Goal: Information Seeking & Learning: Learn about a topic

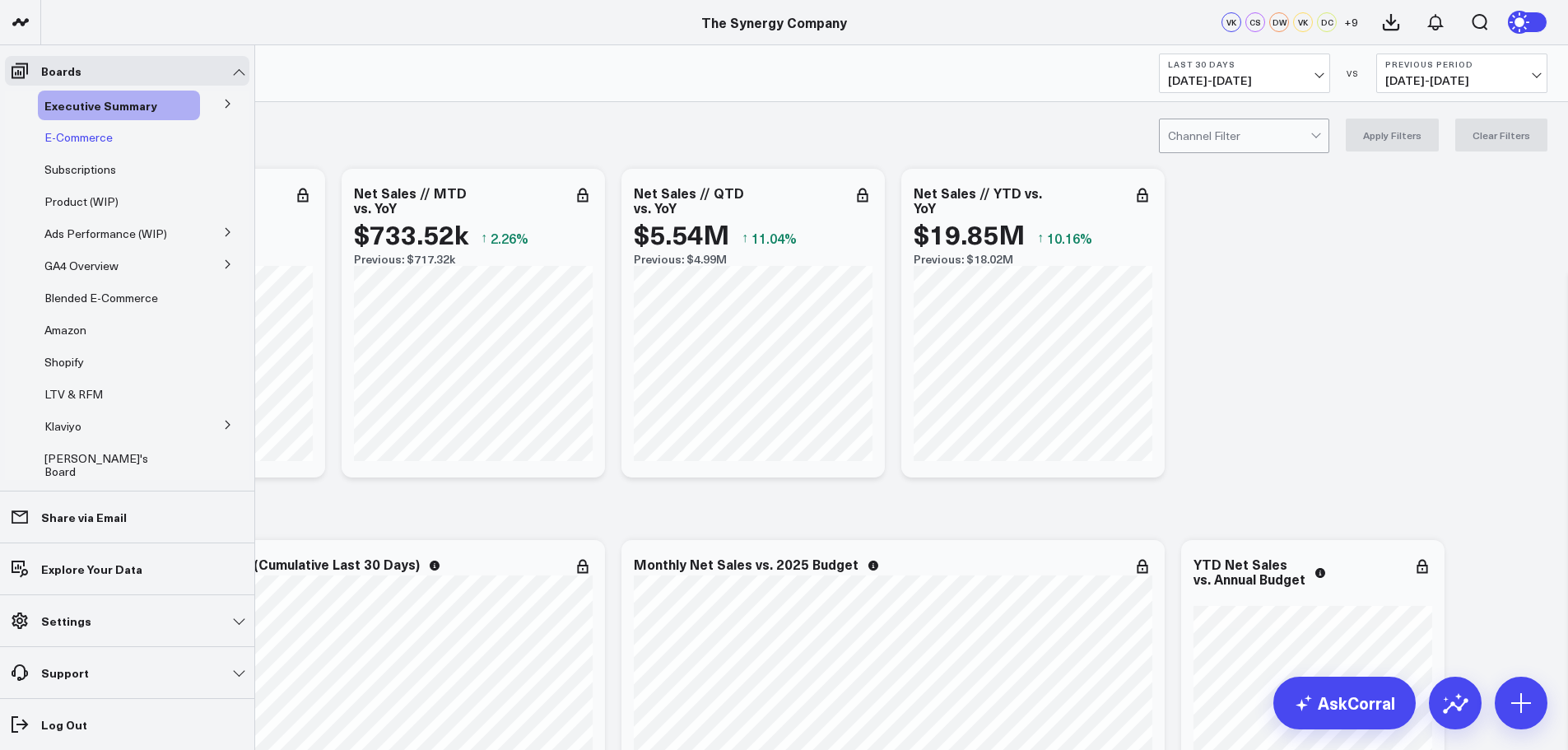
click at [66, 131] on span "E-Commerce" at bounding box center [78, 137] width 68 height 16
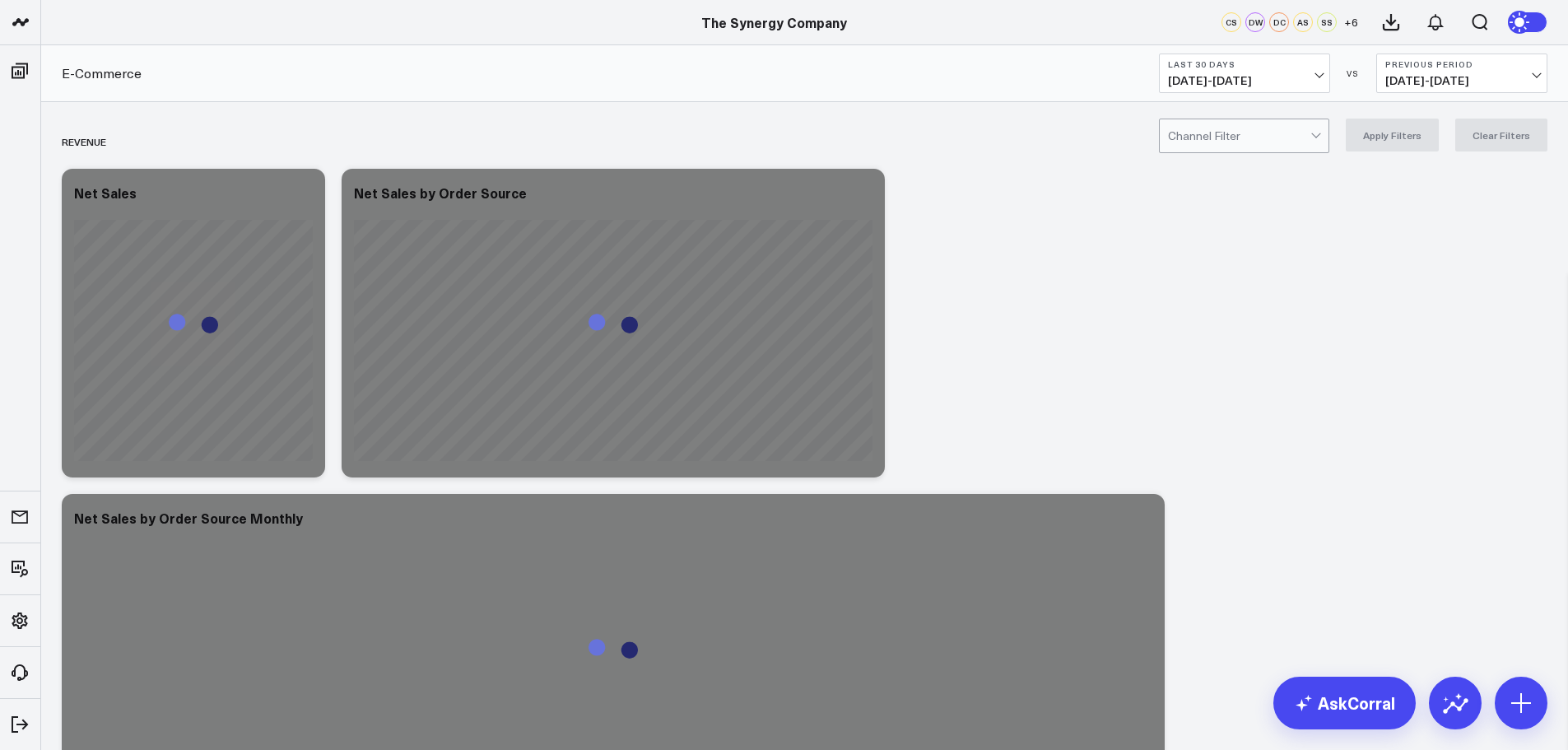
click at [1304, 81] on span "[DATE] - [DATE]" at bounding box center [1244, 80] width 153 height 13
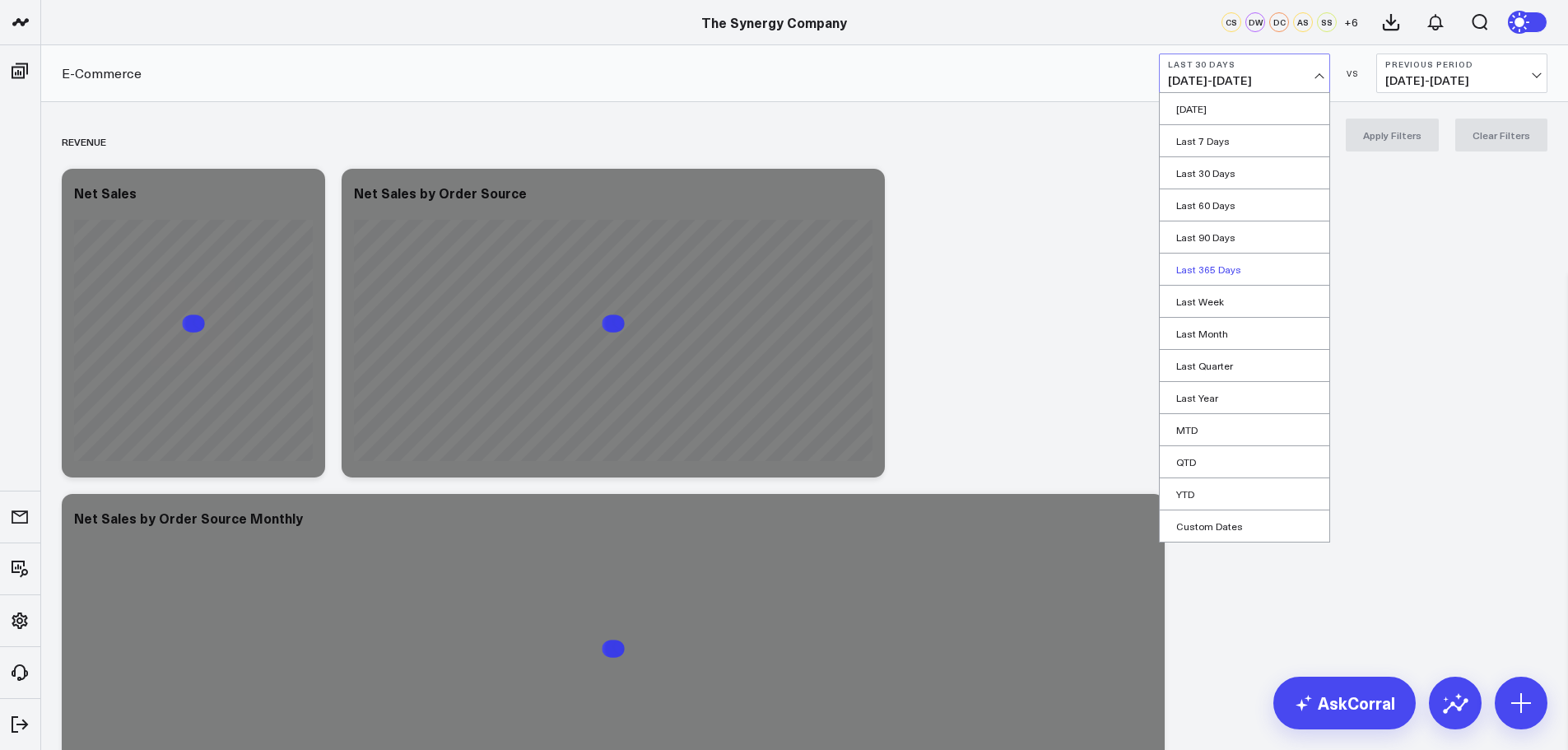
click at [1220, 264] on link "Last 365 Days" at bounding box center [1245, 270] width 170 height 32
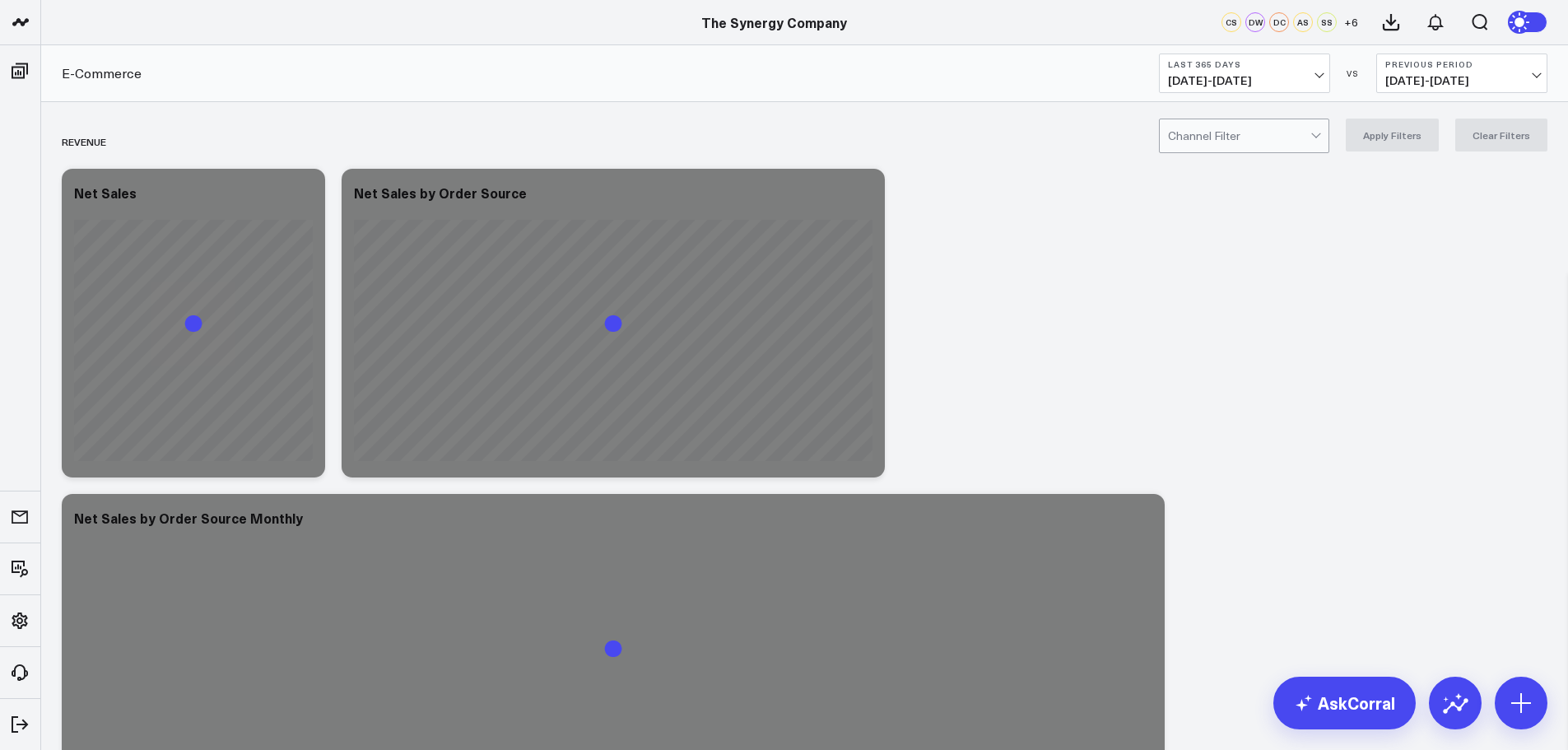
click at [1309, 138] on div at bounding box center [1239, 135] width 143 height 33
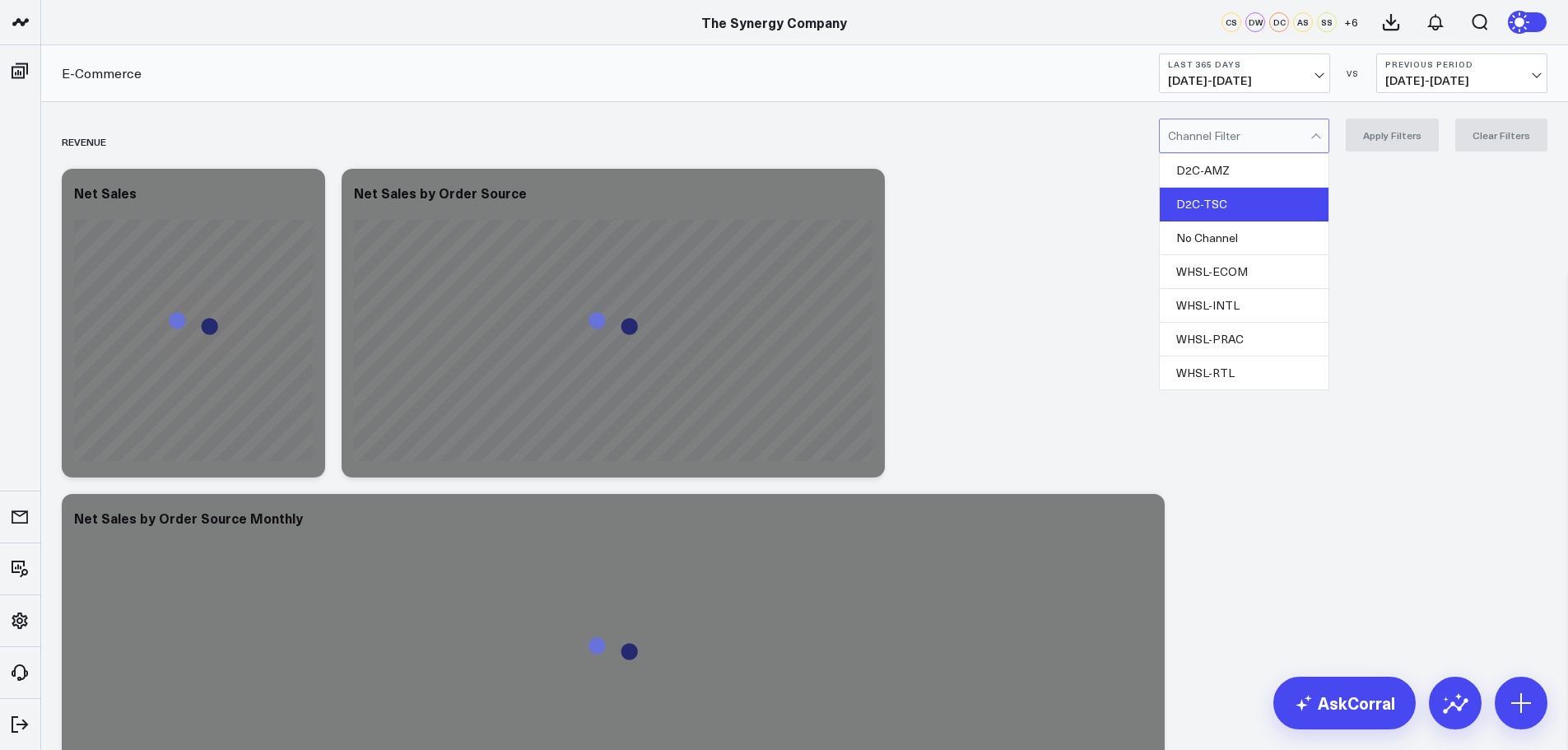
click at [1228, 204] on div "D2C-TSC" at bounding box center [1244, 204] width 169 height 34
click at [1396, 109] on div "option D2C-TSC, selected. 7 results available. Use Up and Down to choose option…" at bounding box center [804, 134] width 1527 height 66
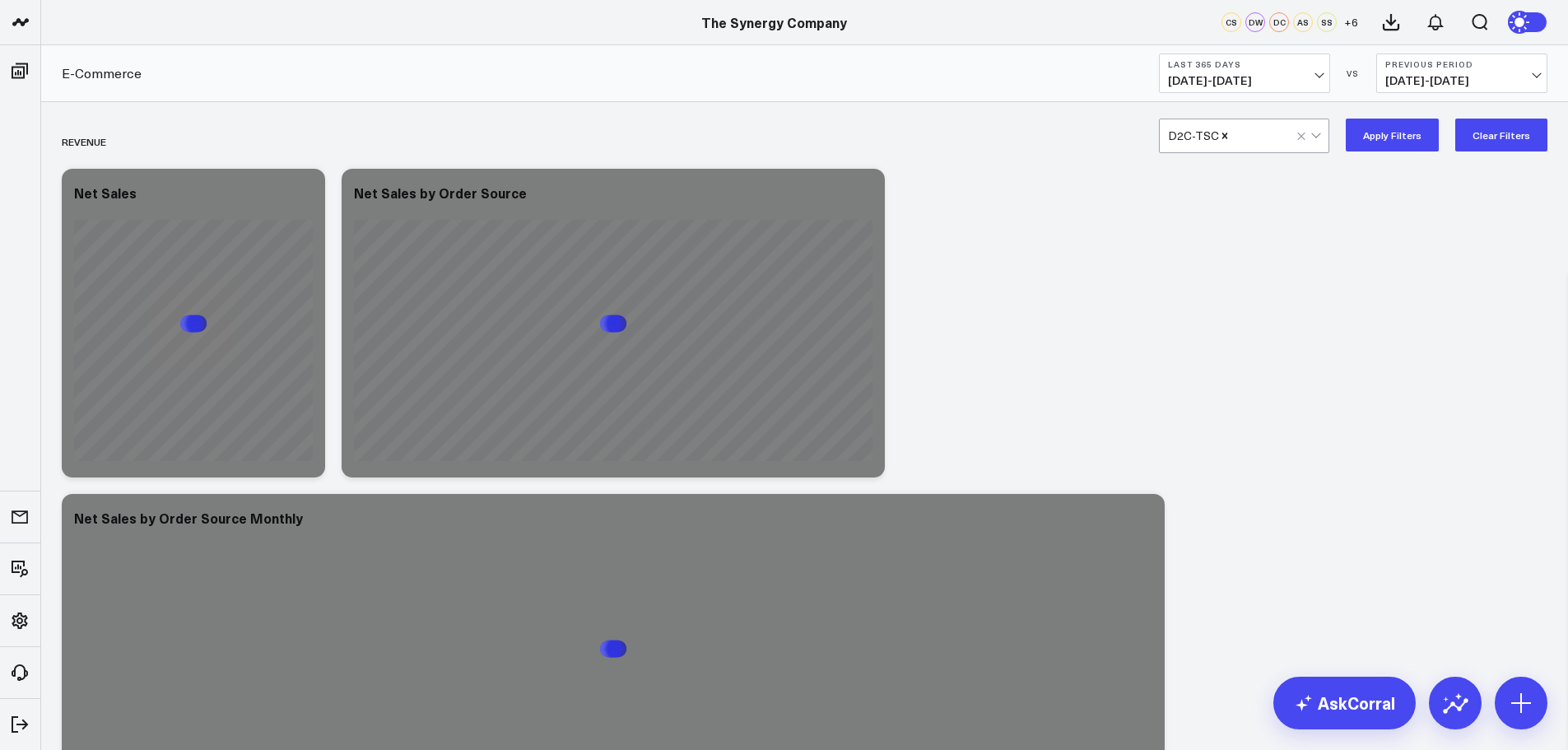
click at [1392, 127] on button "Apply Filters" at bounding box center [1393, 134] width 93 height 33
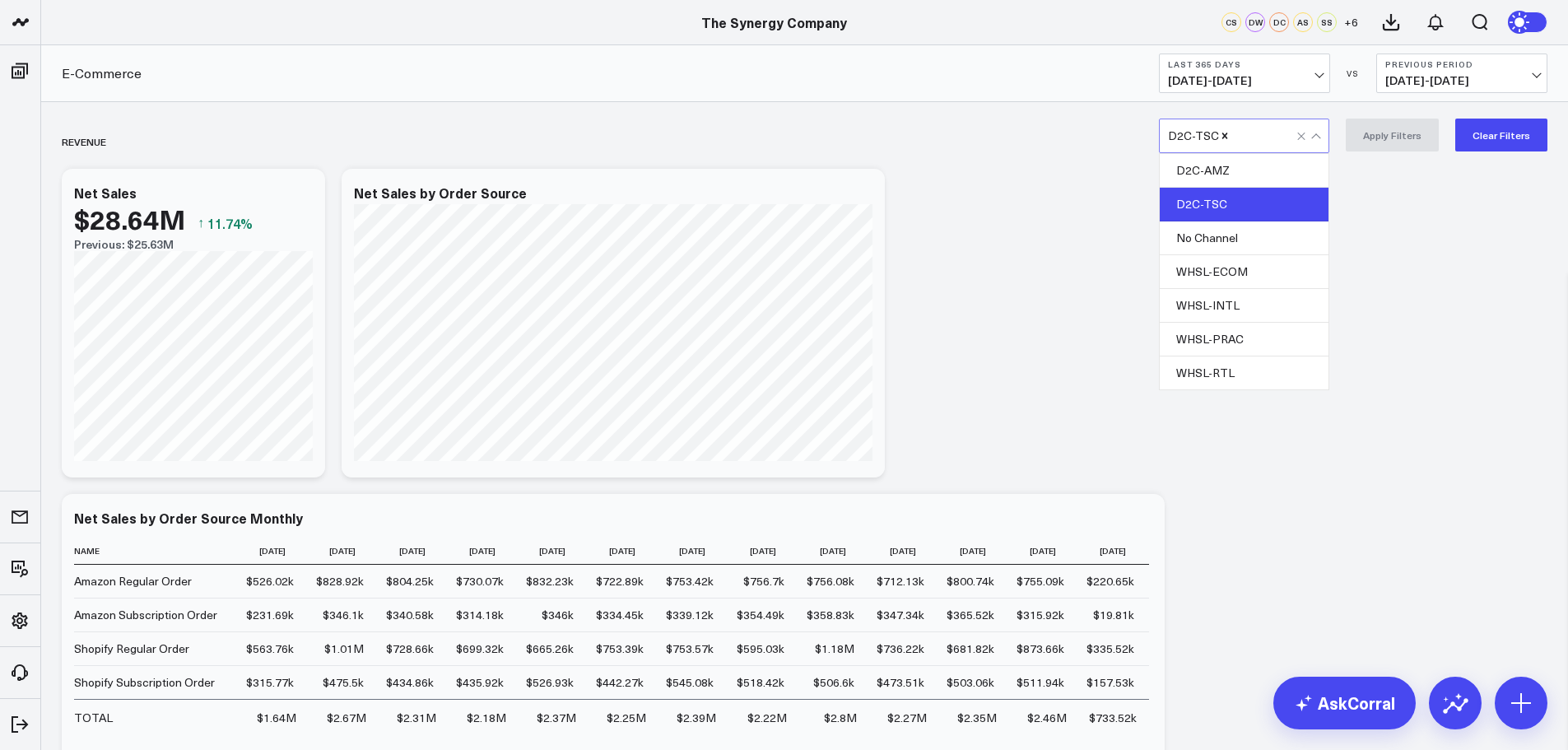
click at [1266, 137] on div at bounding box center [1264, 135] width 66 height 33
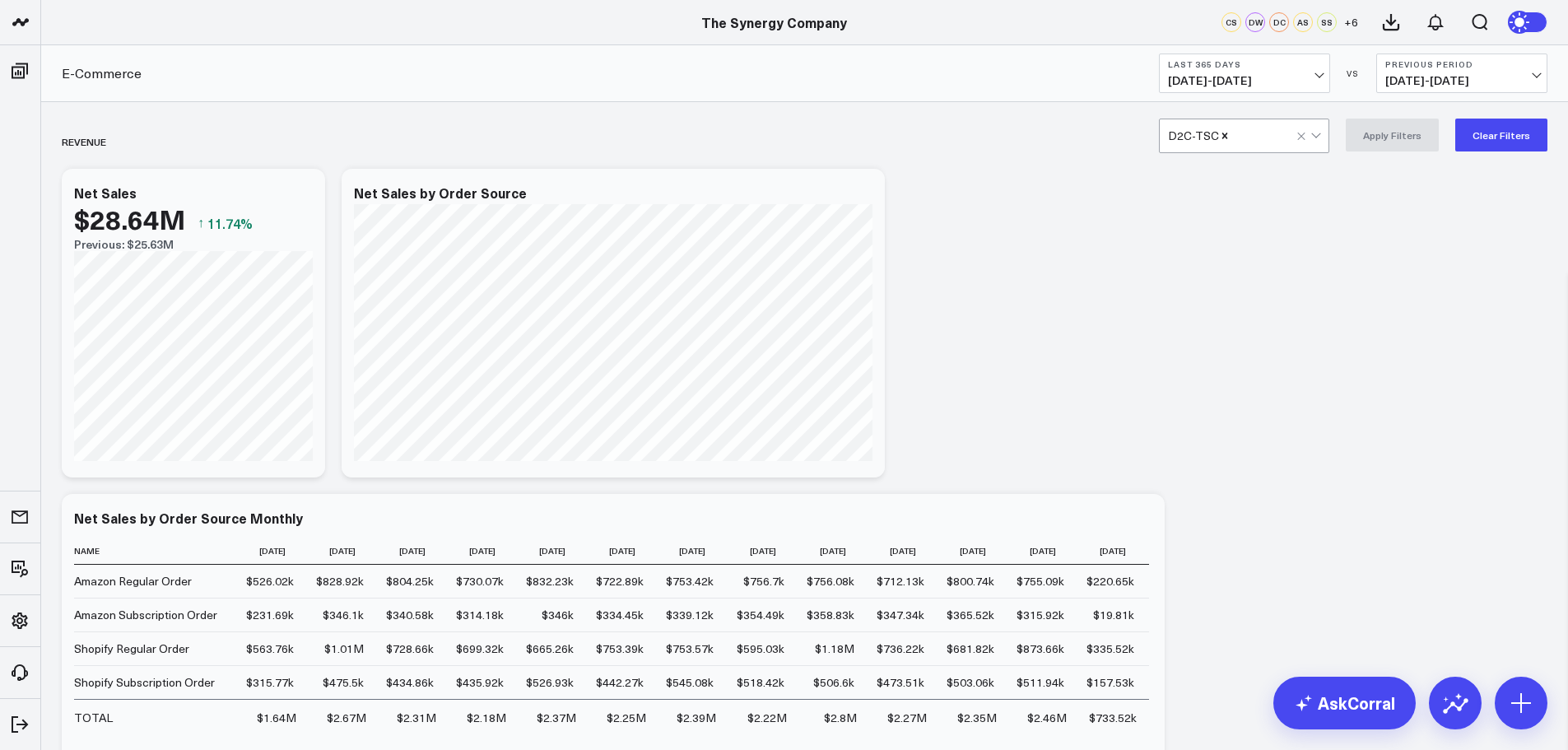
click at [1266, 137] on div at bounding box center [1264, 135] width 66 height 33
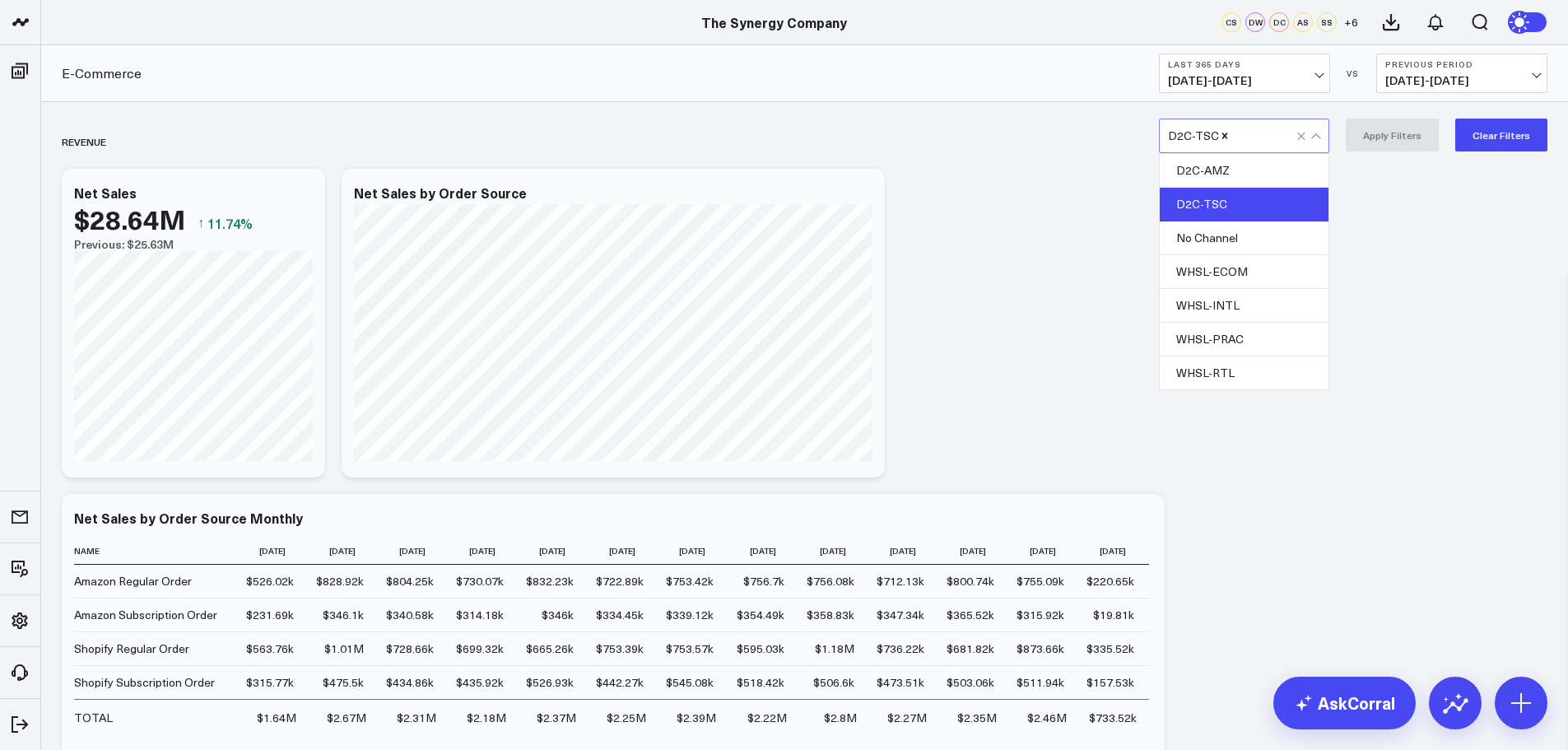
click at [1229, 131] on icon "Remove D2C-TSC" at bounding box center [1225, 135] width 11 height 11
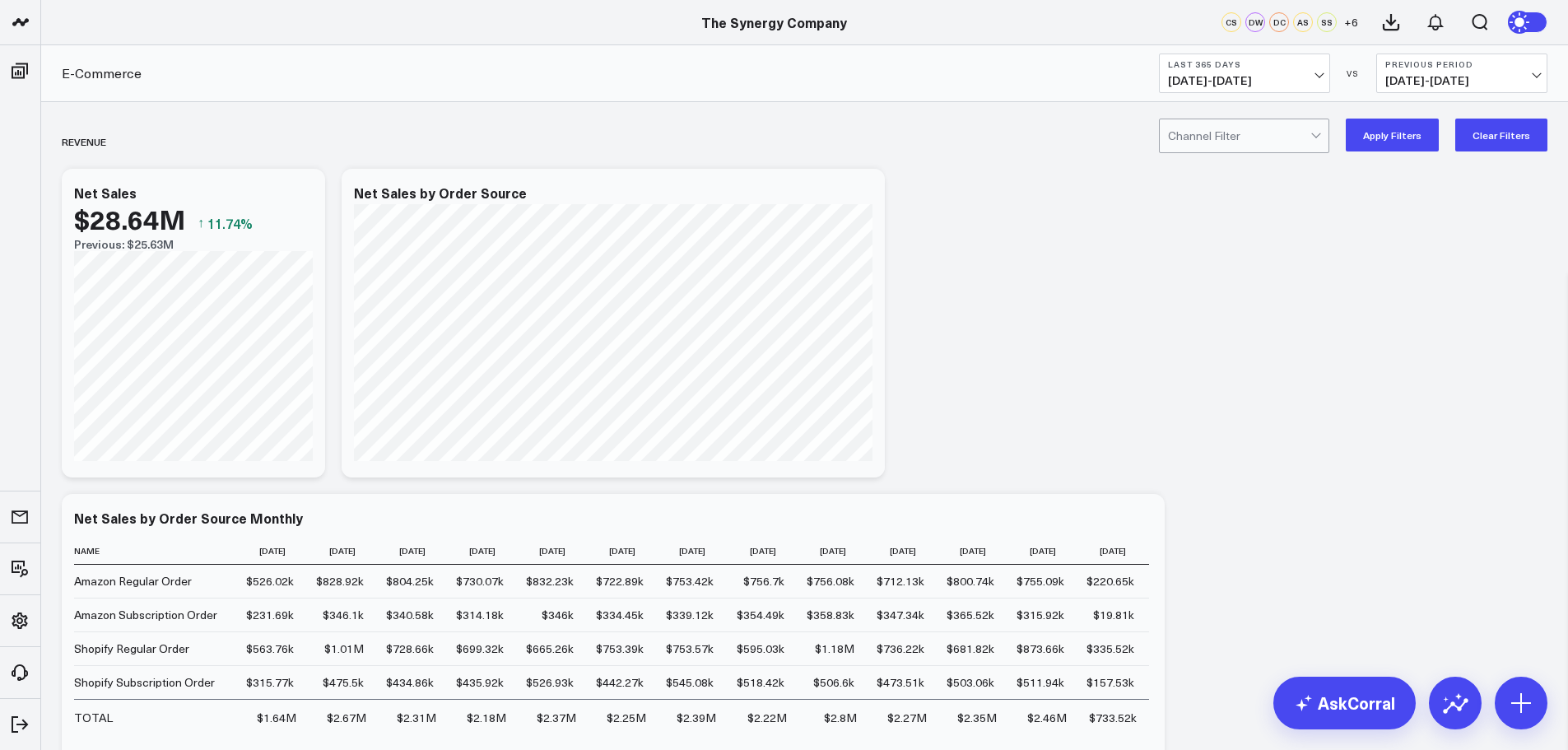
click at [1395, 128] on button "Apply Filters" at bounding box center [1393, 134] width 93 height 33
click at [1235, 137] on div at bounding box center [1239, 135] width 143 height 33
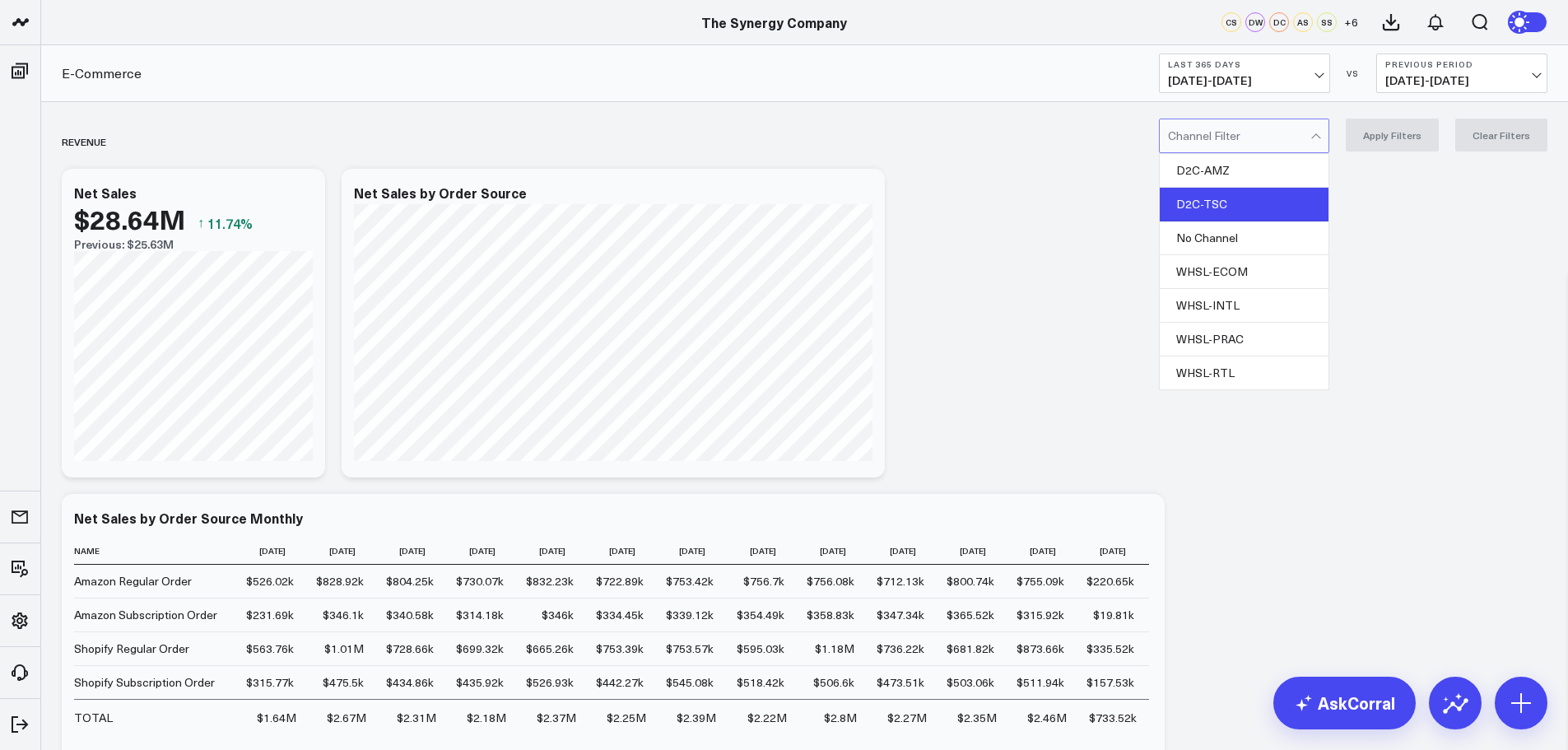
click at [1224, 208] on div "D2C-TSC" at bounding box center [1244, 204] width 169 height 34
click at [1382, 132] on button "Apply Filters" at bounding box center [1393, 134] width 93 height 33
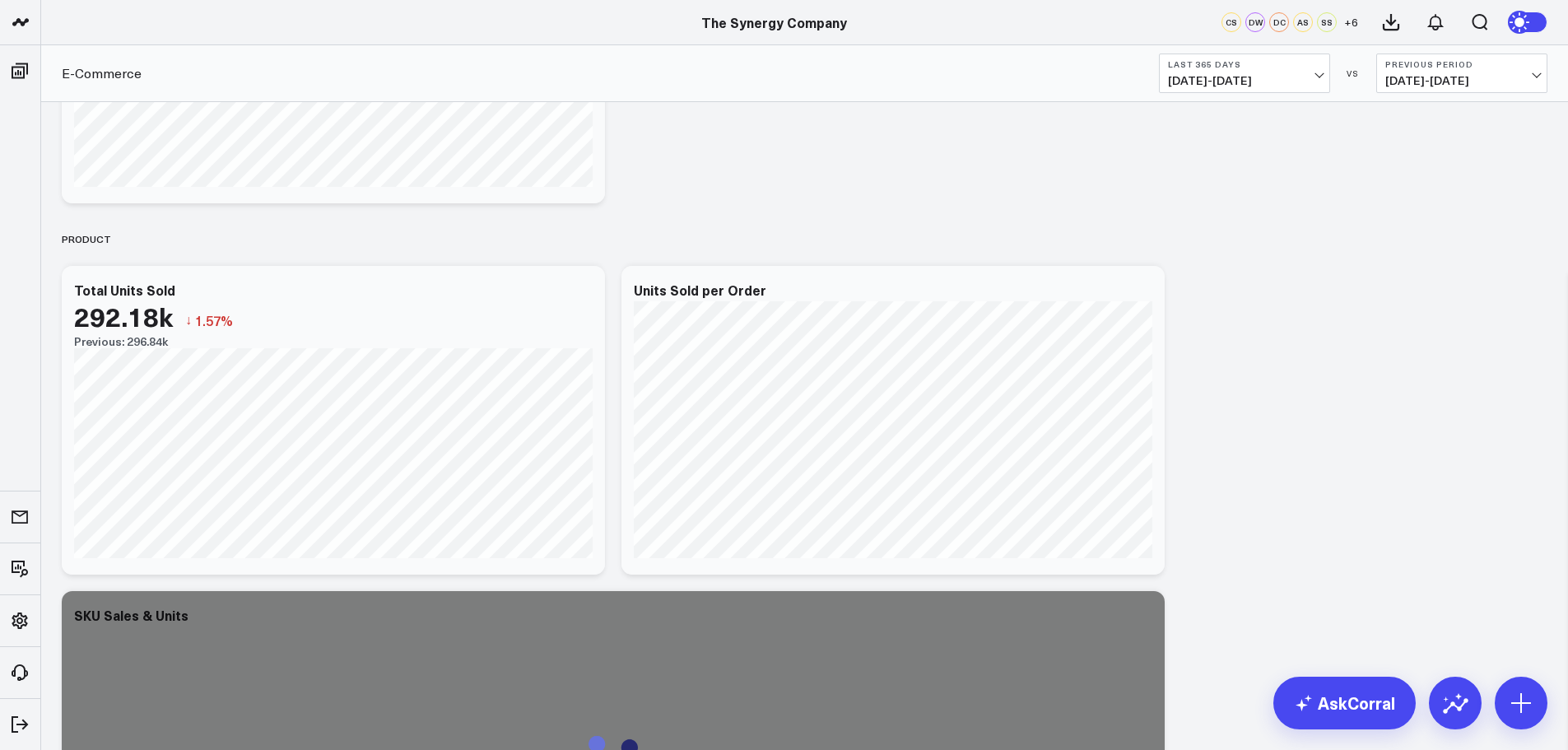
scroll to position [3623, 0]
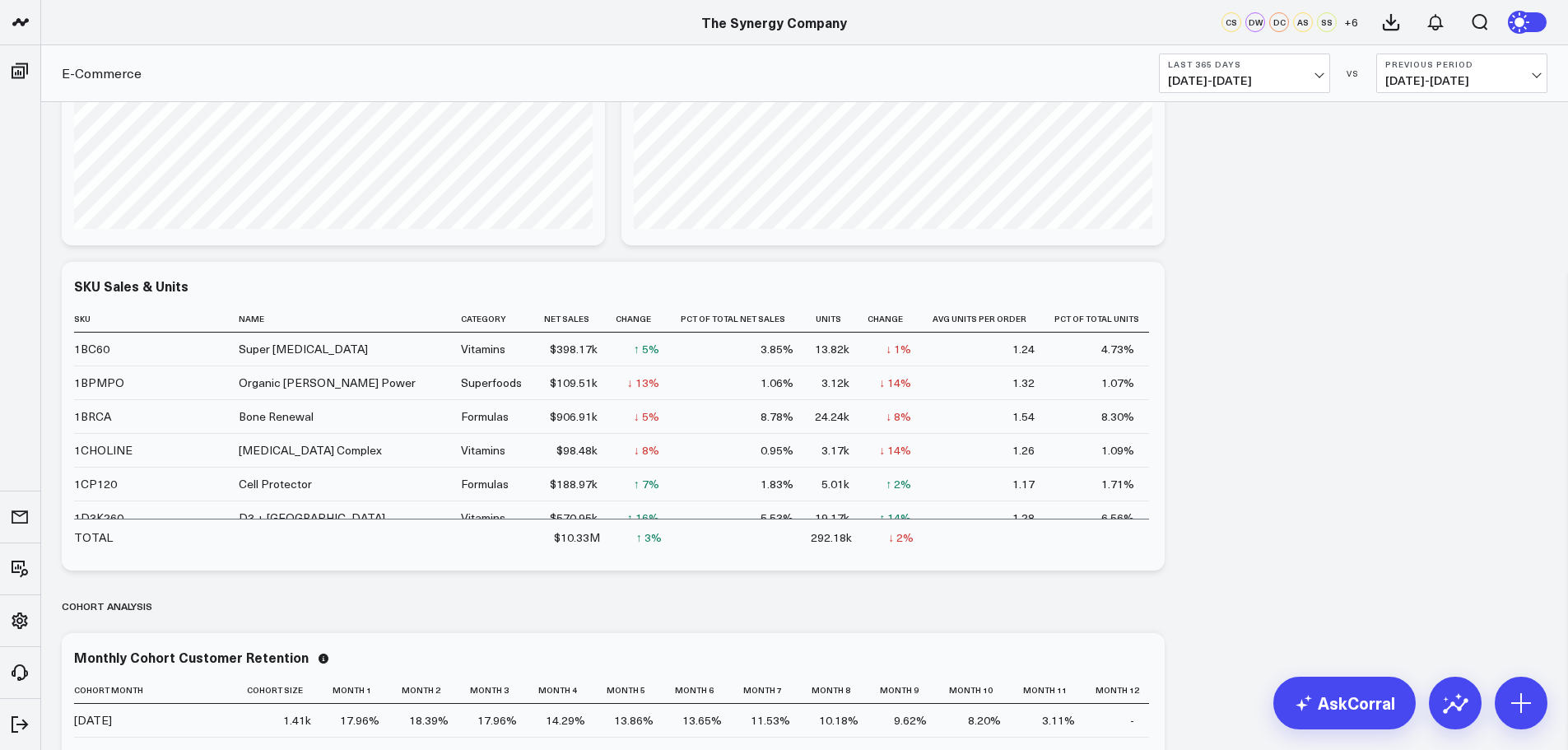
click at [1311, 80] on span "[DATE] - [DATE]" at bounding box center [1244, 80] width 153 height 13
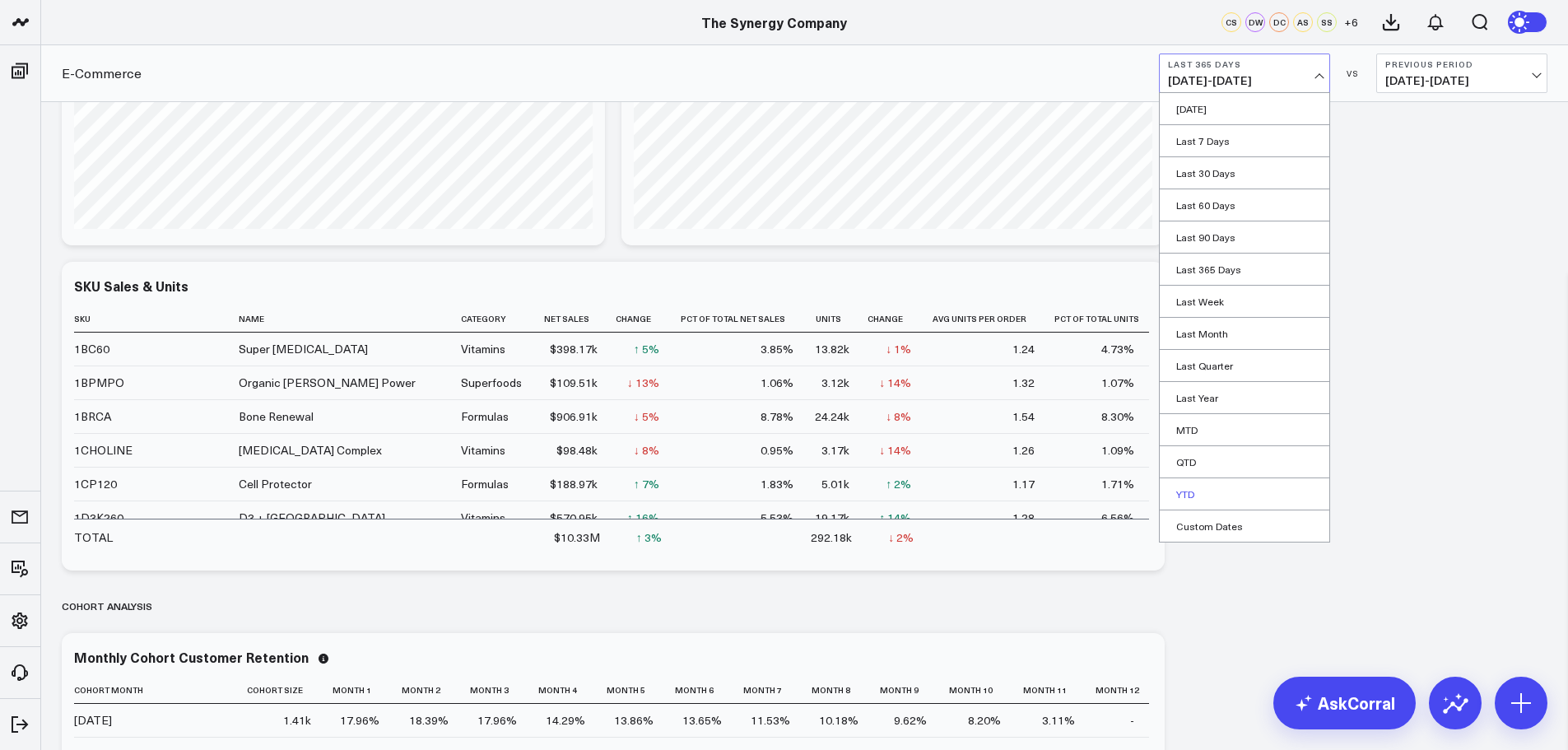
click at [1194, 494] on link "YTD" at bounding box center [1245, 494] width 170 height 32
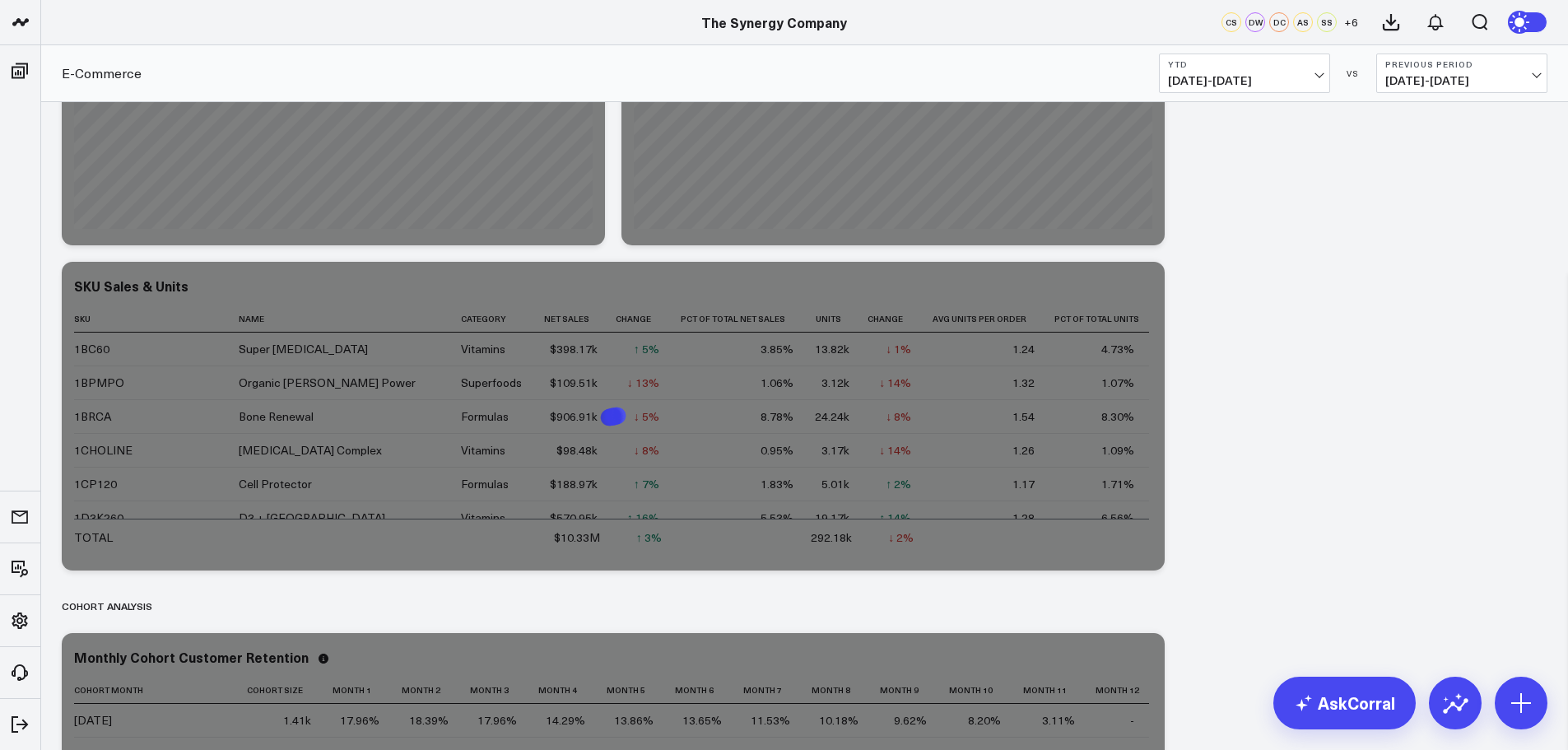
click at [1438, 75] on span "[DATE] - [DATE]" at bounding box center [1463, 80] width 153 height 13
click at [1402, 172] on link "YoY" at bounding box center [1463, 174] width 170 height 32
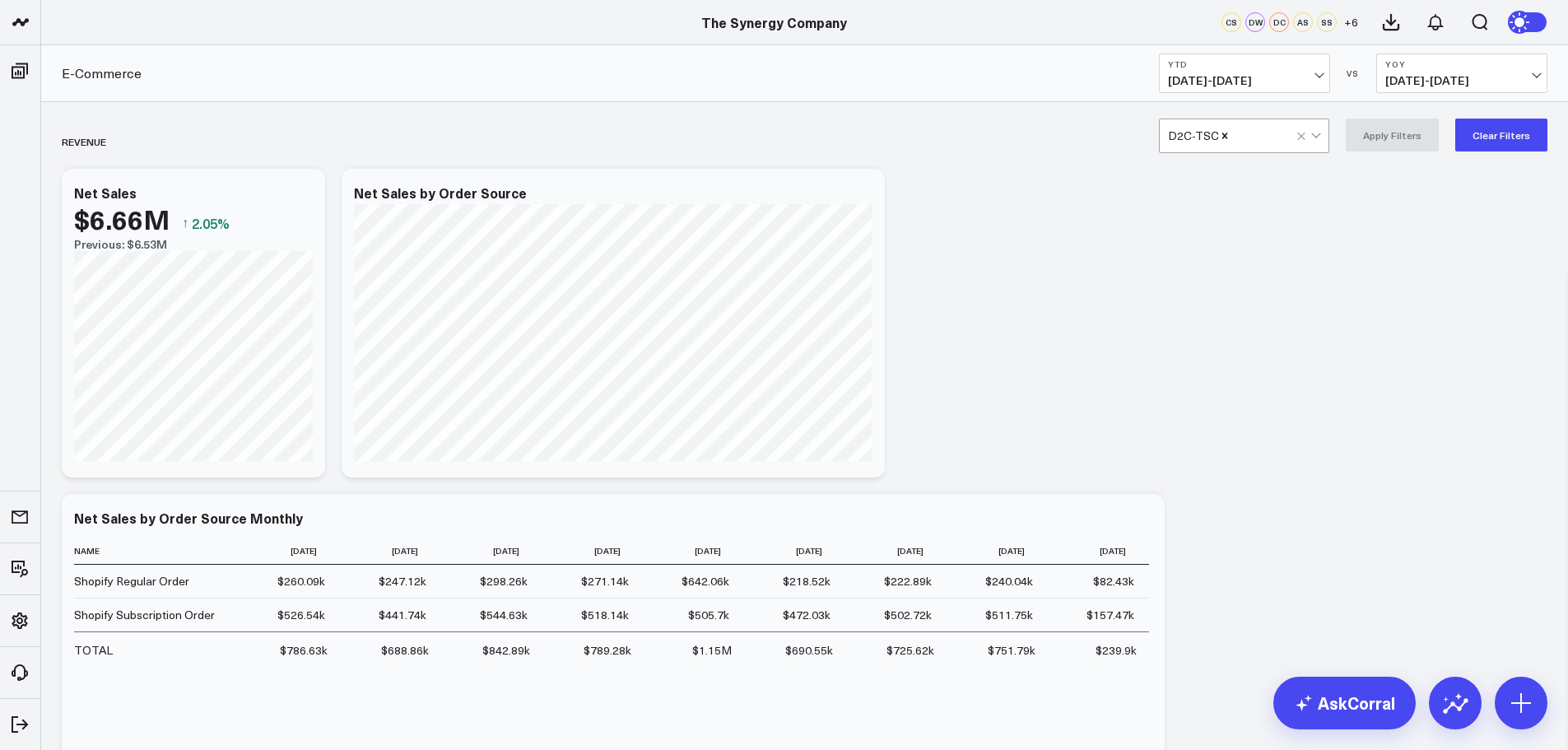
click at [1228, 135] on icon "Remove D2C-TSC" at bounding box center [1225, 135] width 11 height 11
click at [1311, 139] on div at bounding box center [1239, 135] width 143 height 33
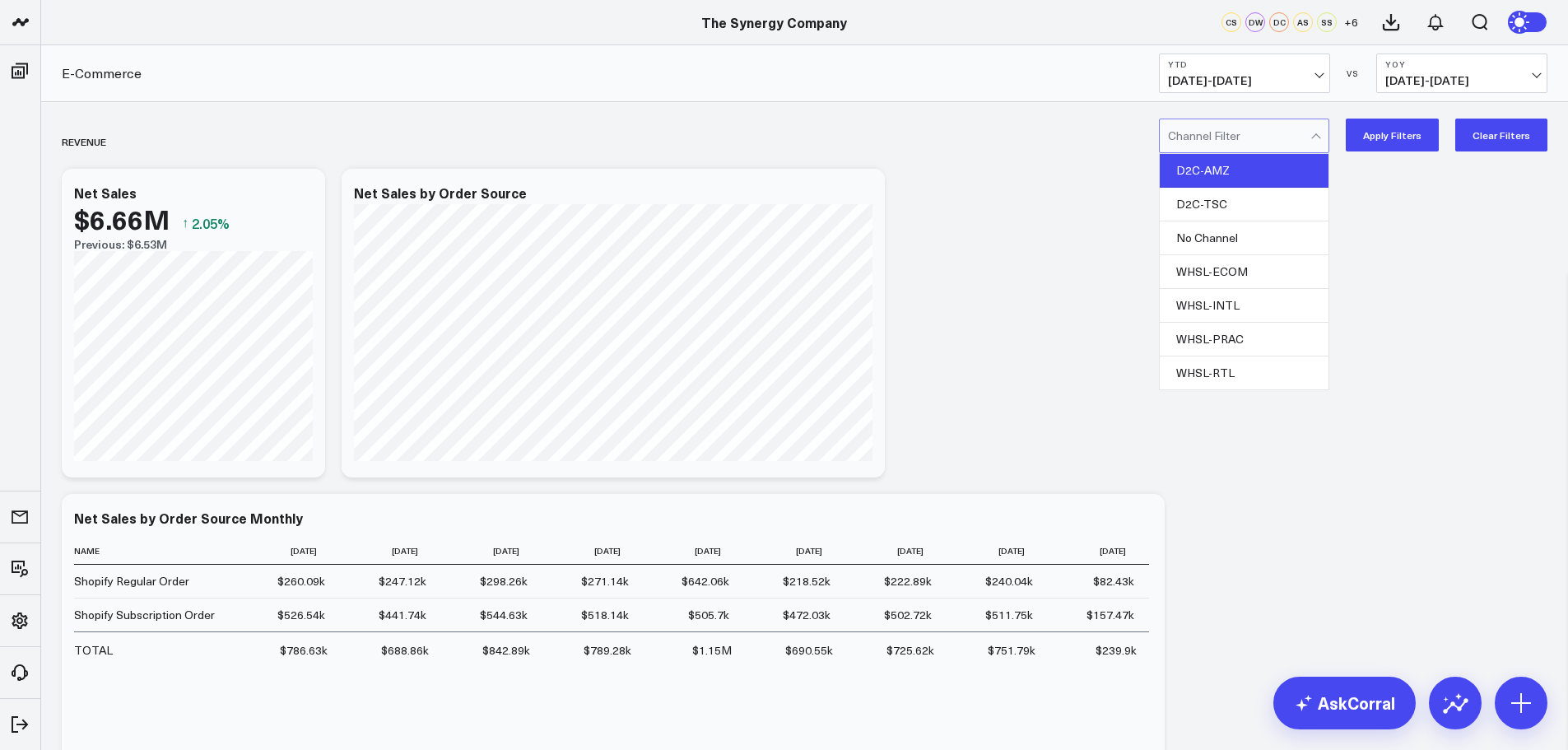
click at [1243, 172] on div "D2C-AMZ" at bounding box center [1244, 171] width 169 height 34
click at [1393, 130] on button "Apply Filters" at bounding box center [1393, 134] width 93 height 33
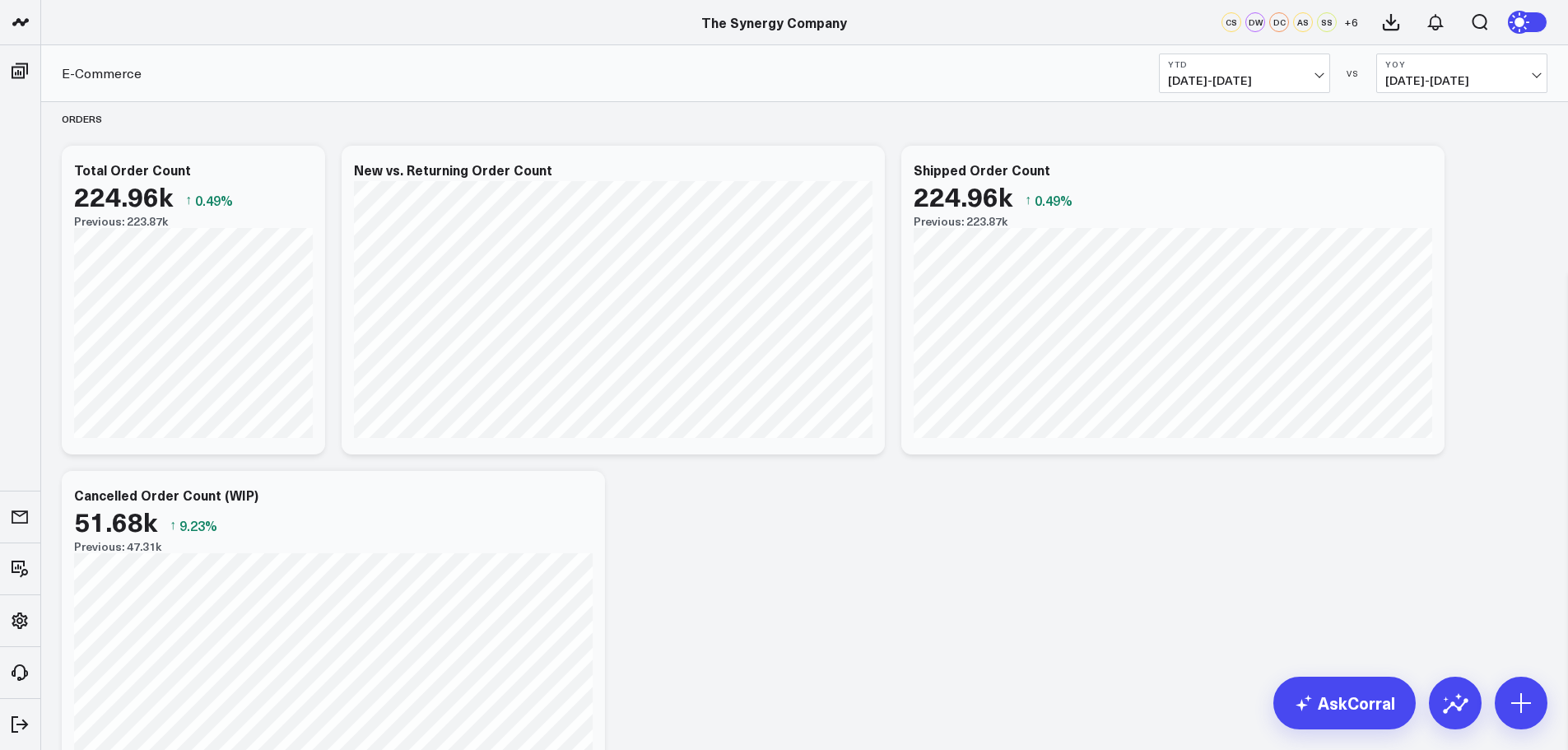
scroll to position [2882, 0]
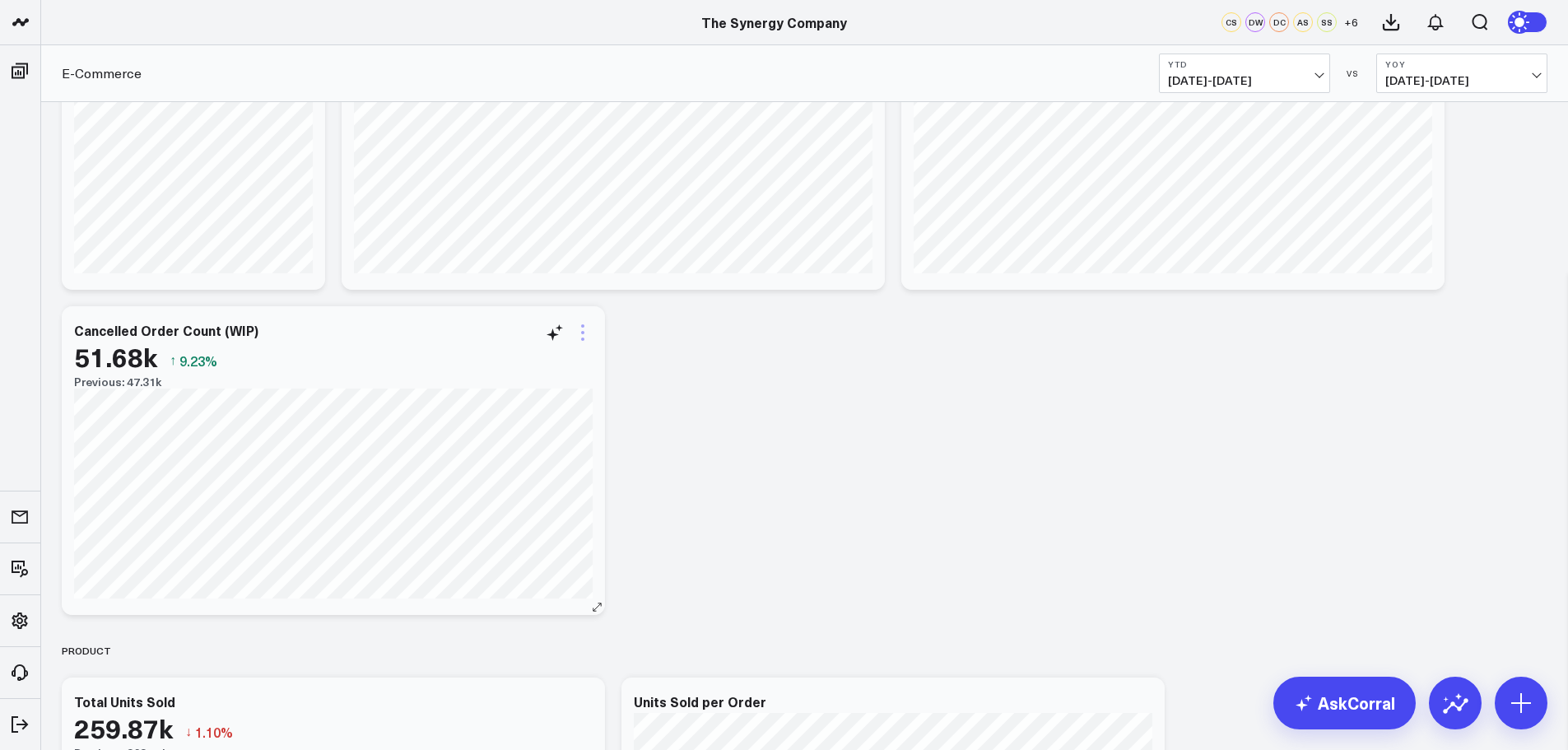
click at [584, 334] on icon at bounding box center [582, 332] width 20 height 20
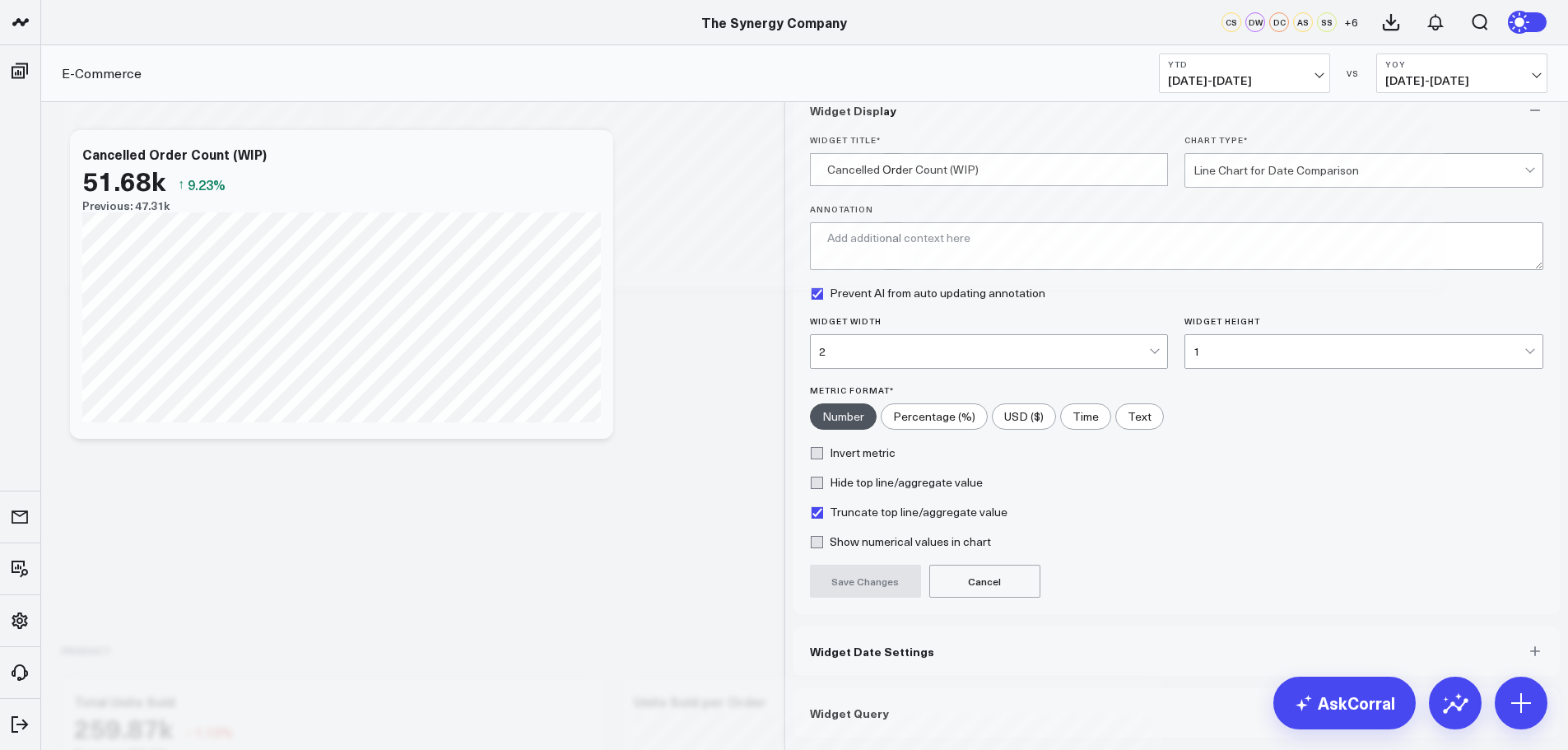
click at [863, 658] on span "Widget Date Settings" at bounding box center [872, 651] width 124 height 13
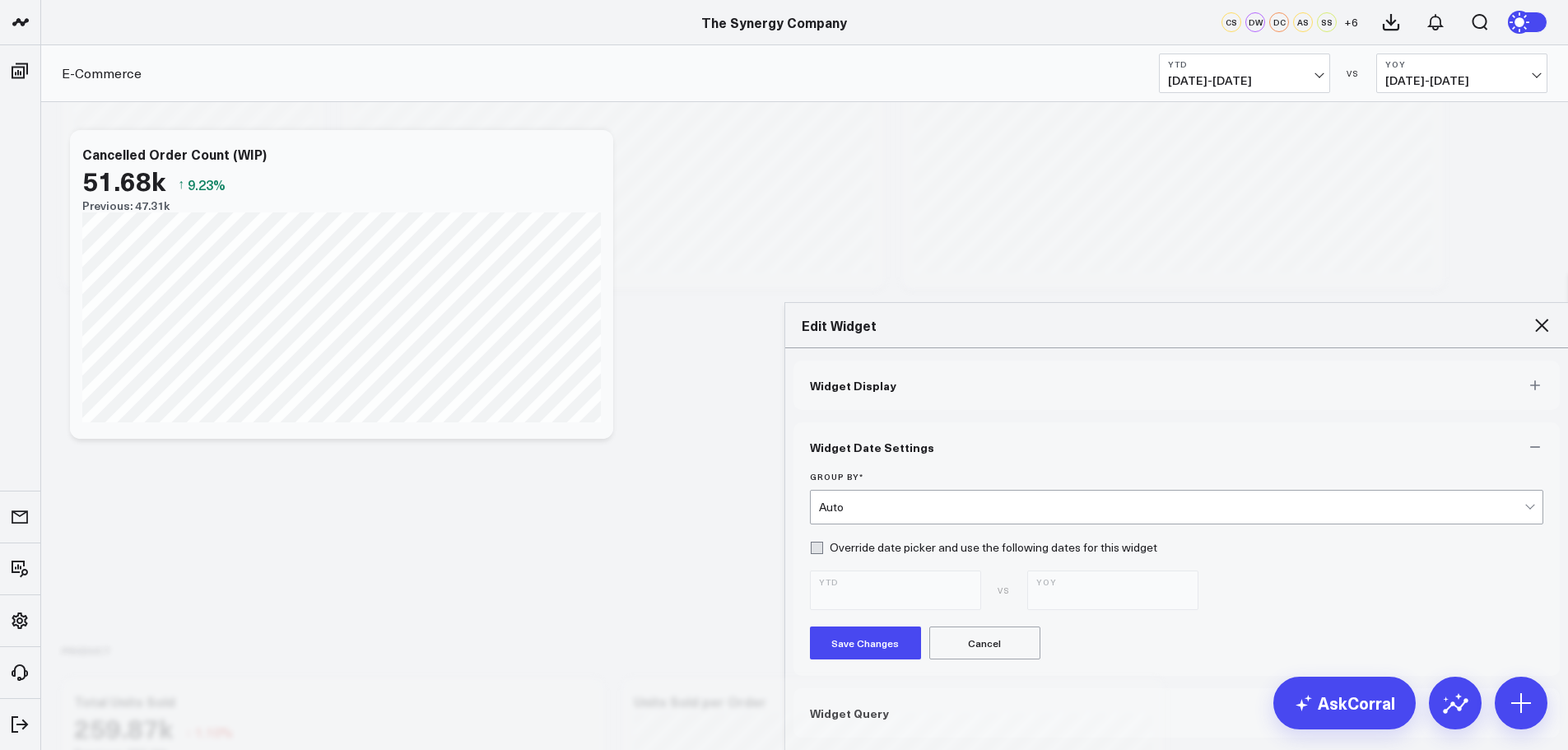
click at [896, 501] on div "Auto" at bounding box center [1172, 507] width 706 height 13
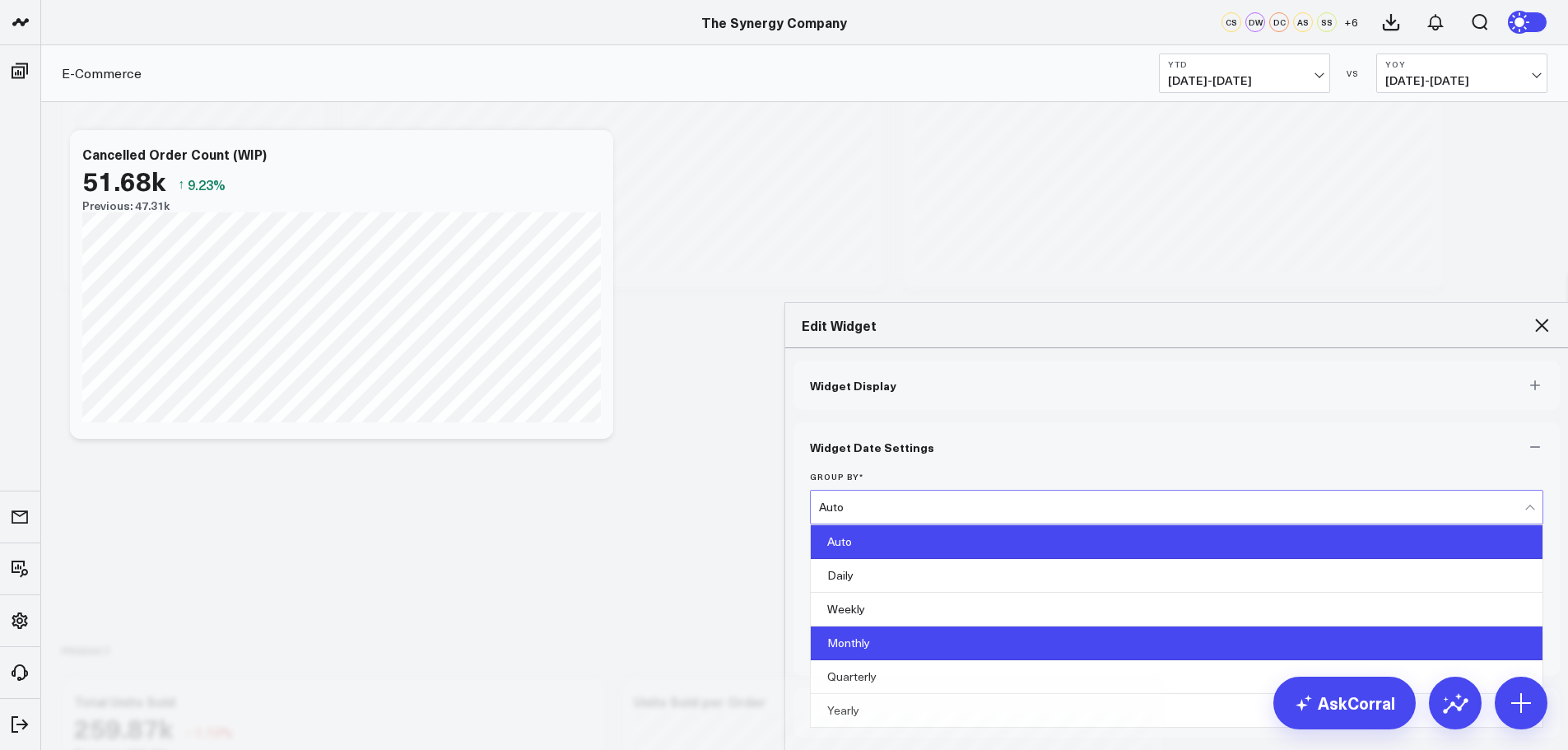
click at [851, 627] on div "Monthly" at bounding box center [1177, 644] width 733 height 34
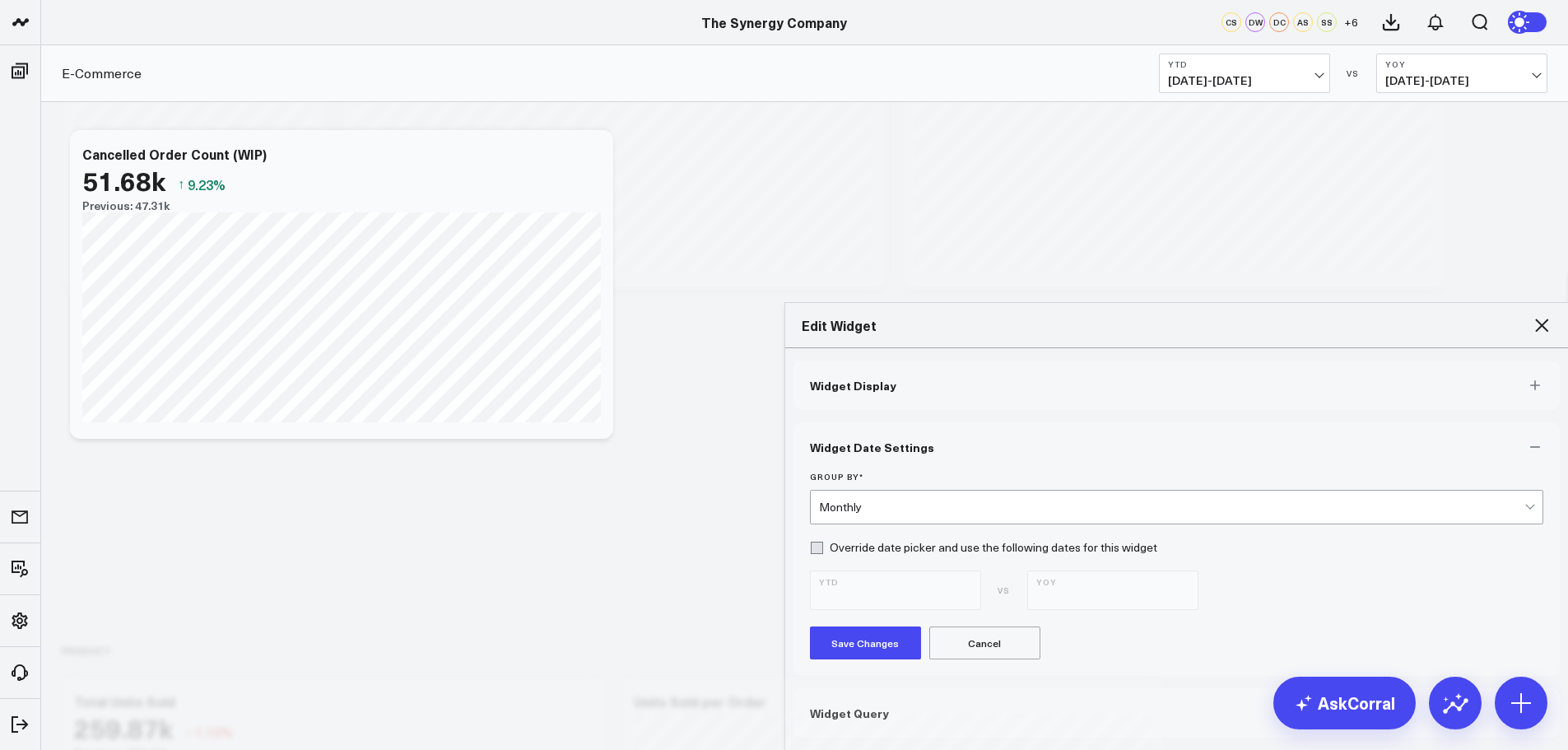
click at [857, 627] on button "Save Changes" at bounding box center [866, 643] width 111 height 33
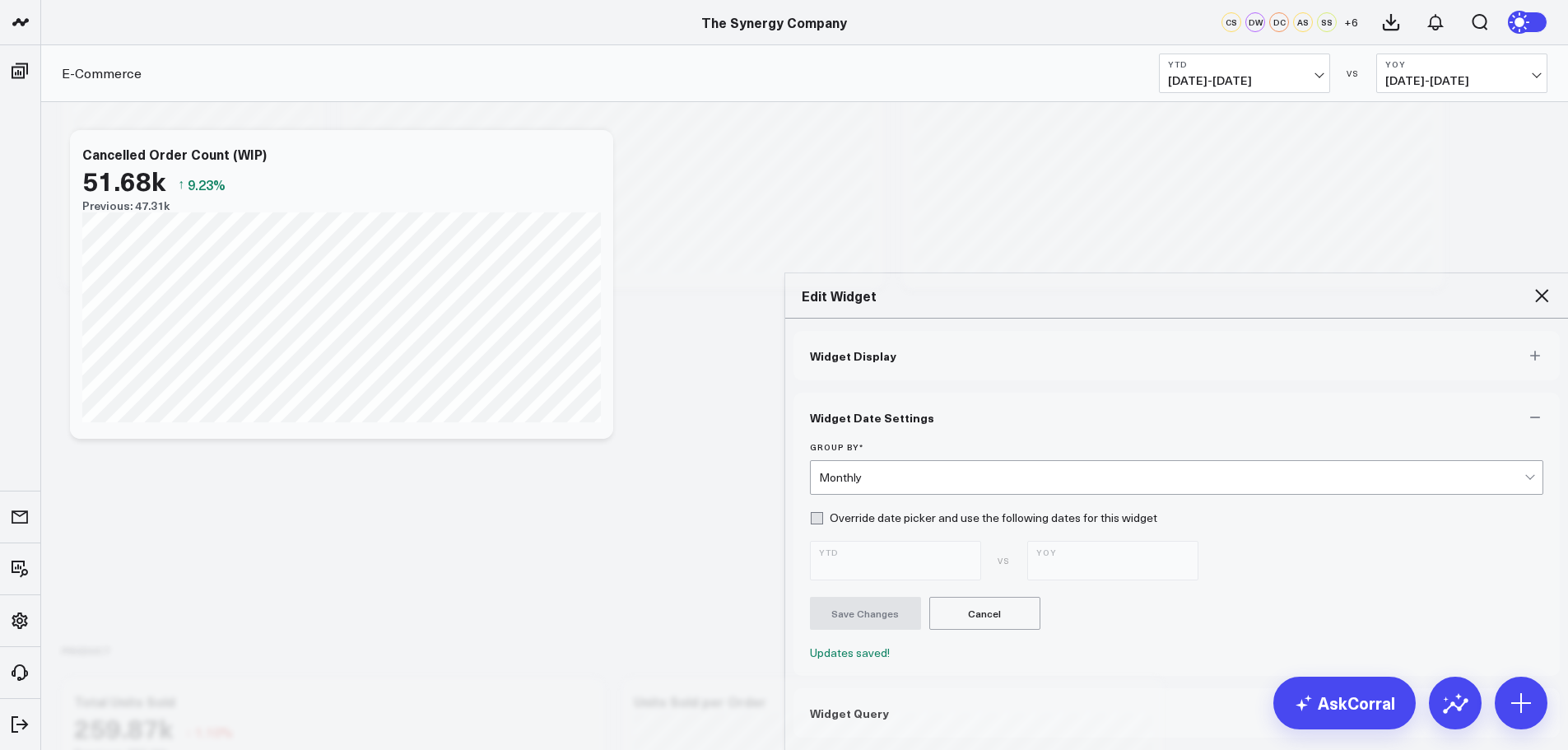
click at [859, 349] on span "Widget Display" at bounding box center [853, 355] width 87 height 13
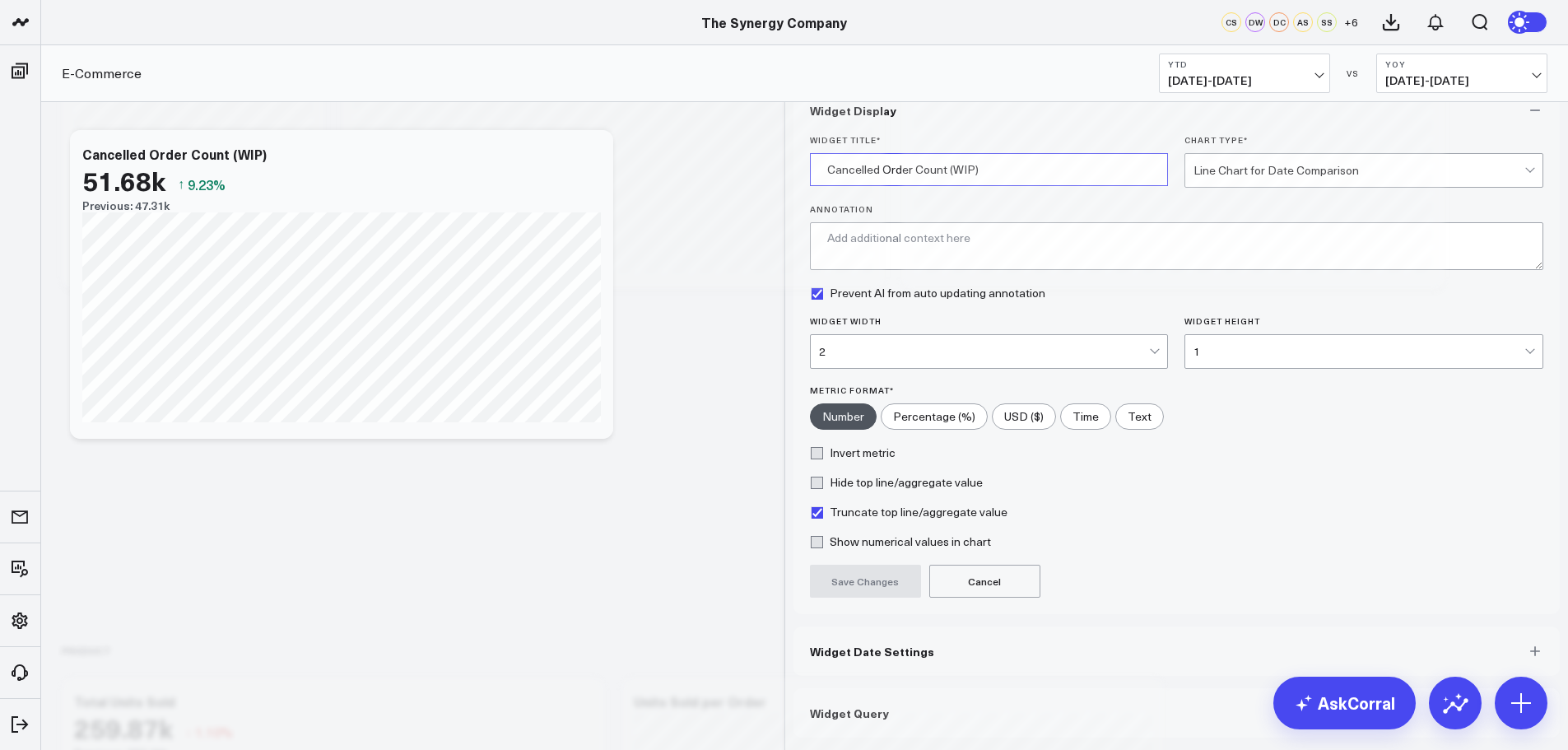
click at [948, 186] on input "Cancelled Order Count (WIP)" at bounding box center [990, 169] width 359 height 33
type input "Cancelled Order Count (Monthly)"
click at [857, 595] on button "Save Changes" at bounding box center [866, 580] width 111 height 33
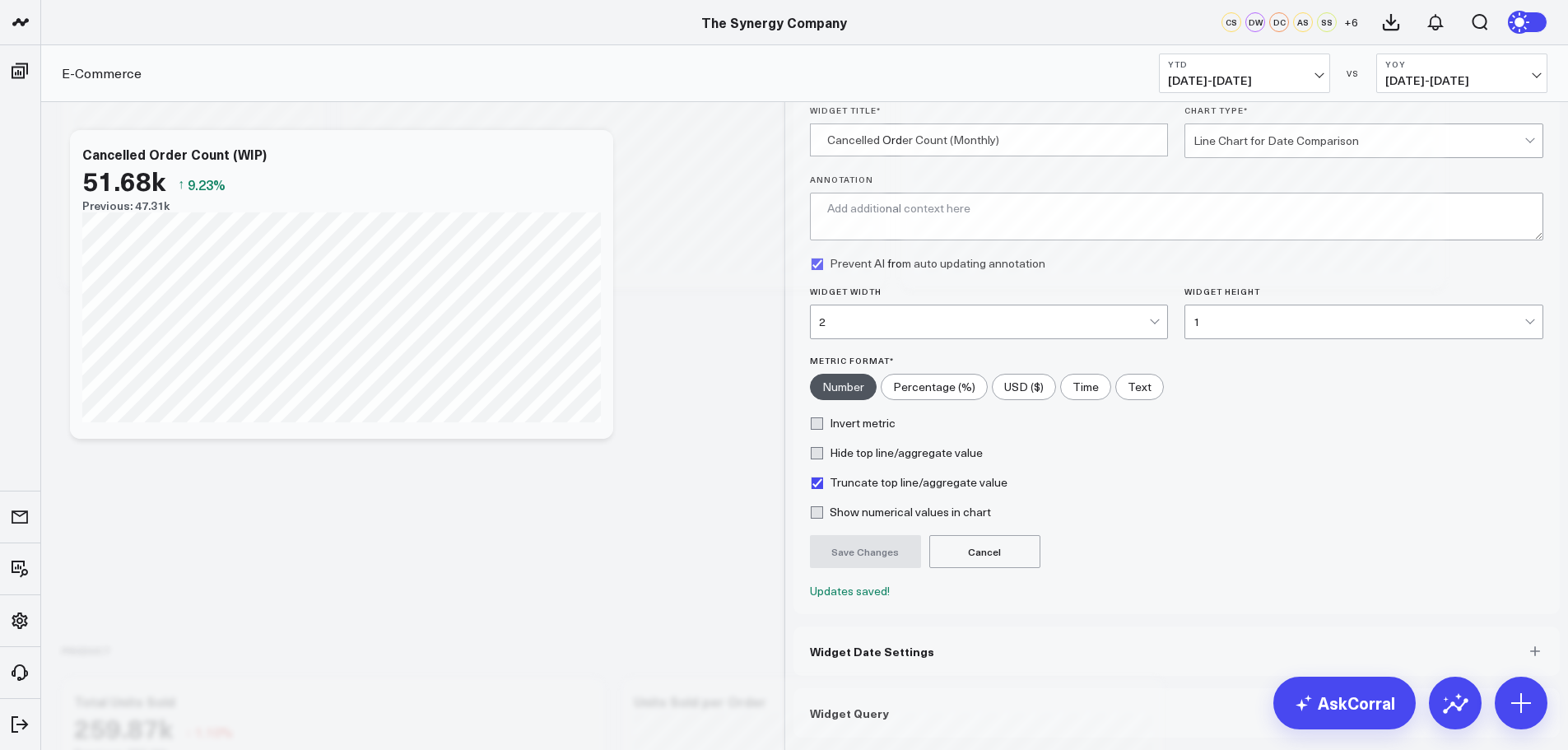
click at [1539, 31] on icon at bounding box center [1542, 20] width 20 height 20
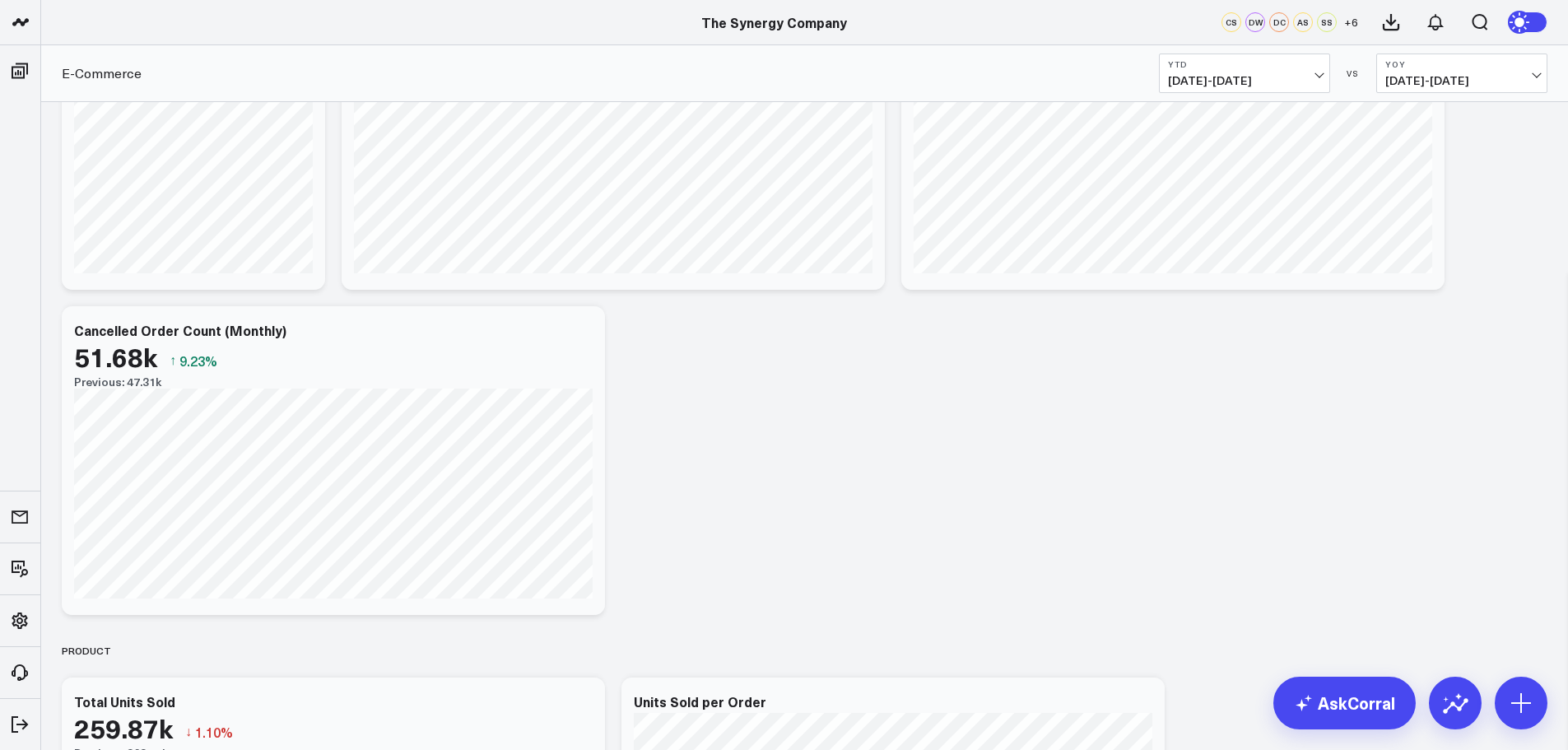
scroll to position [2634, 0]
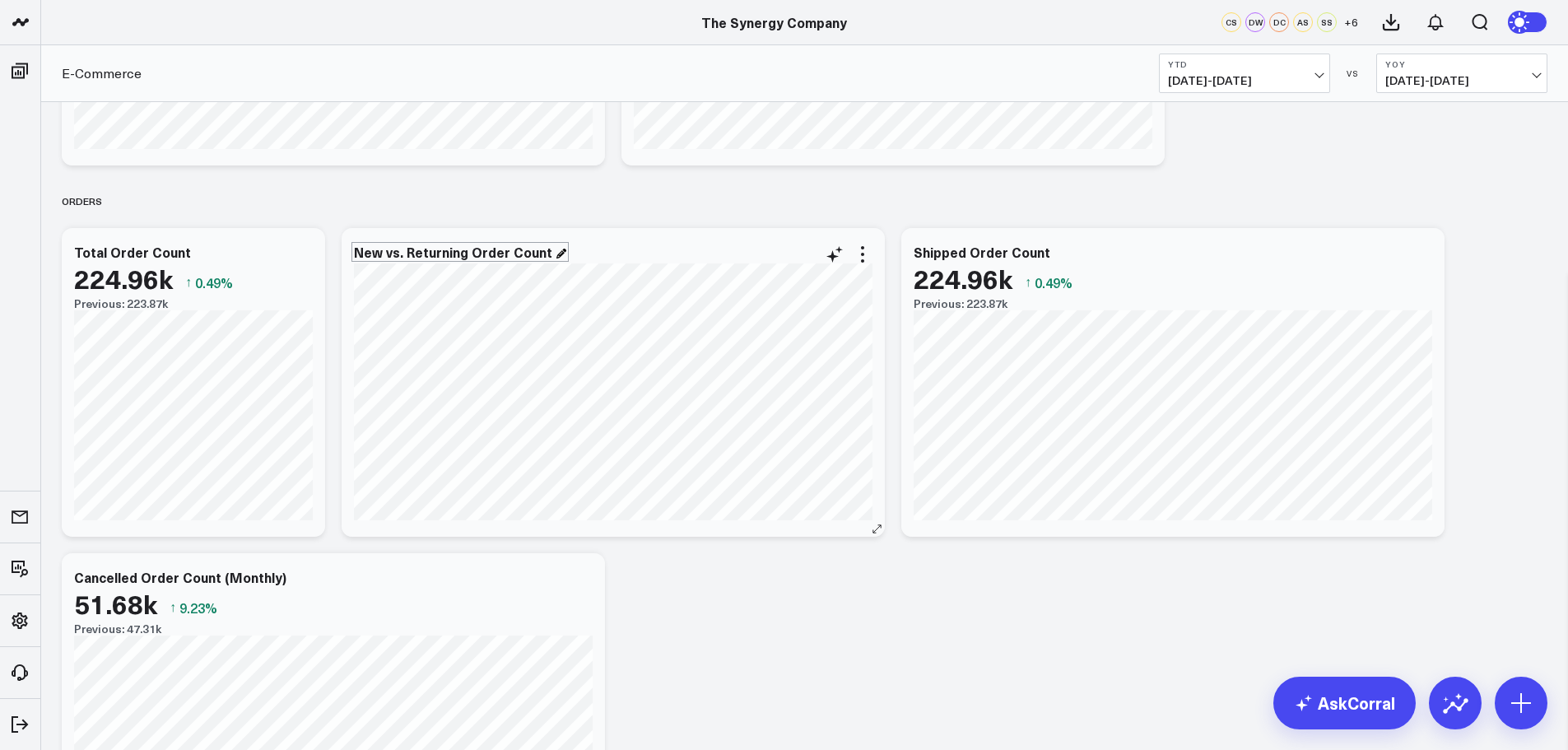
click at [551, 252] on div "New vs. Returning Order Count" at bounding box center [461, 252] width 213 height 15
click at [544, 251] on div "New vs. Returning Order Count (Monthly)" at bounding box center [488, 252] width 267 height 15
drag, startPoint x: 548, startPoint y: 253, endPoint x: 558, endPoint y: 251, distance: 10.2
click at [558, 251] on div "New vs. Returning Order Count (Monthly)" at bounding box center [488, 252] width 267 height 15
drag, startPoint x: 547, startPoint y: 251, endPoint x: 609, endPoint y: 255, distance: 62.1
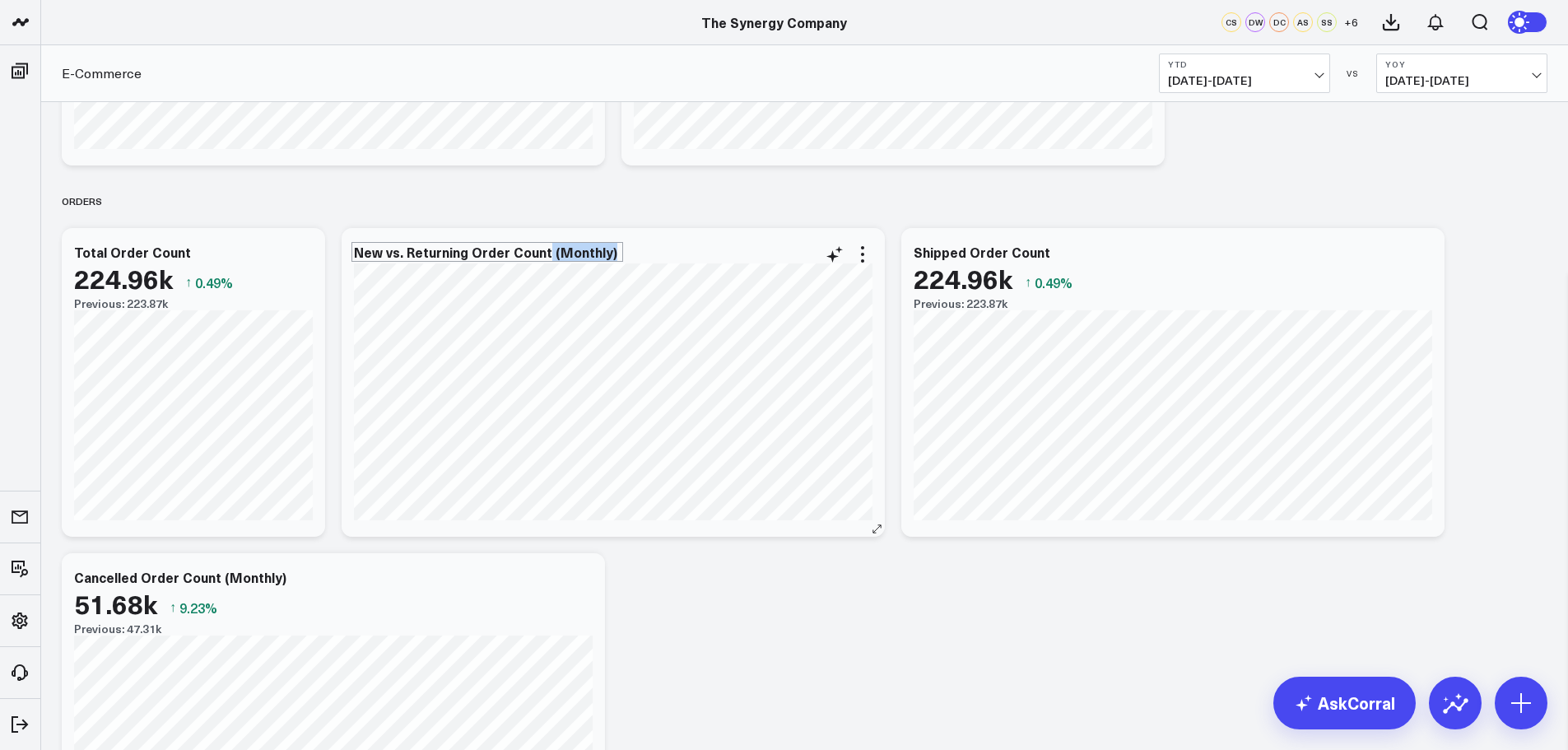
click at [609, 255] on div "New vs. Returning Order Count (Monthly)" at bounding box center [488, 252] width 267 height 15
copy div "(Monthly)"
click at [620, 212] on div "Orders" at bounding box center [804, 201] width 1486 height 38
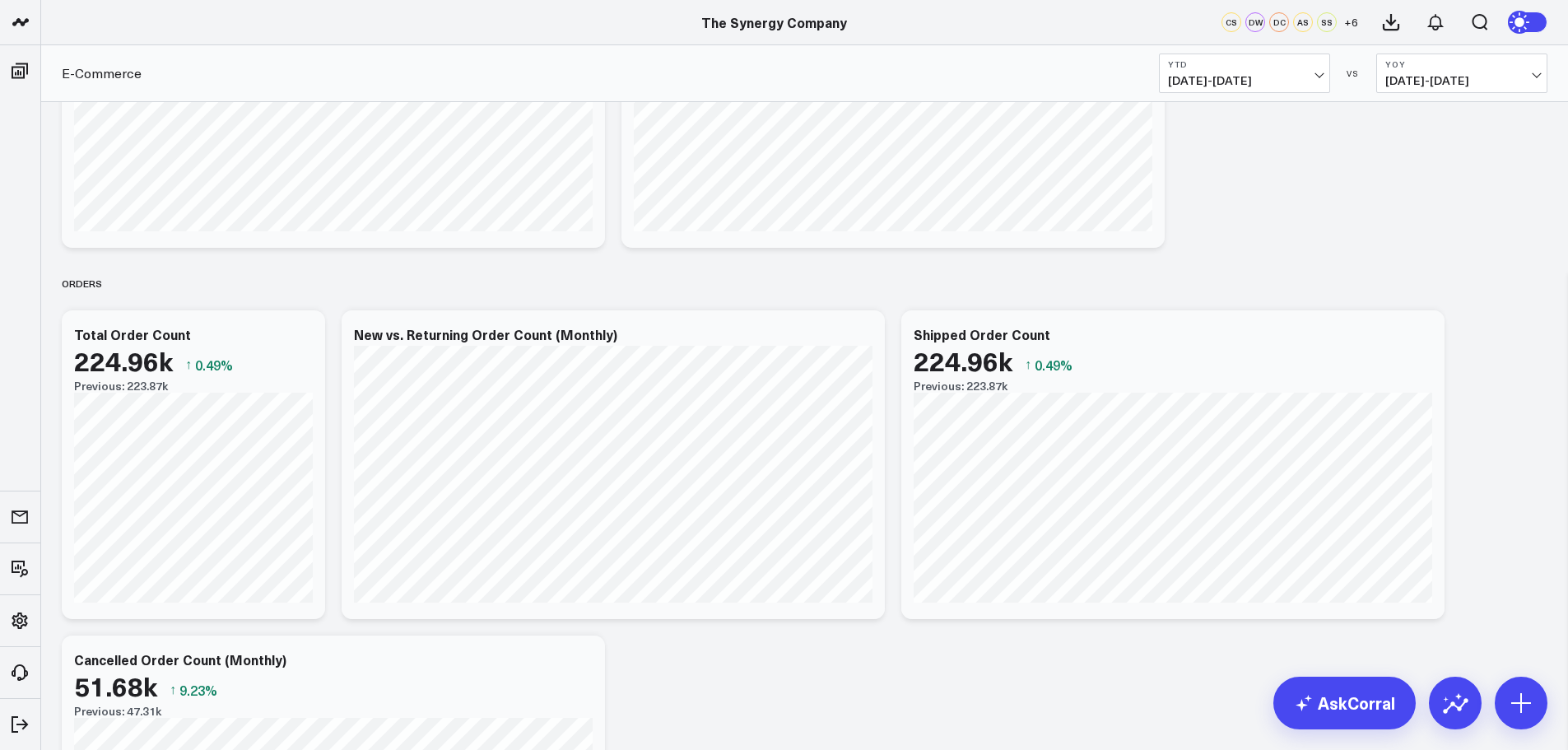
scroll to position [2223, 0]
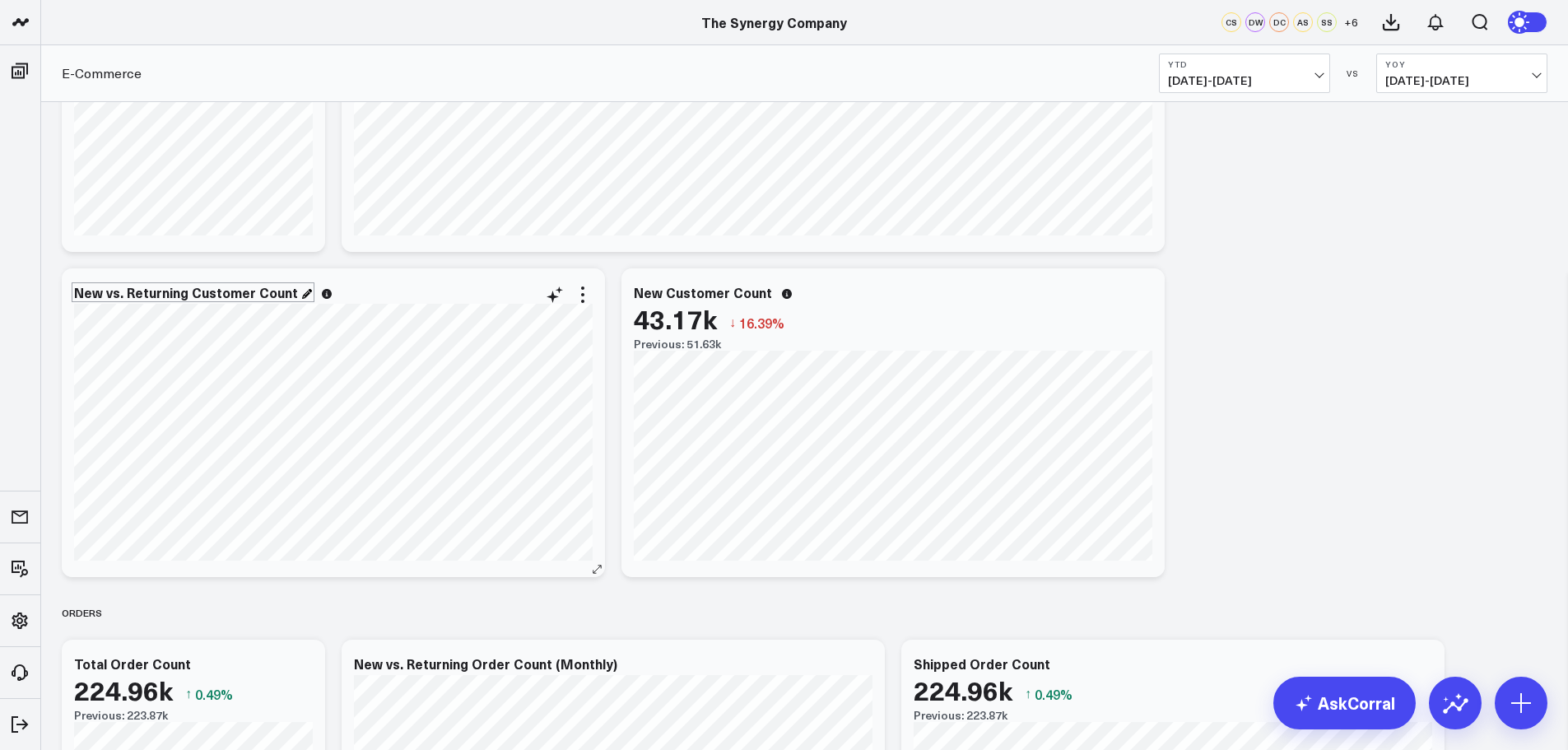
click at [297, 295] on div "New vs. Returning Customer Count" at bounding box center [192, 292] width 238 height 15
click at [312, 264] on div "REVENUE Modify via AI Copy link to widget Ask support Remove Create linked copy…" at bounding box center [804, 121] width 1503 height 4459
click at [1147, 305] on div "43.17k ↓ 16.39%" at bounding box center [894, 319] width 519 height 30
click at [1142, 298] on icon at bounding box center [1143, 294] width 20 height 20
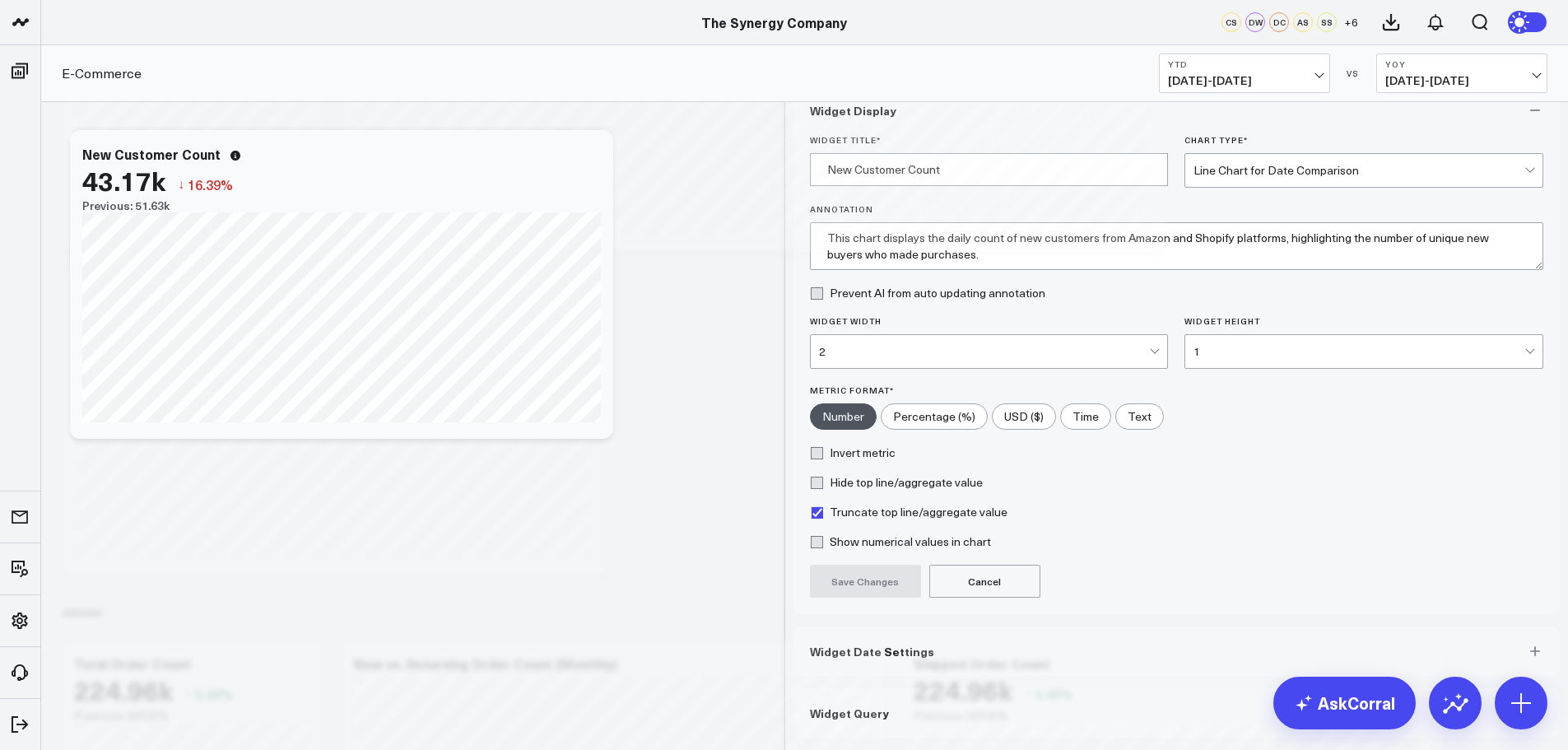
click at [841, 658] on span "Widget Date Settings" at bounding box center [872, 651] width 124 height 13
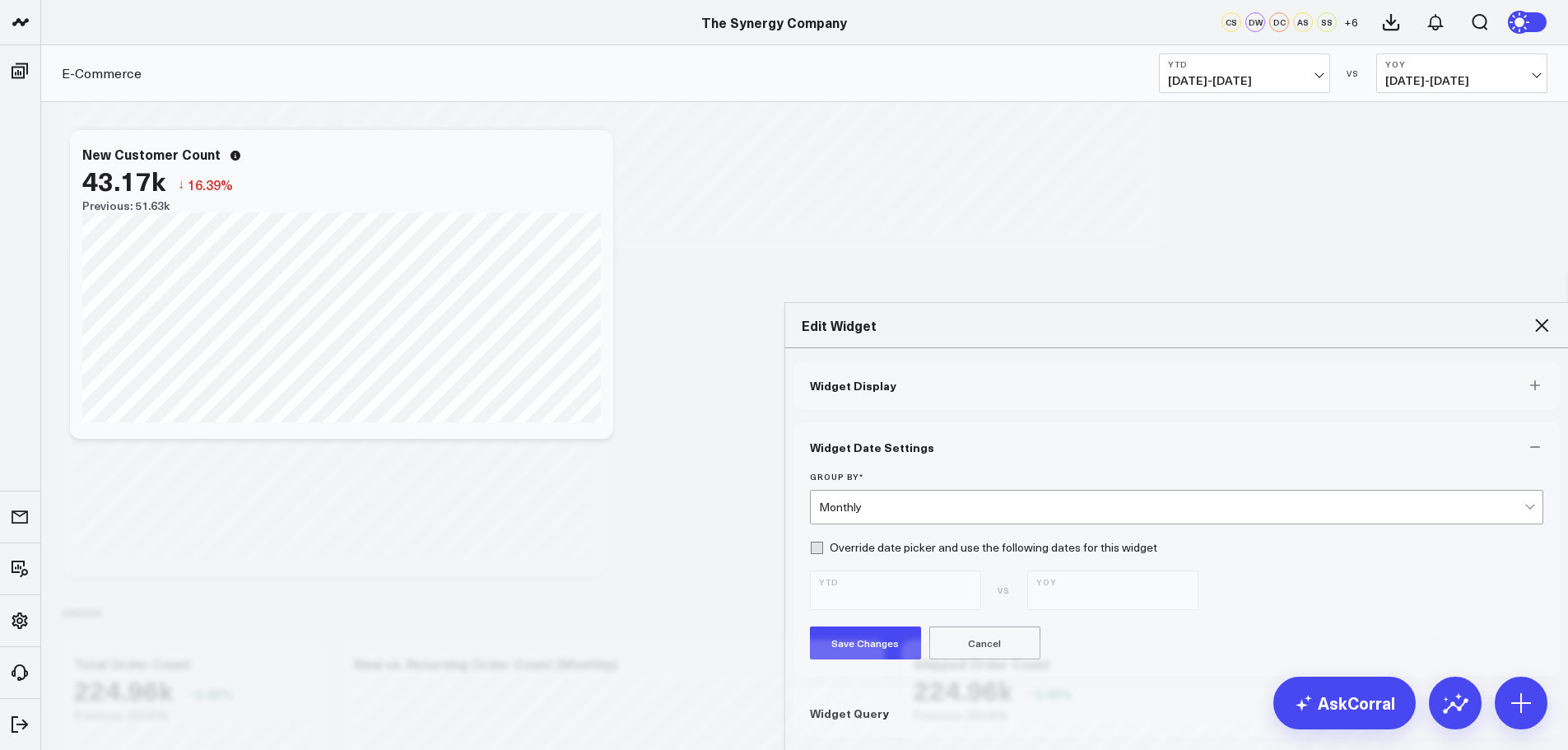
click at [855, 379] on span "Widget Display" at bounding box center [853, 385] width 87 height 13
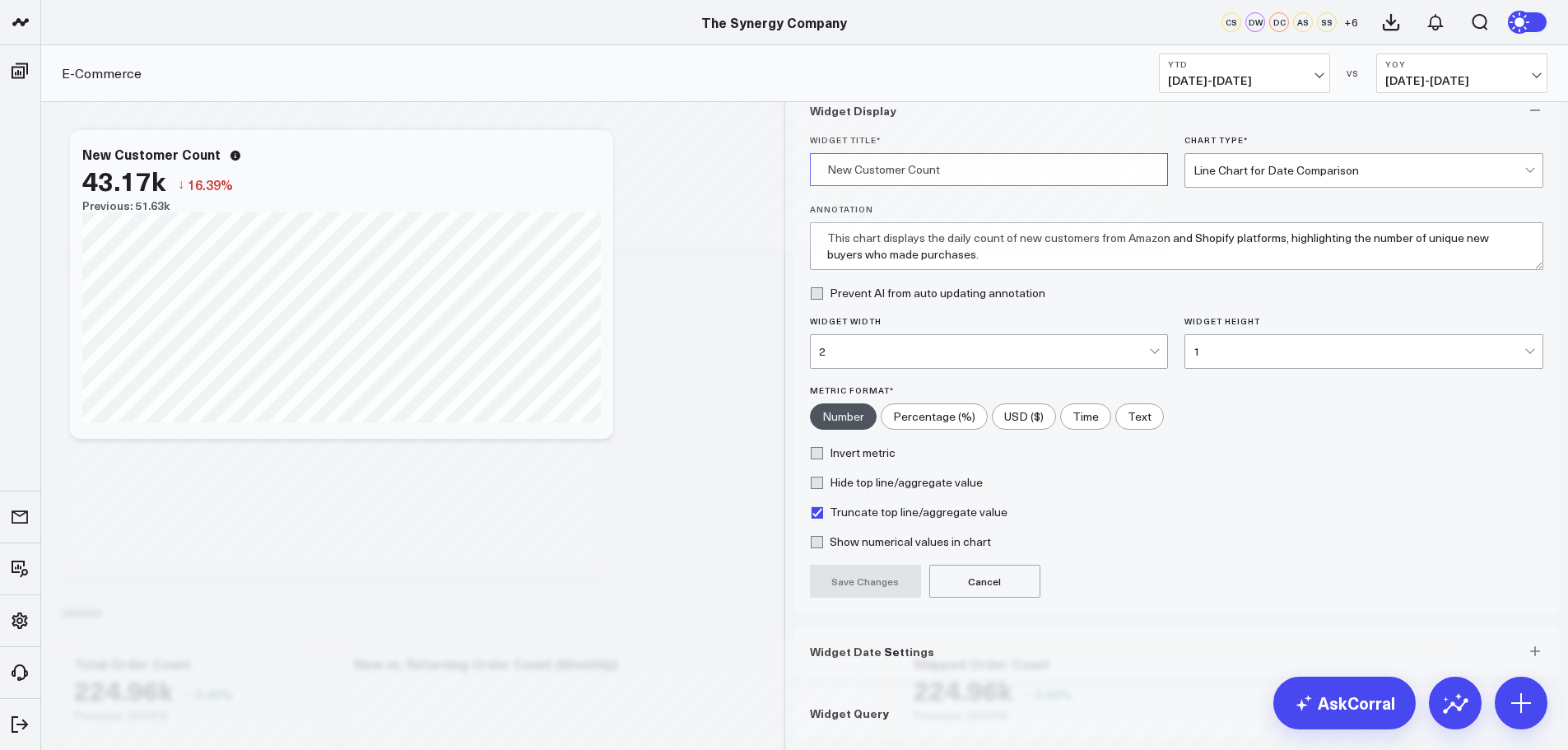
click at [946, 183] on input "New Customer Count" at bounding box center [990, 169] width 359 height 33
paste input "(Monthly)"
type input "New Customer Count (Monthly)"
click at [865, 593] on button "Save Changes" at bounding box center [866, 580] width 111 height 33
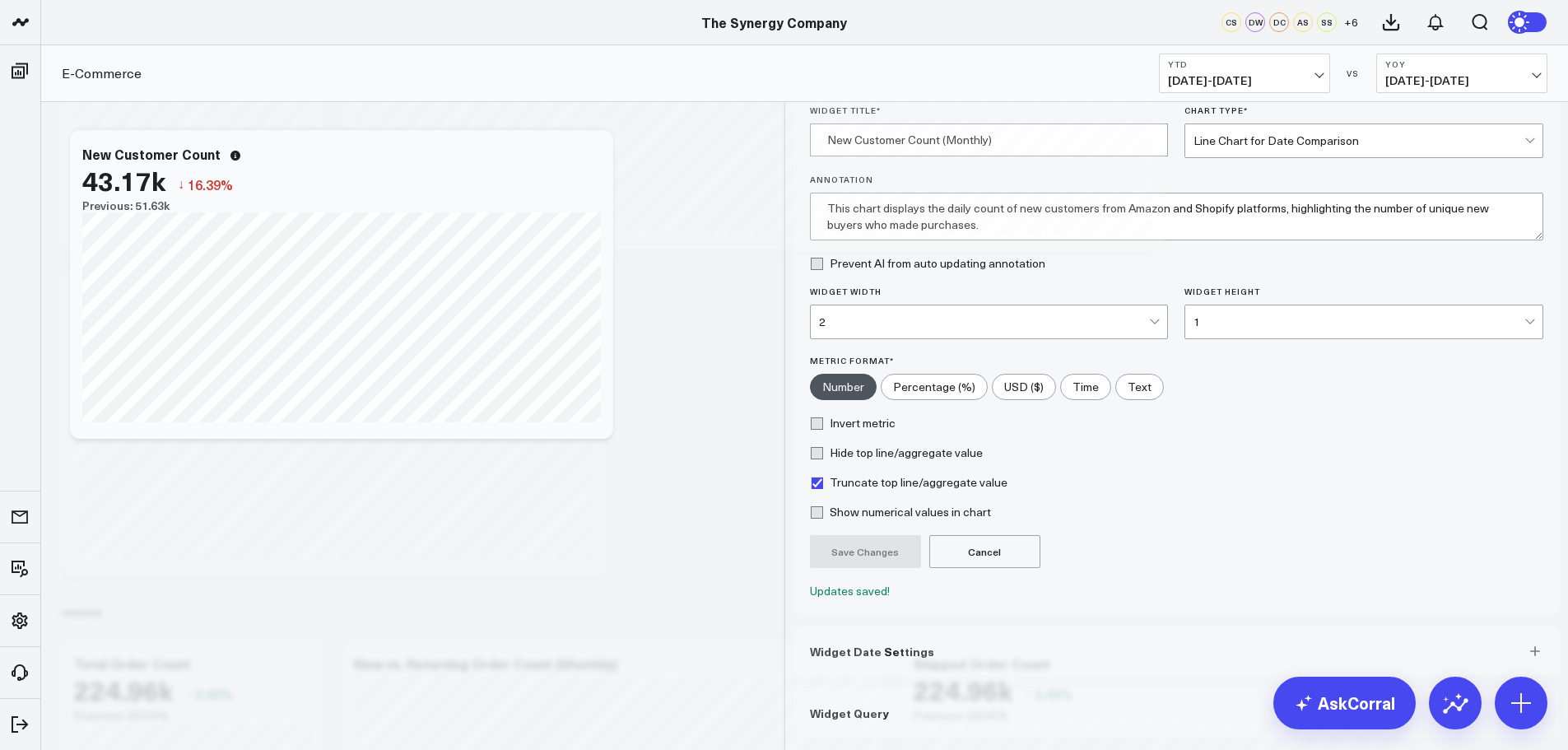
click at [1543, 31] on icon at bounding box center [1542, 20] width 20 height 20
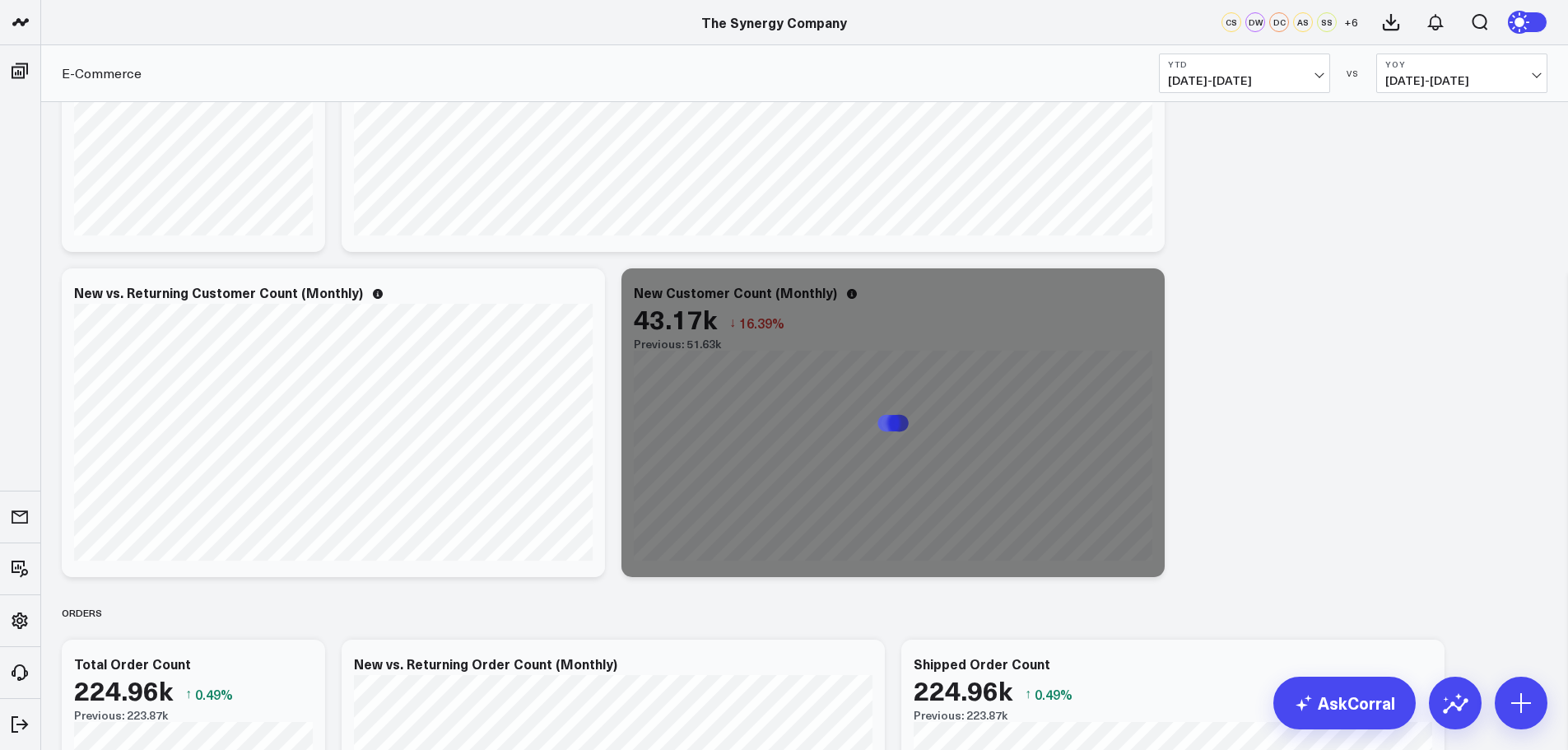
scroll to position [1976, 0]
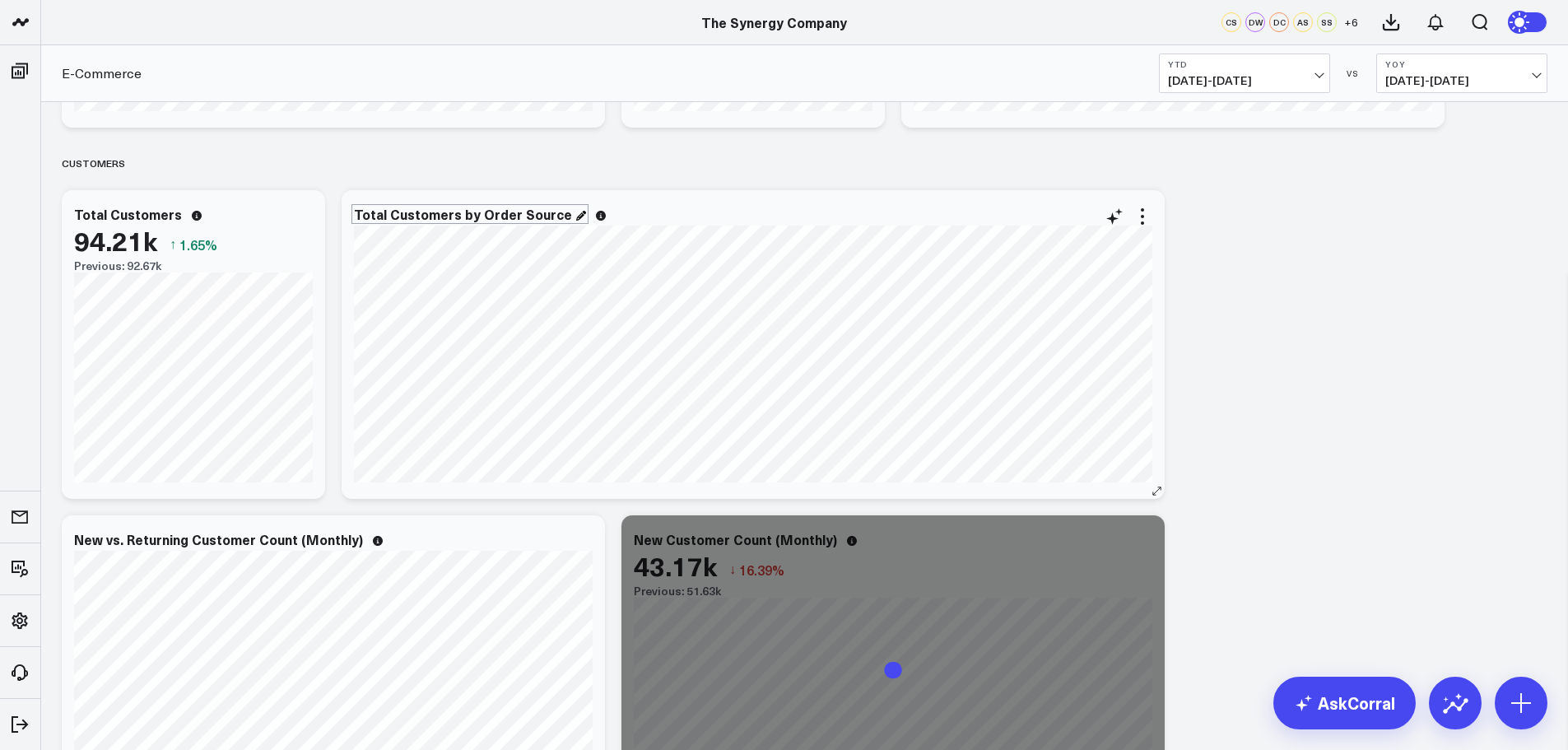
click at [561, 215] on div "Total Customers by Order Source" at bounding box center [470, 215] width 232 height 15
click at [572, 174] on div "Customers" at bounding box center [804, 162] width 1486 height 38
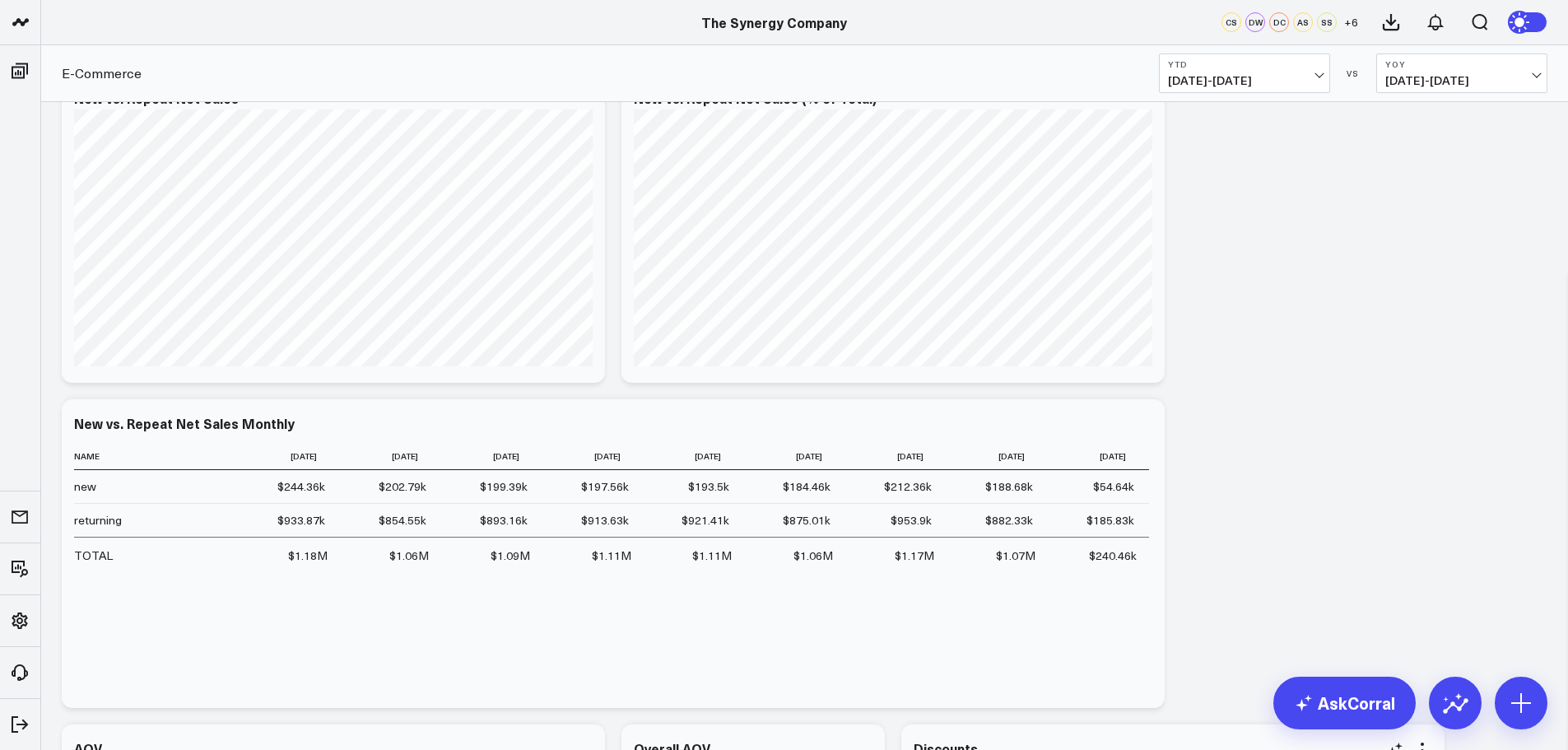
scroll to position [824, 0]
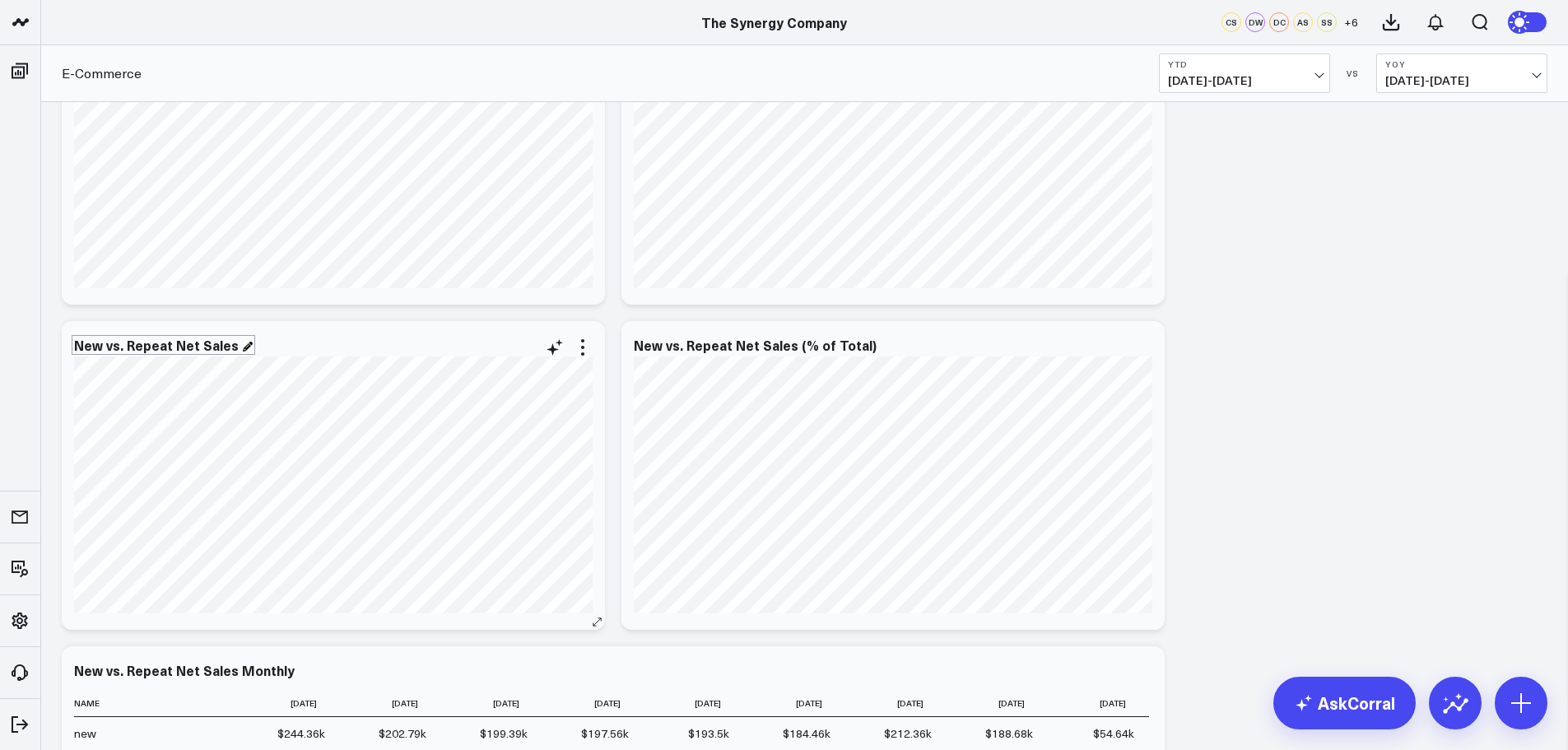
click at [235, 346] on div "New vs. Repeat Net Sales" at bounding box center [163, 345] width 179 height 15
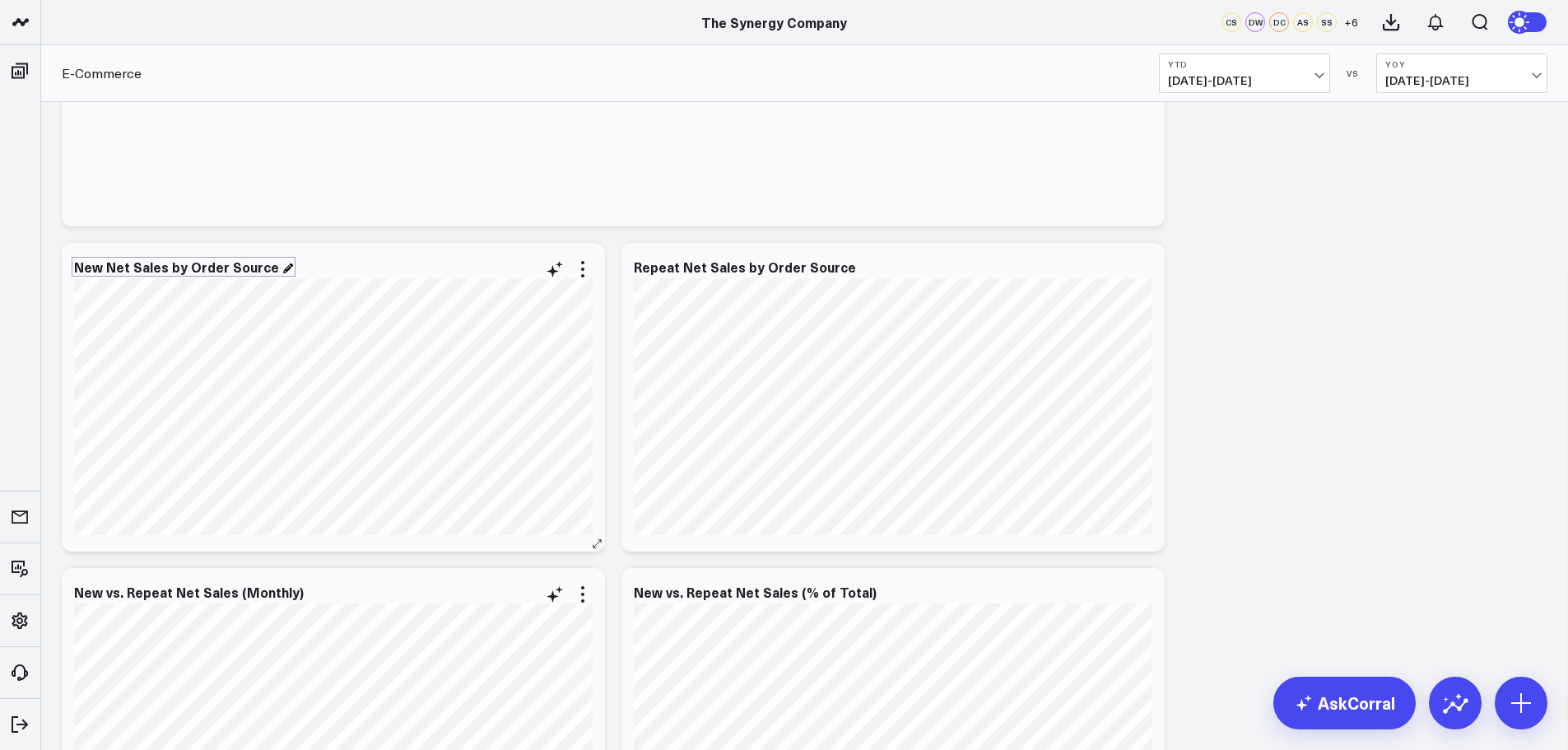
click at [277, 268] on div "New Net Sales by Order Source" at bounding box center [183, 267] width 219 height 15
click at [851, 270] on div "Repeat Net Sales by Order Source" at bounding box center [894, 267] width 519 height 15
click at [849, 270] on div "Repeat Net Sales by Order Source" at bounding box center [752, 267] width 236 height 15
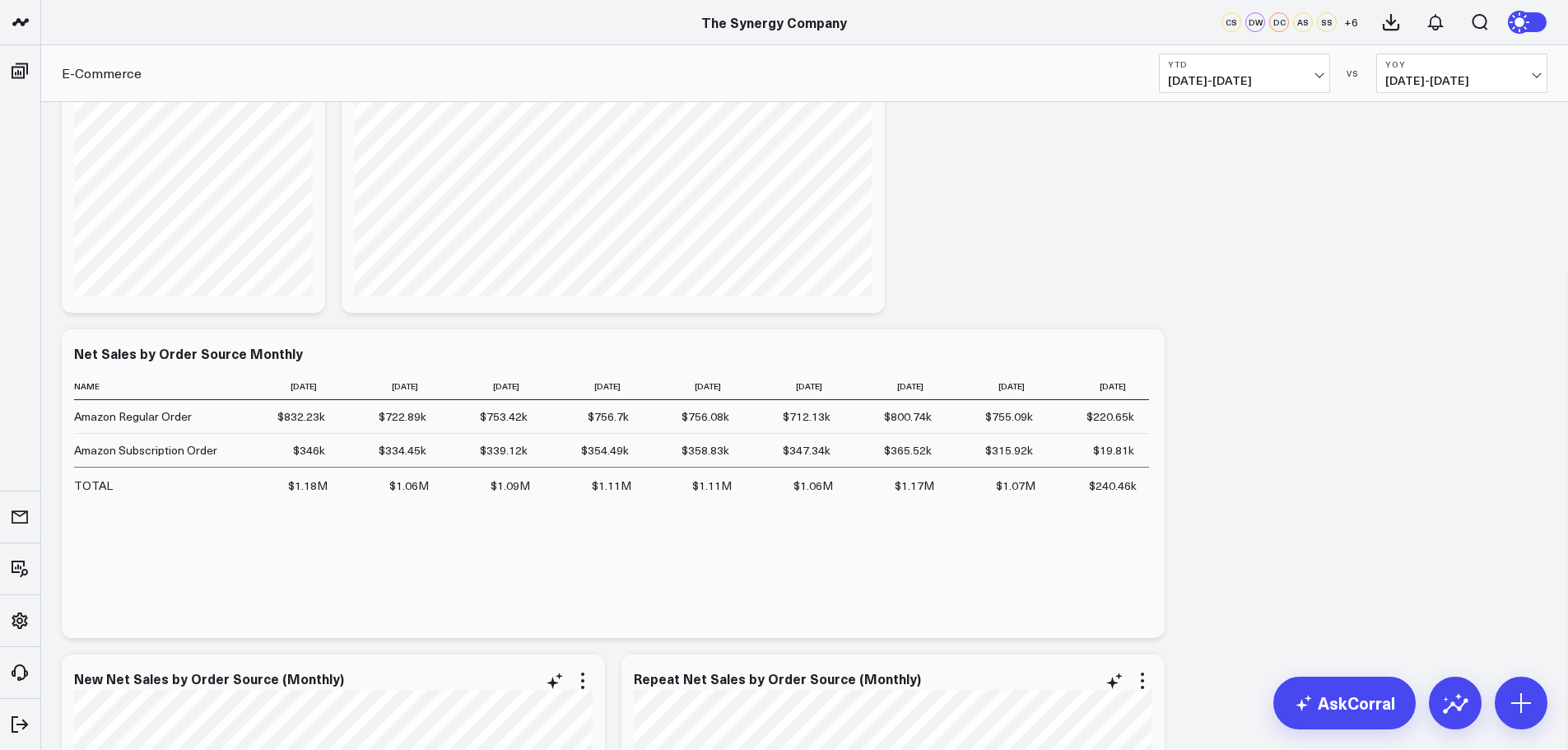
scroll to position [0, 0]
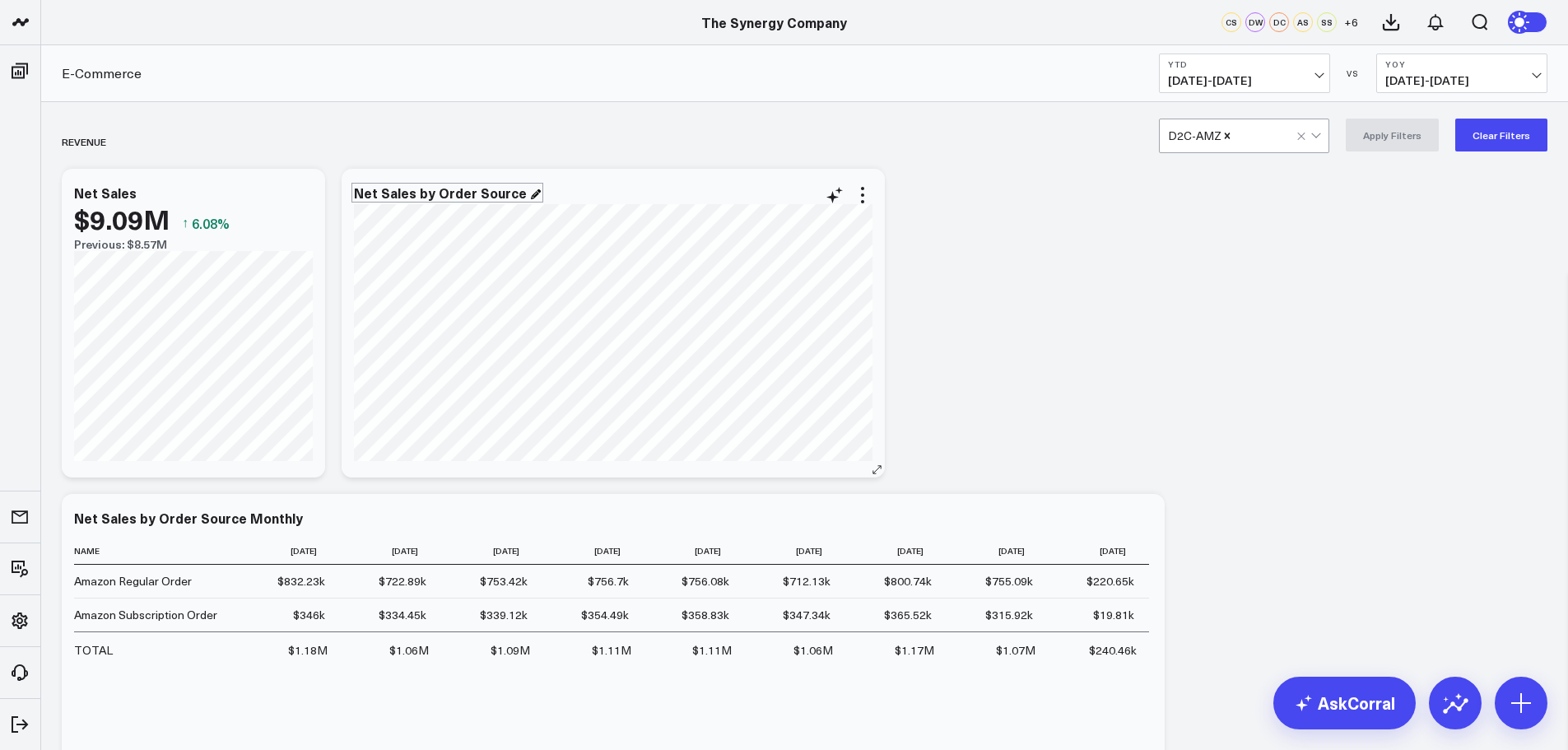
click at [524, 195] on div "Net Sales by Order Source" at bounding box center [448, 193] width 187 height 15
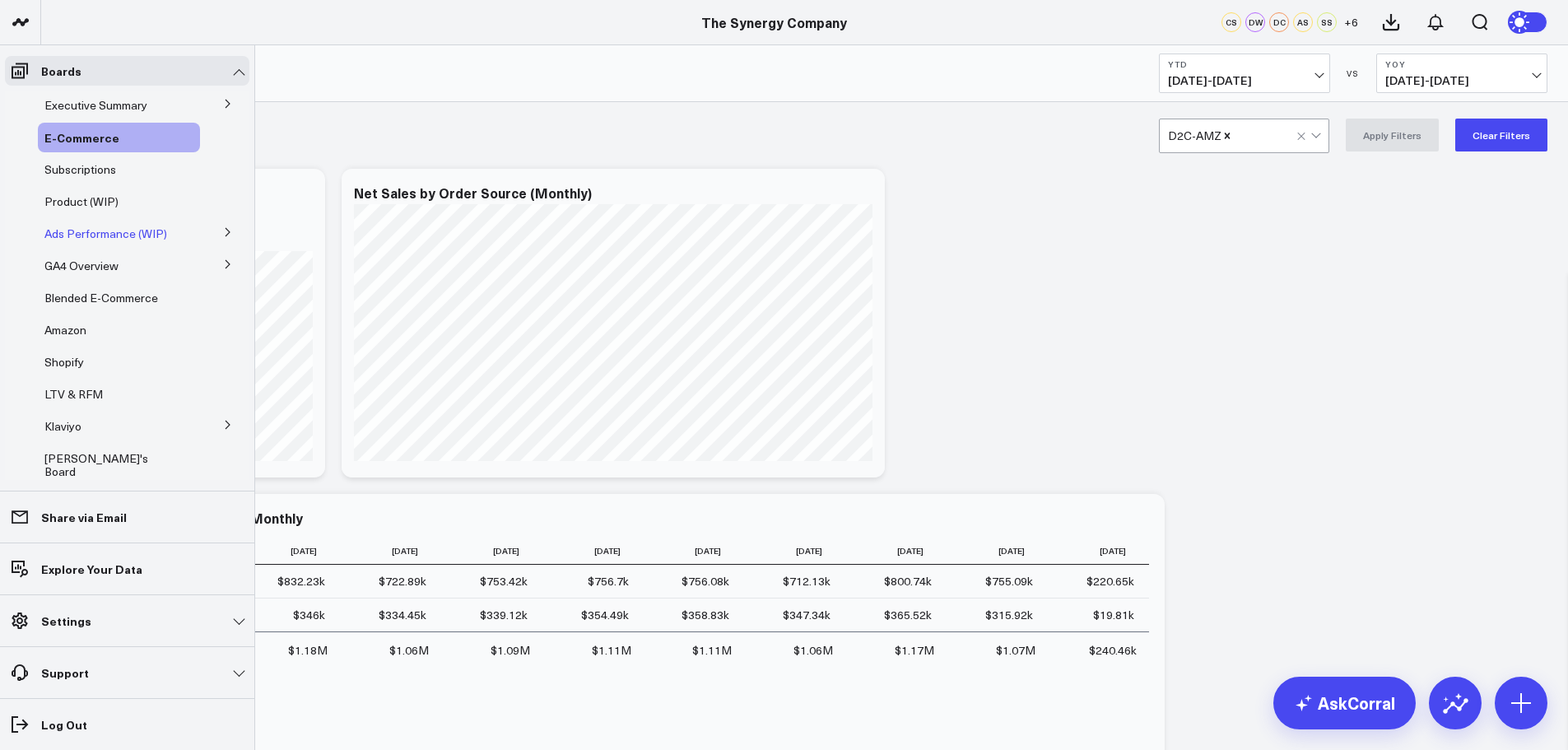
click at [141, 232] on span "Ads Performance (WIP)" at bounding box center [106, 233] width 123 height 16
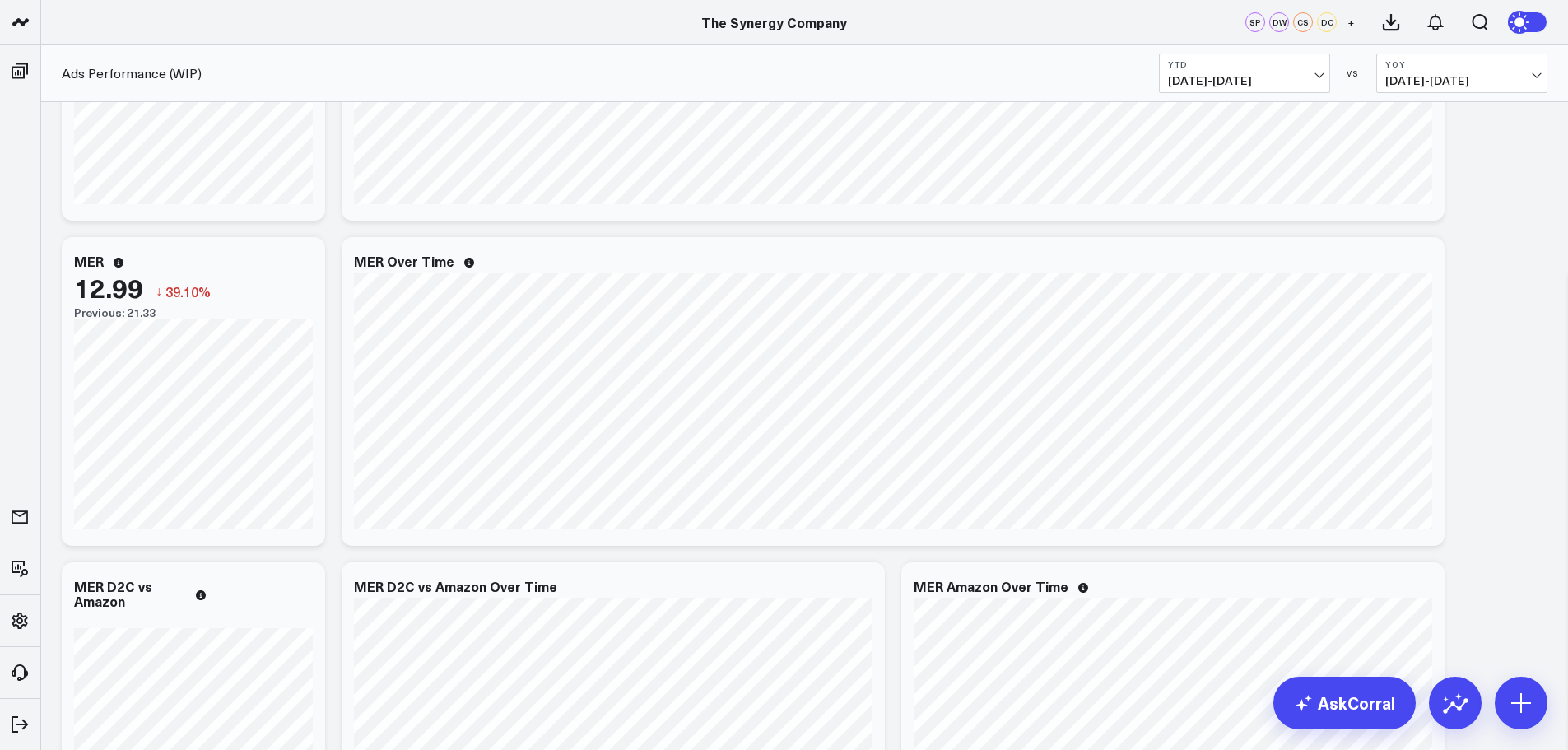
scroll to position [7392, 0]
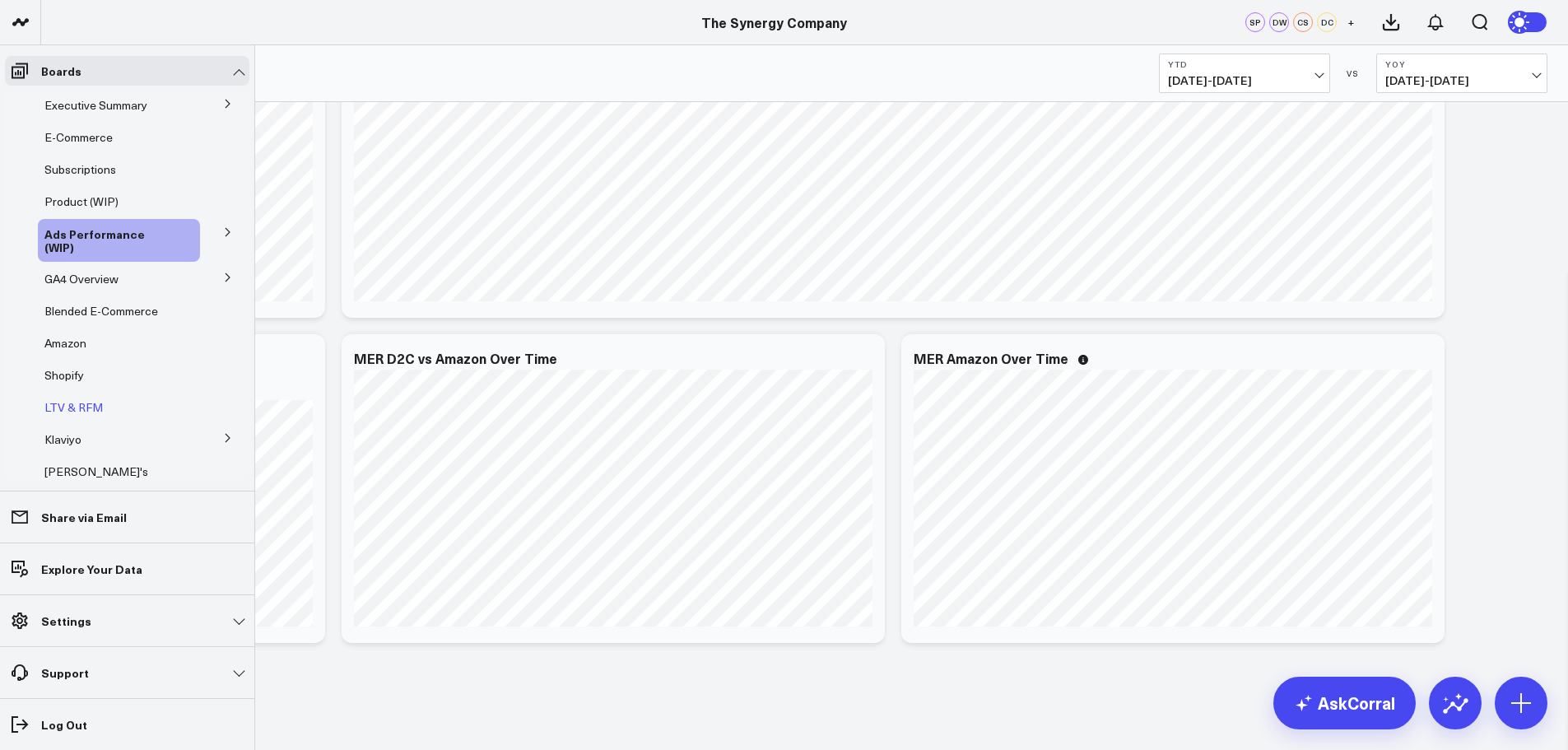
click at [71, 406] on span "LTV & RFM" at bounding box center [74, 407] width 59 height 16
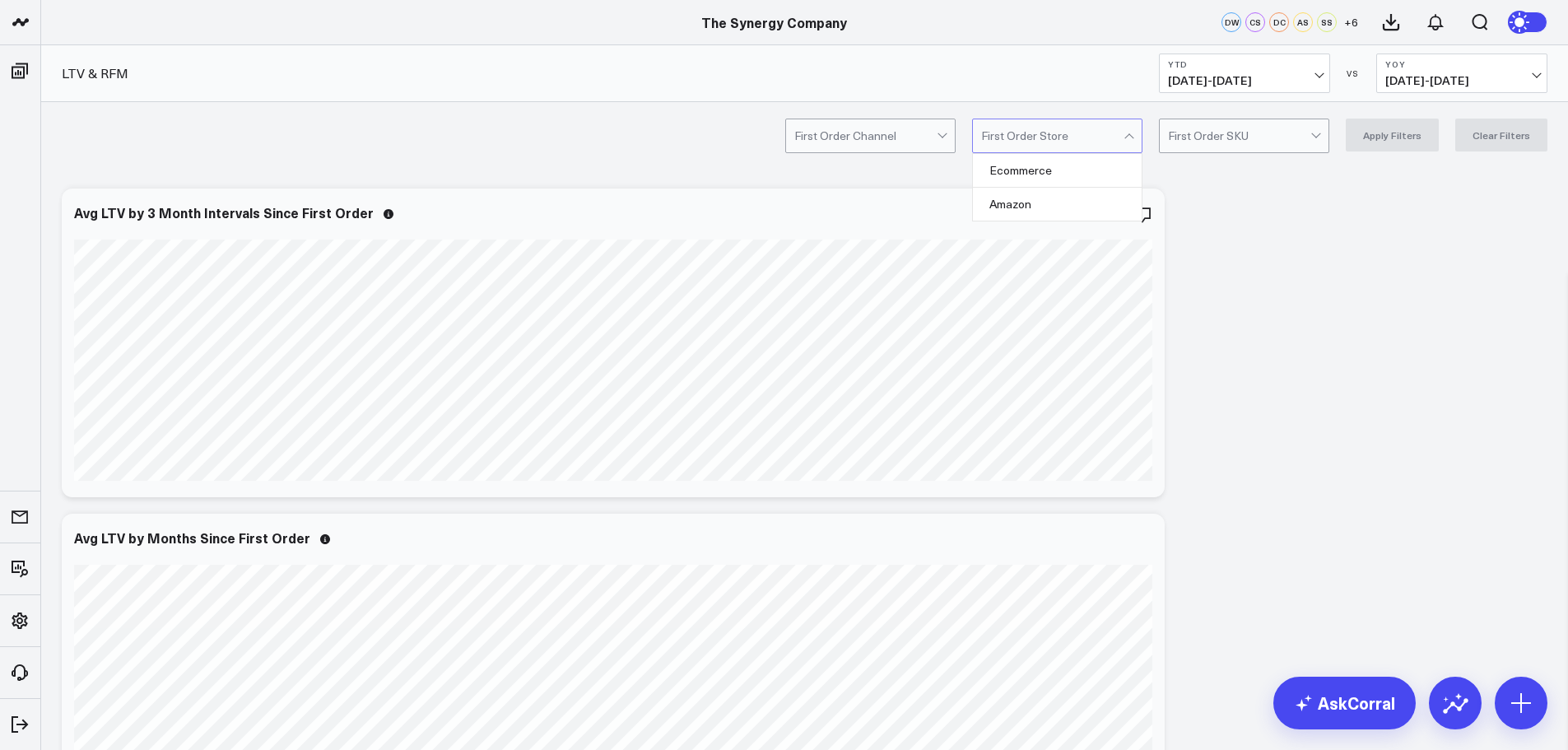
click at [1090, 141] on div at bounding box center [1052, 135] width 143 height 33
click at [1053, 160] on div "Ecommerce" at bounding box center [1057, 171] width 169 height 34
click at [1388, 135] on button "Apply Filters" at bounding box center [1393, 134] width 93 height 33
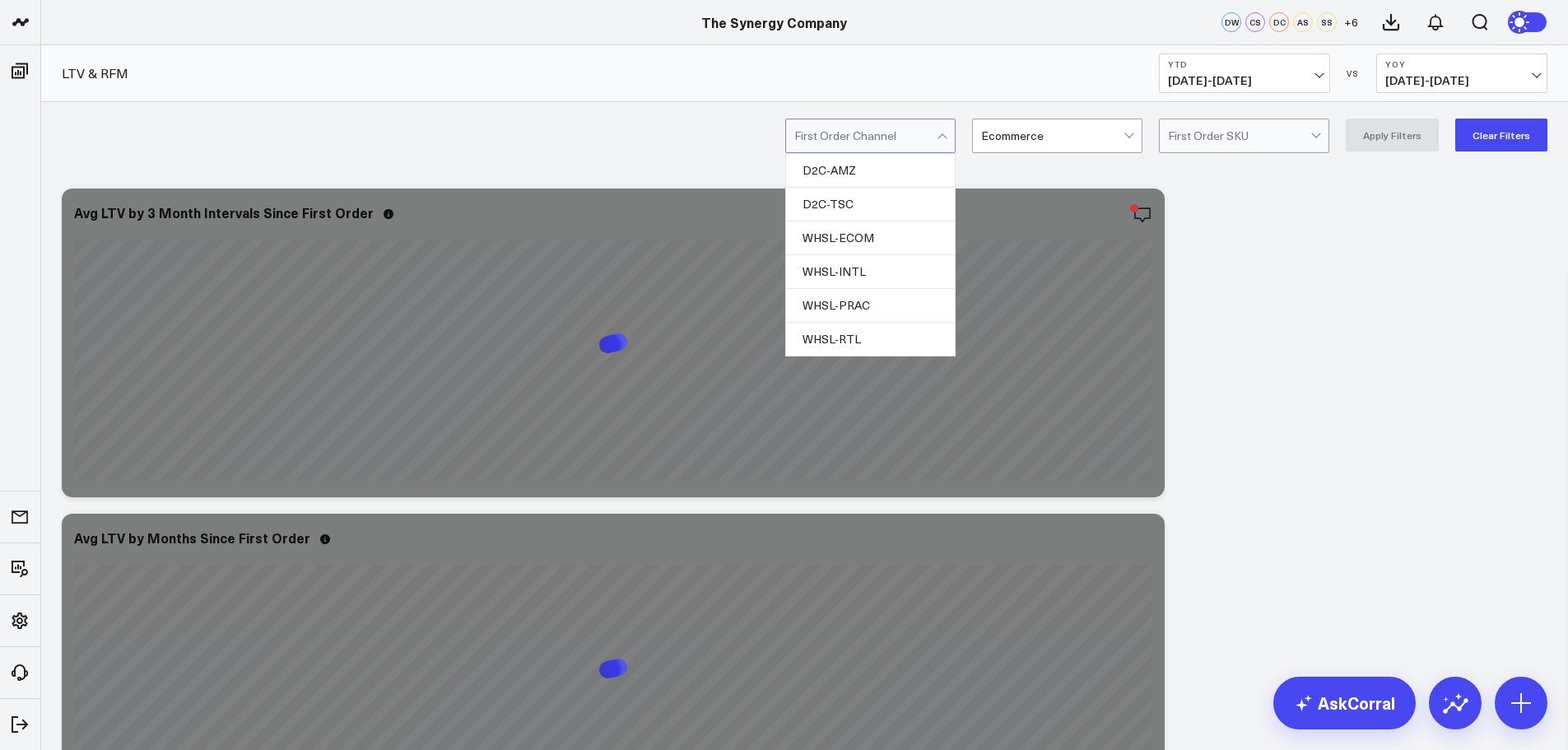
click at [937, 141] on div at bounding box center [866, 135] width 143 height 33
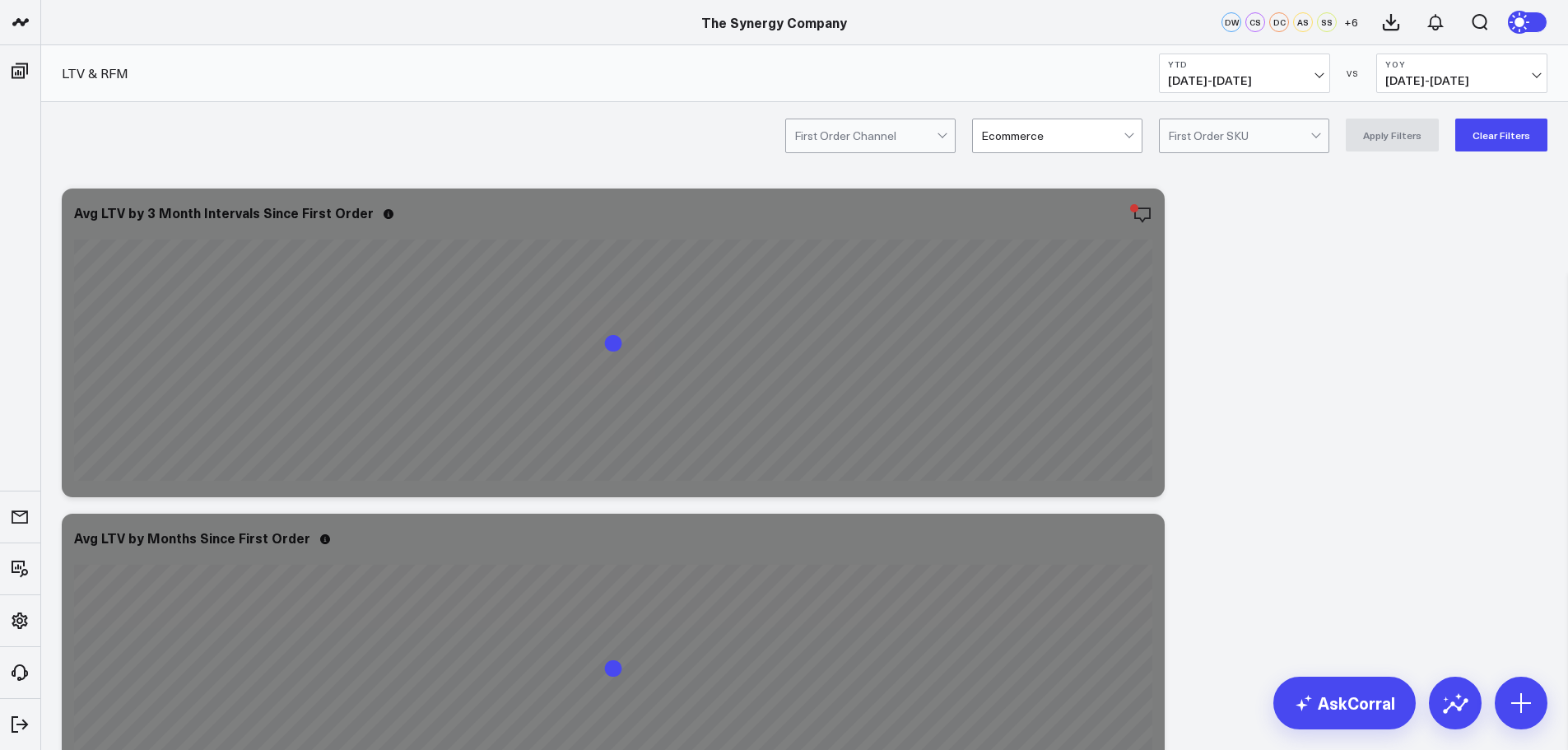
click at [937, 141] on div at bounding box center [866, 135] width 143 height 33
click at [1294, 71] on button "YTD [DATE] - [DATE]" at bounding box center [1245, 73] width 172 height 39
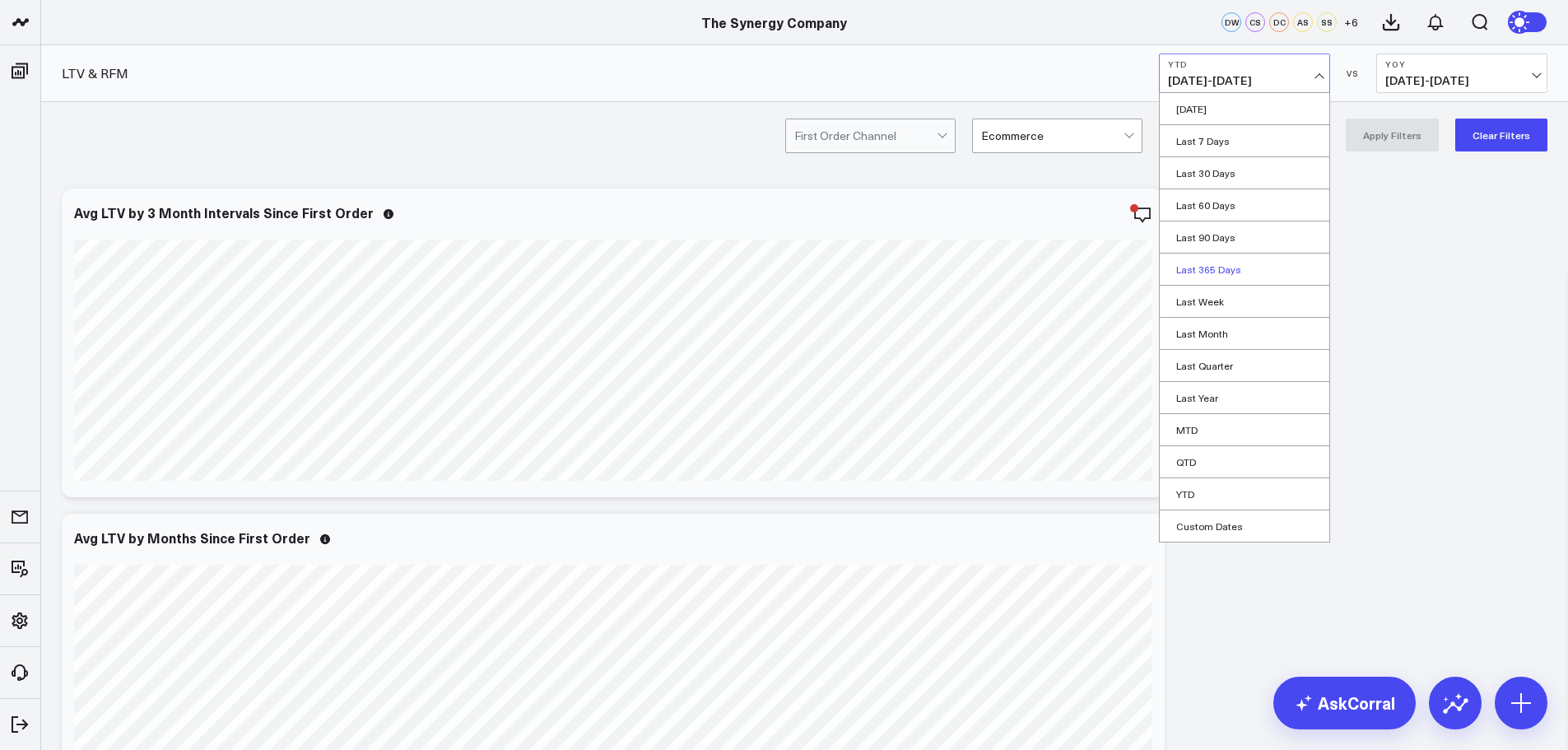
click at [1216, 269] on link "Last 365 Days" at bounding box center [1245, 270] width 170 height 32
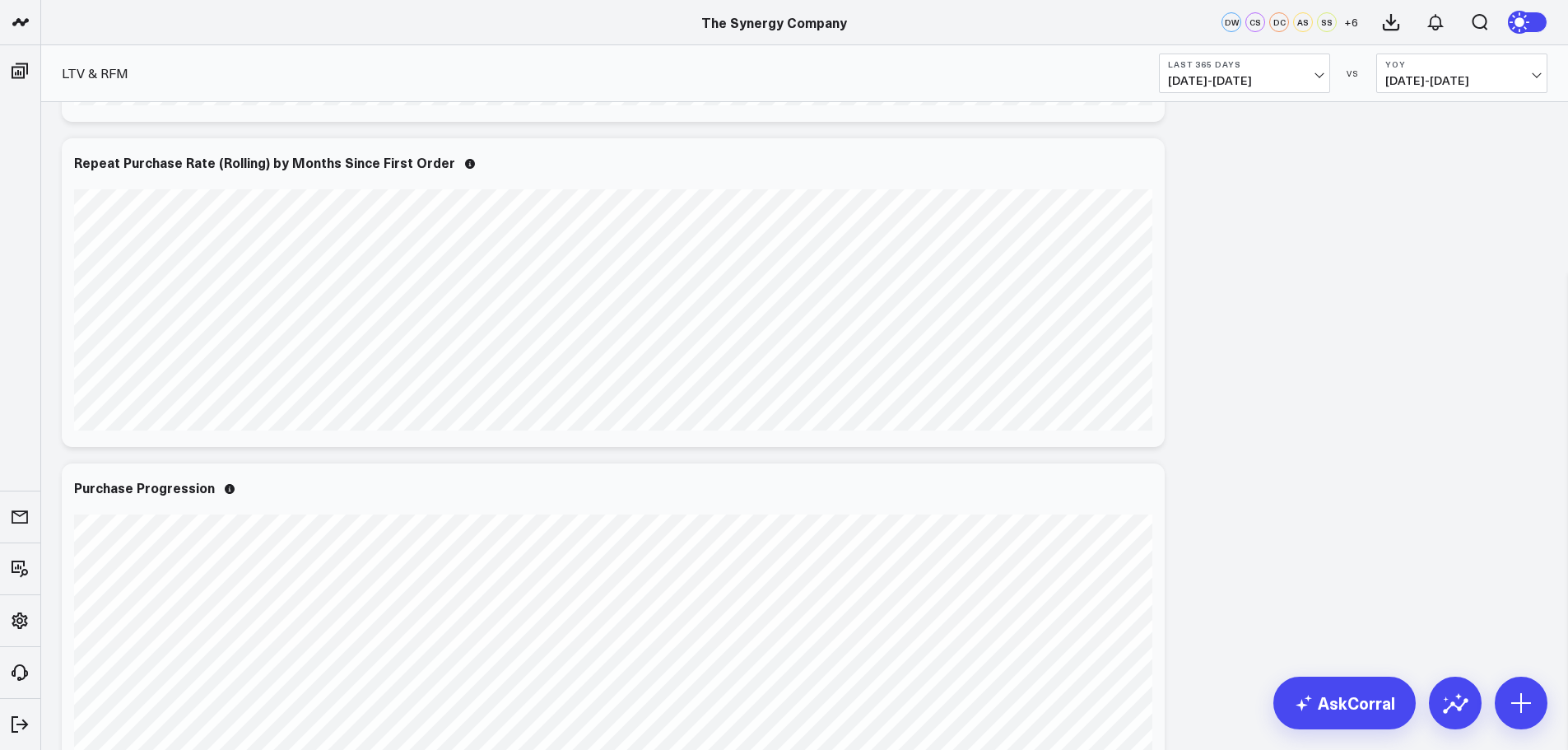
scroll to position [1153, 0]
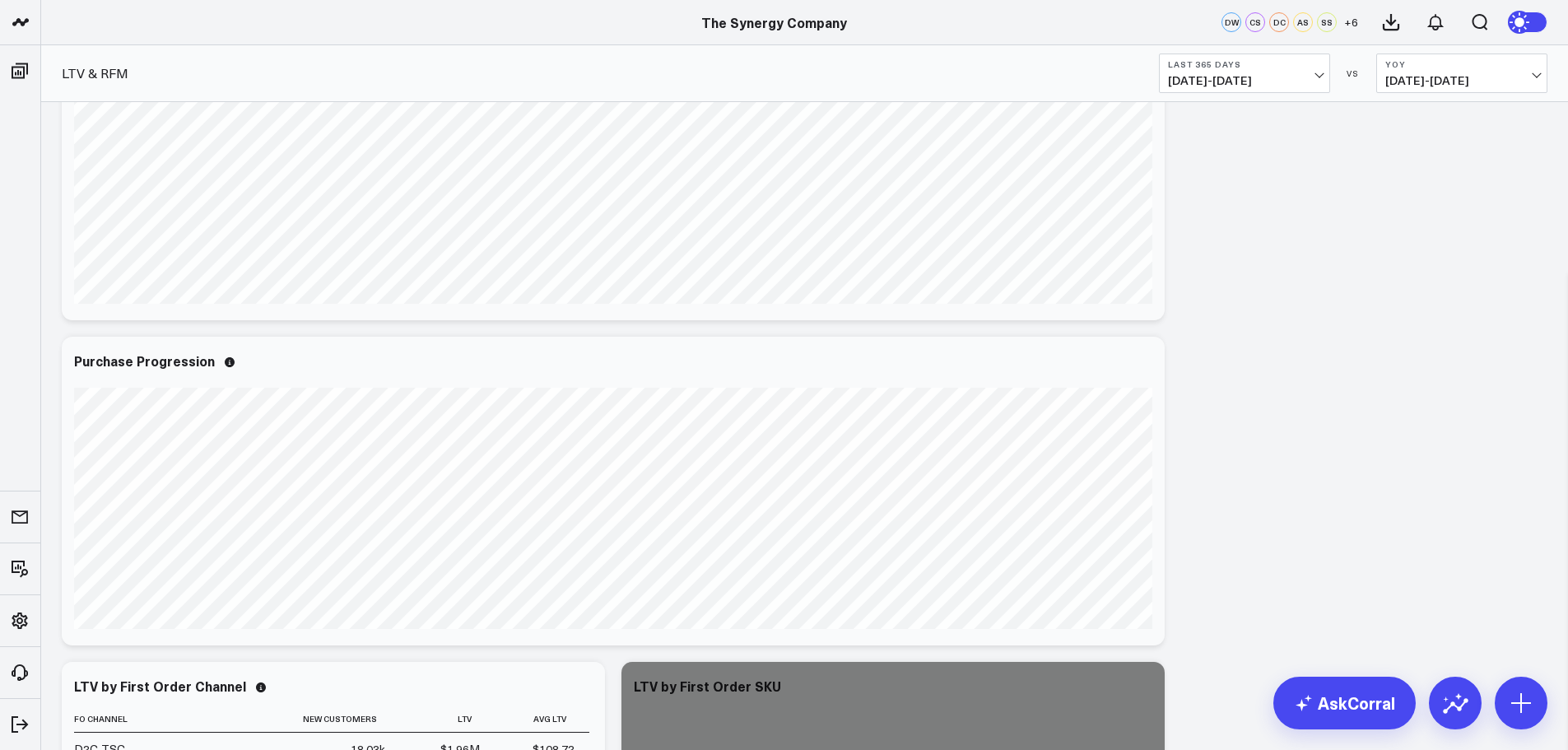
click at [1314, 70] on button "Last 365 Days [DATE] - [DATE]" at bounding box center [1245, 73] width 172 height 39
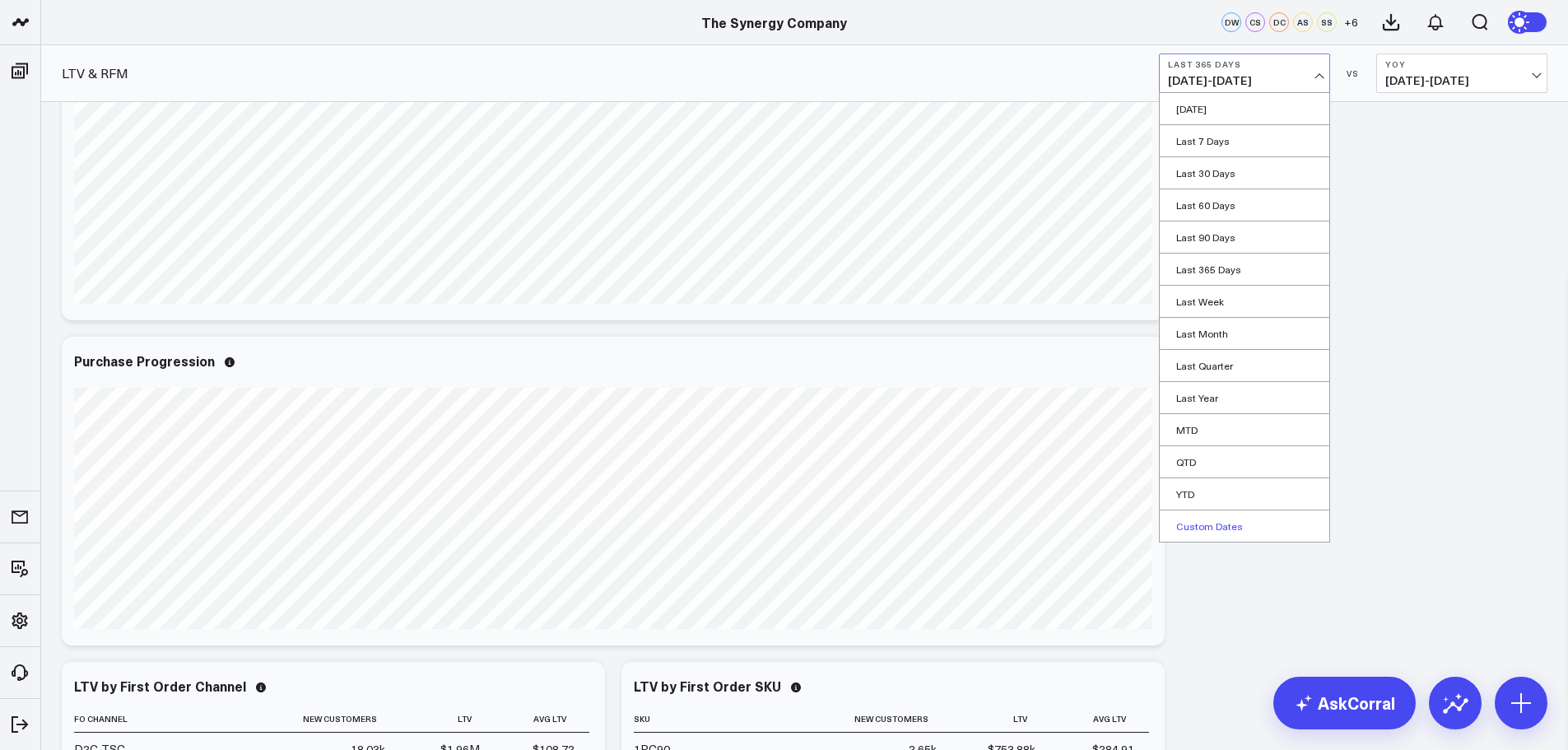
click at [1204, 526] on link "Custom Dates" at bounding box center [1245, 526] width 170 height 32
select select "8"
select select "2025"
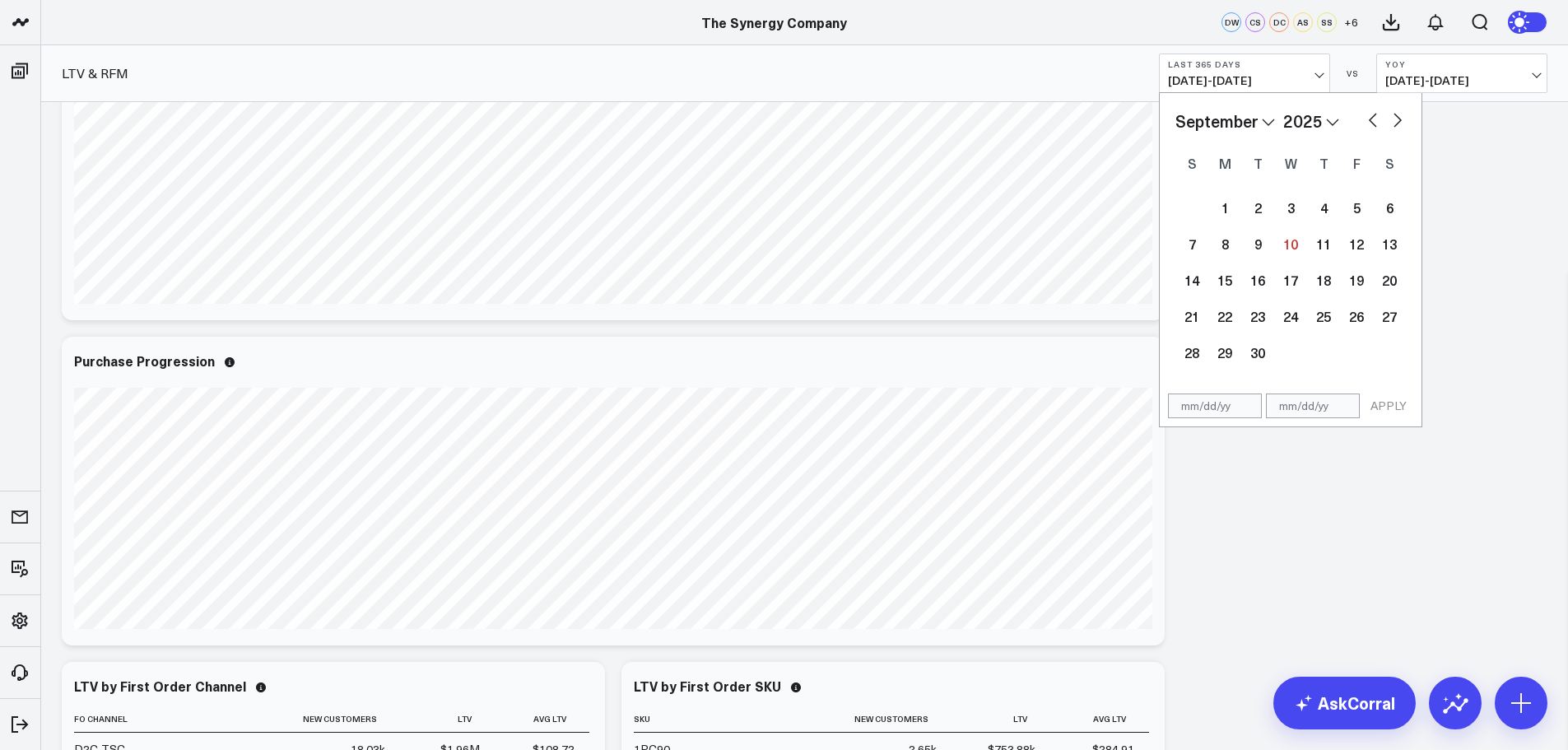
click at [1253, 122] on select "January February March April May June July August September October November De…" at bounding box center [1225, 121] width 100 height 24
select select "2025"
click at [1297, 210] on div "1" at bounding box center [1290, 207] width 33 height 33
type input "[DATE]"
select select "2025"
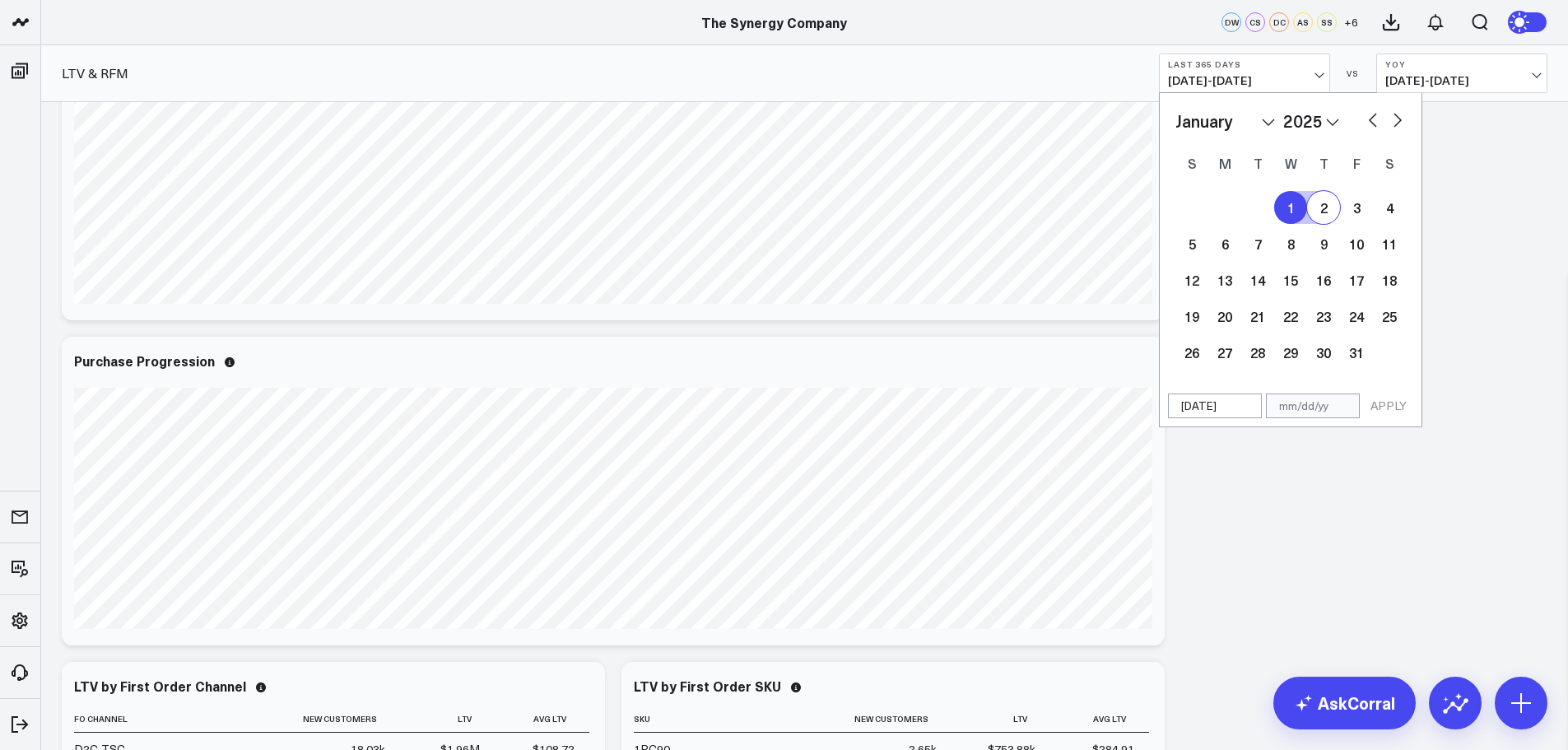
click at [1393, 118] on button "button" at bounding box center [1398, 118] width 17 height 20
select select "1"
select select "2025"
click at [1394, 118] on button "button" at bounding box center [1398, 118] width 17 height 20
select select "2"
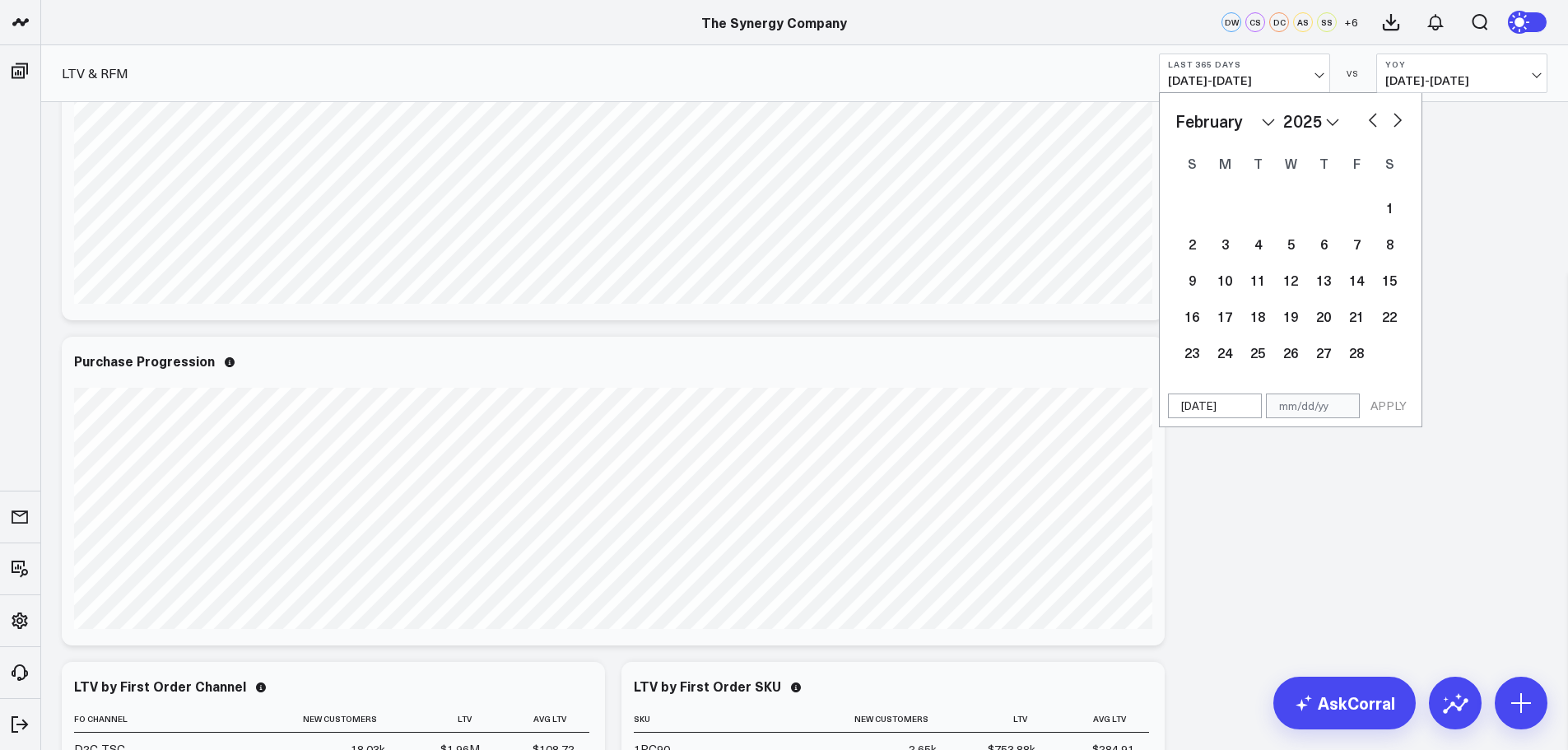
select select "2025"
click at [1394, 118] on button "button" at bounding box center [1398, 118] width 17 height 20
select select "3"
select select "2025"
click at [1394, 118] on button "button" at bounding box center [1398, 118] width 17 height 20
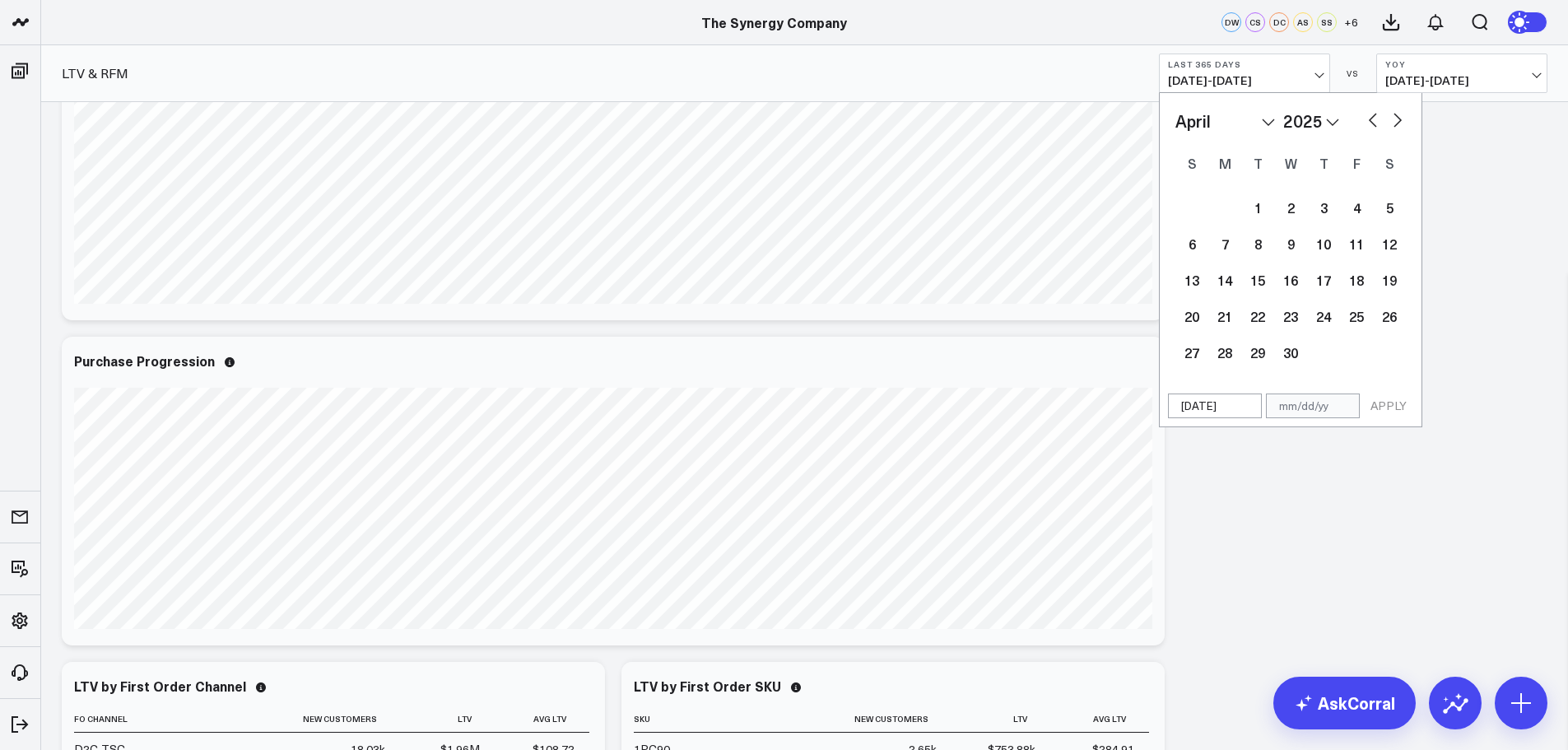
select select "4"
select select "2025"
click at [1394, 118] on button "button" at bounding box center [1398, 118] width 17 height 20
select select "5"
select select "2025"
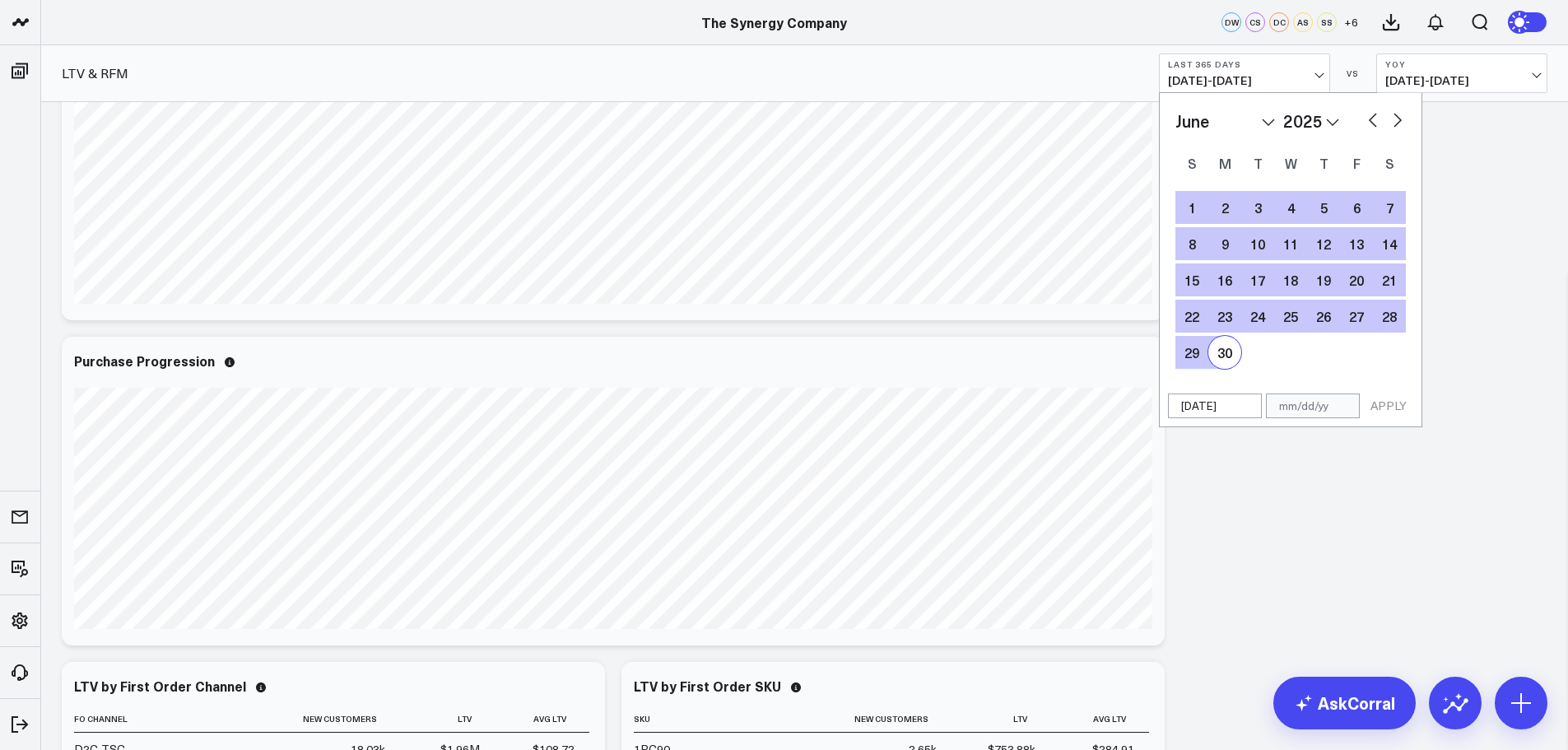
click at [1225, 357] on div "30" at bounding box center [1225, 352] width 33 height 33
type input "[DATE]"
select select "5"
select select "2025"
click at [1391, 407] on button "APPLY" at bounding box center [1389, 406] width 49 height 24
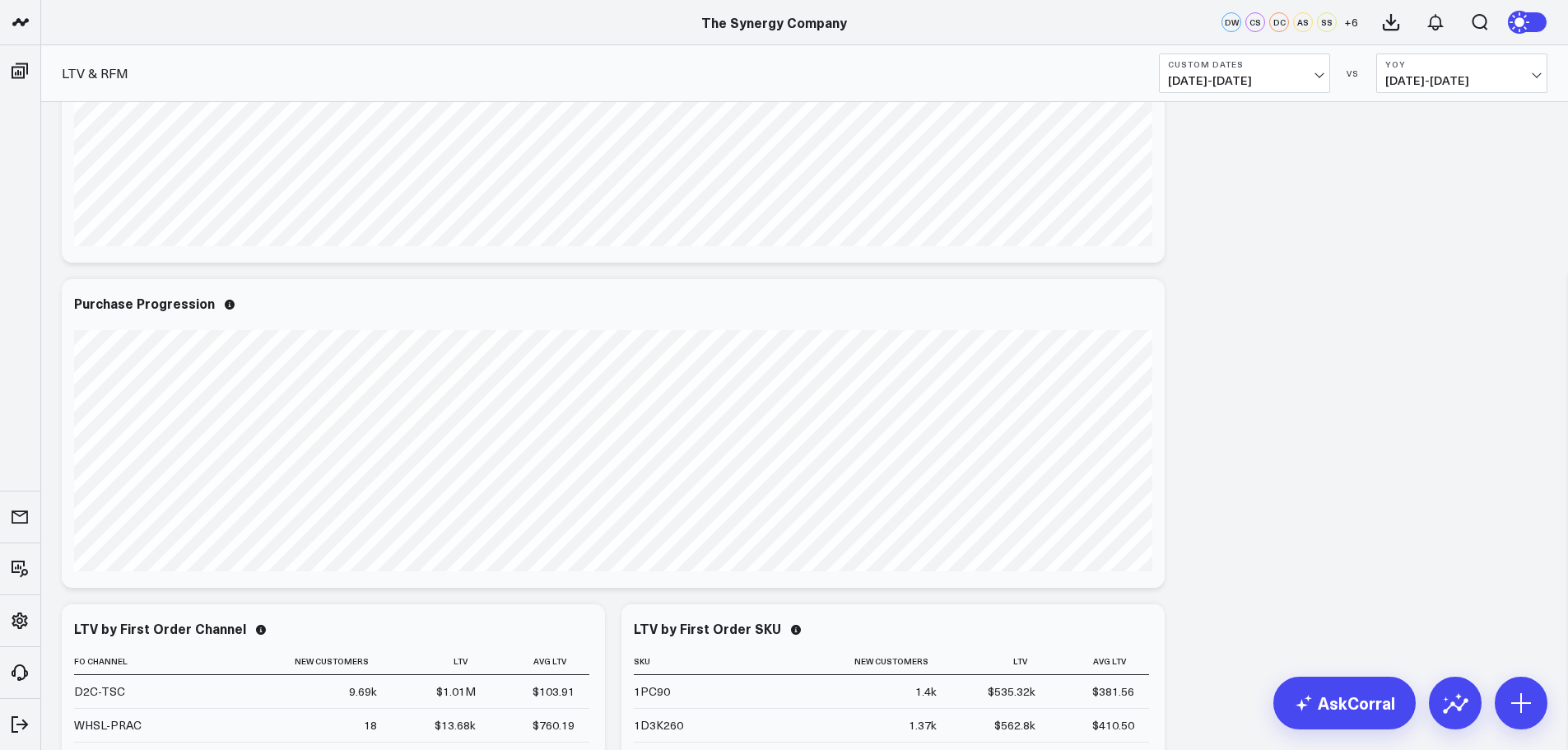
scroll to position [1235, 0]
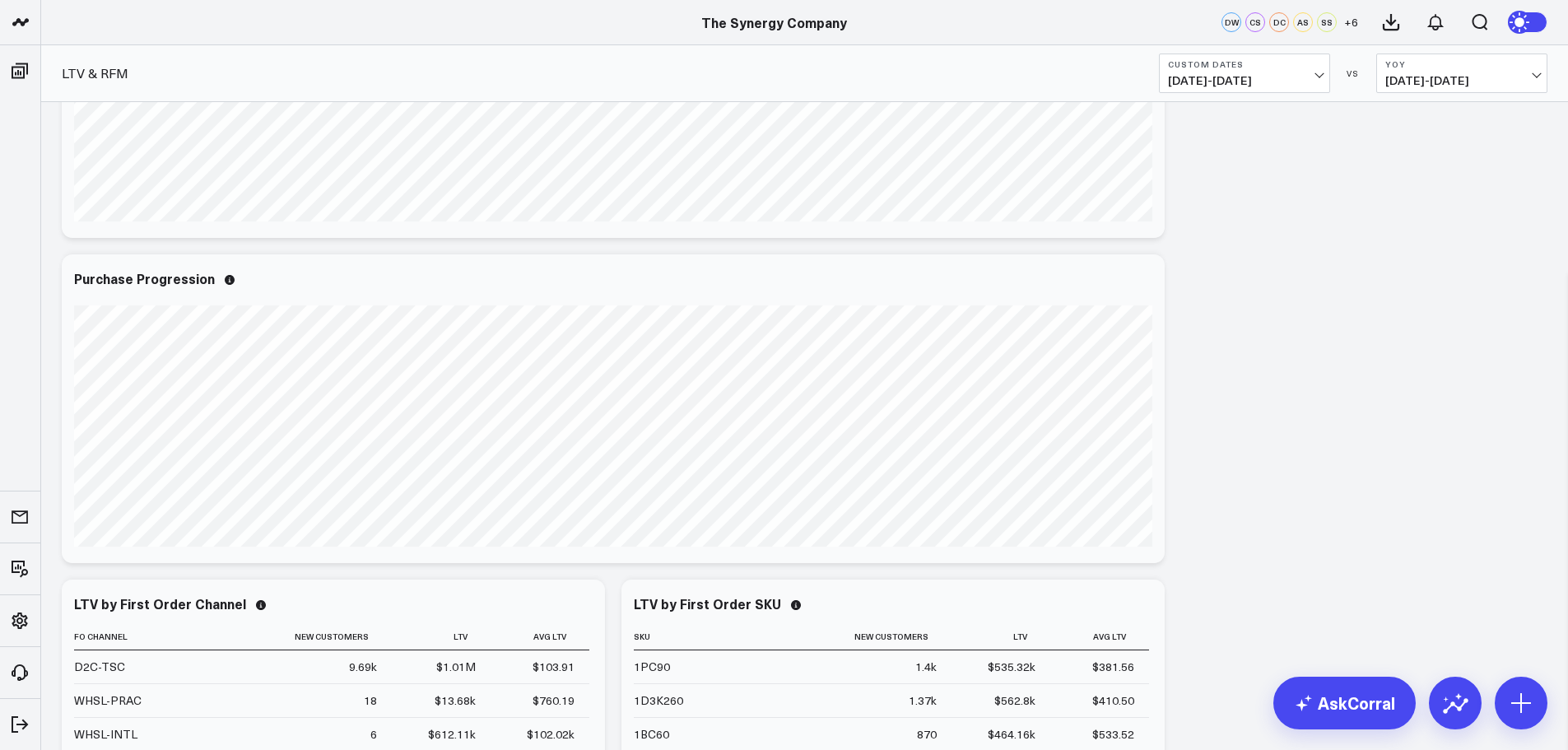
click at [1319, 81] on span "[DATE] - [DATE]" at bounding box center [1244, 80] width 153 height 13
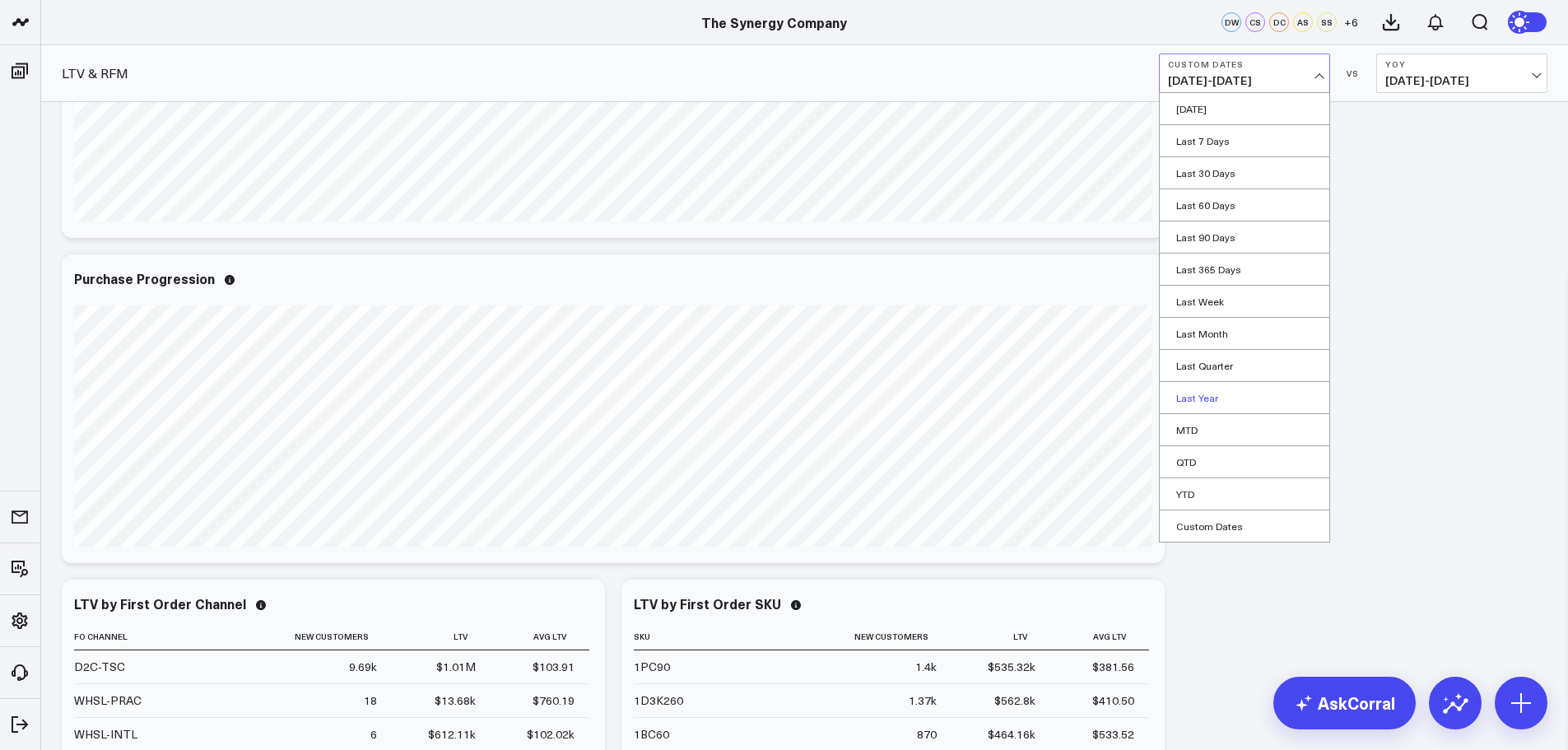
click at [1198, 396] on link "Last Year" at bounding box center [1245, 398] width 170 height 32
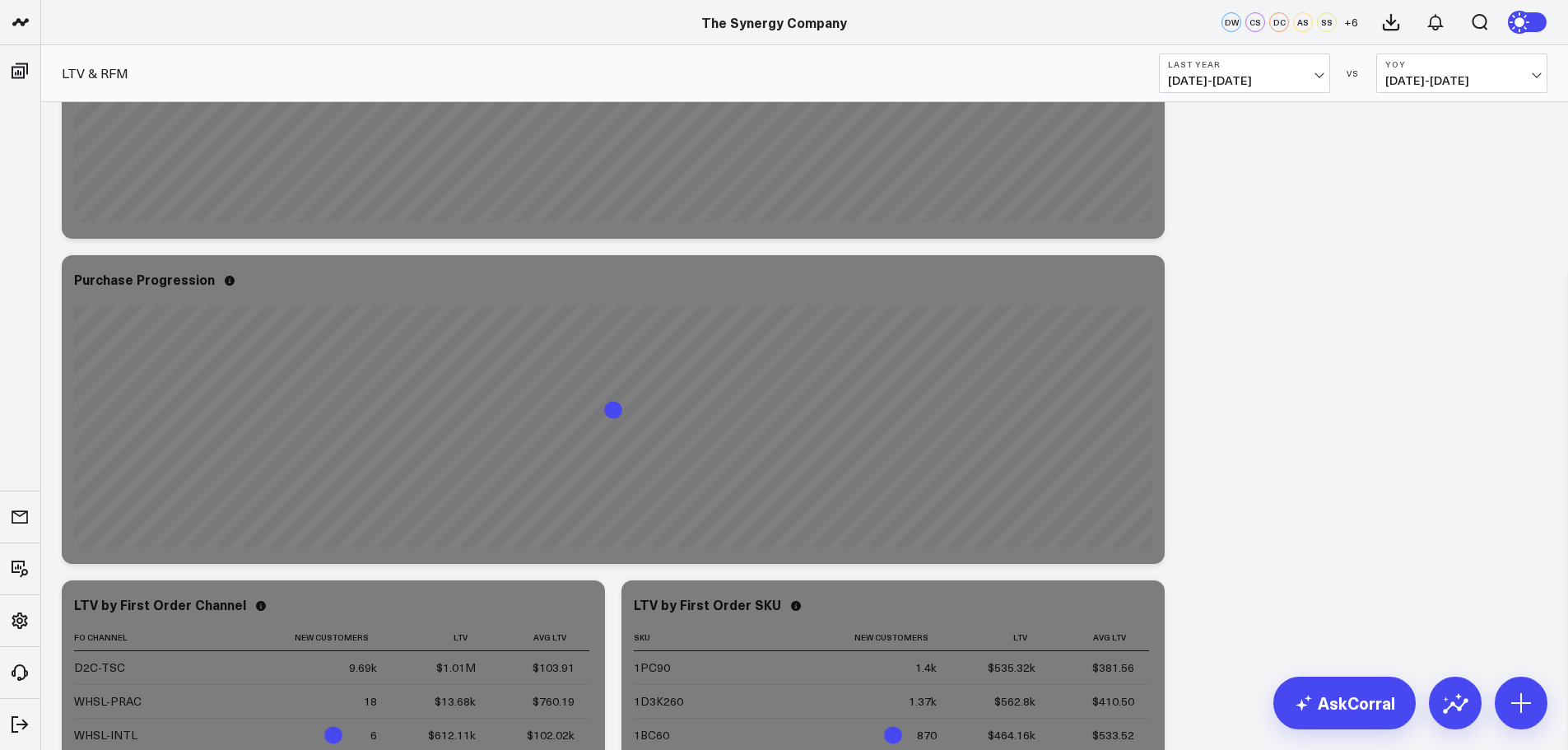
scroll to position [1070, 0]
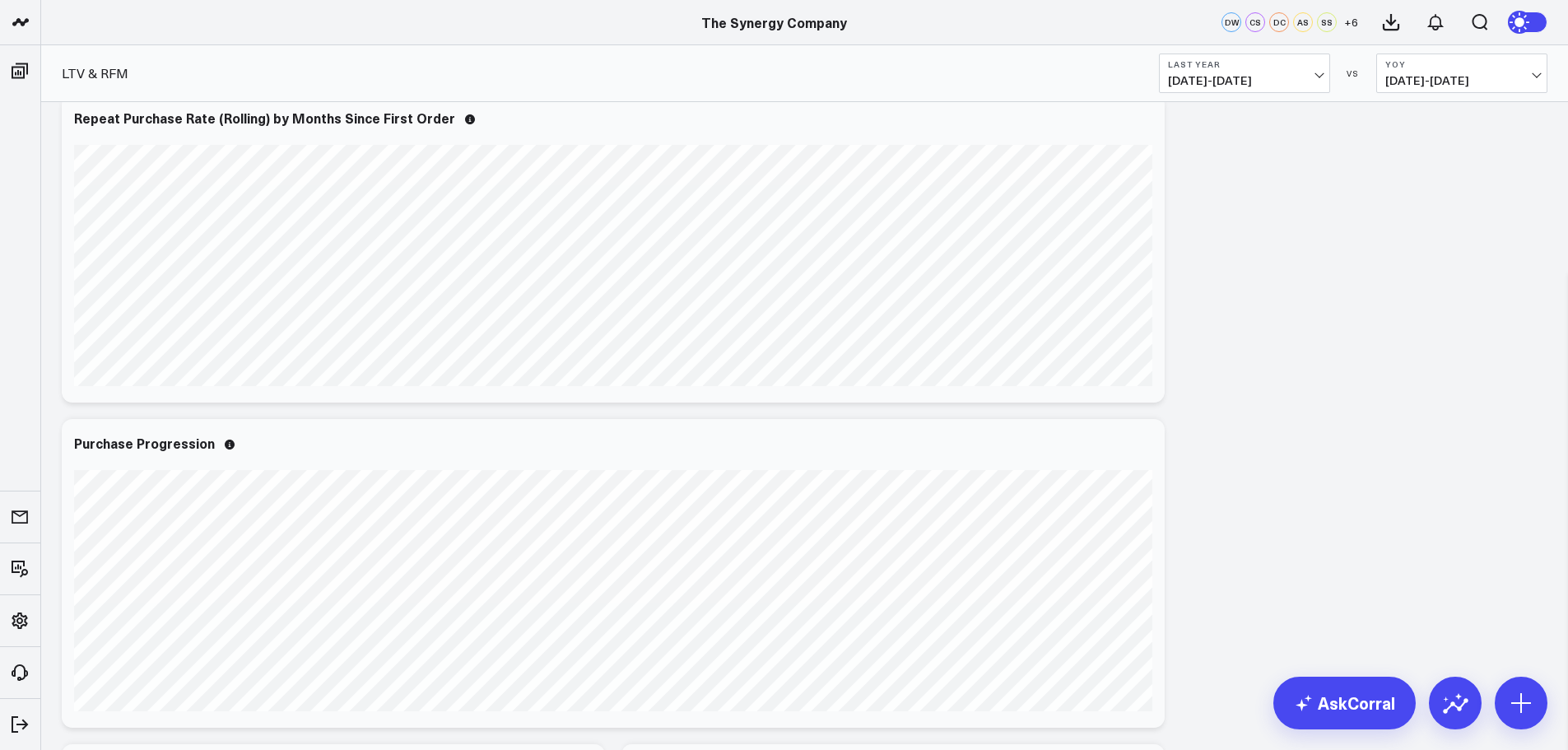
click at [1309, 72] on button "Last Year [DATE] - [DATE]" at bounding box center [1245, 73] width 172 height 39
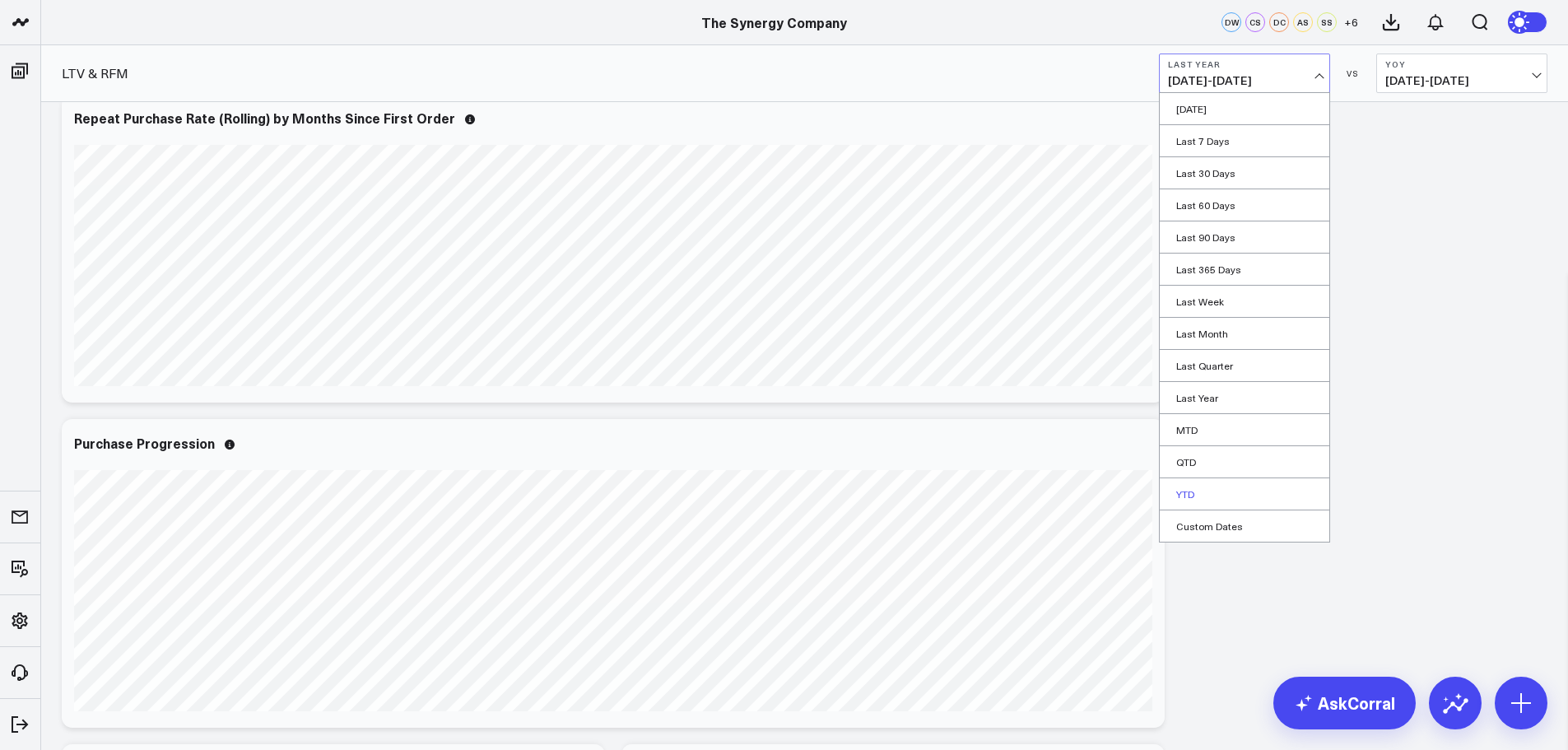
click at [1187, 492] on link "YTD" at bounding box center [1245, 494] width 170 height 32
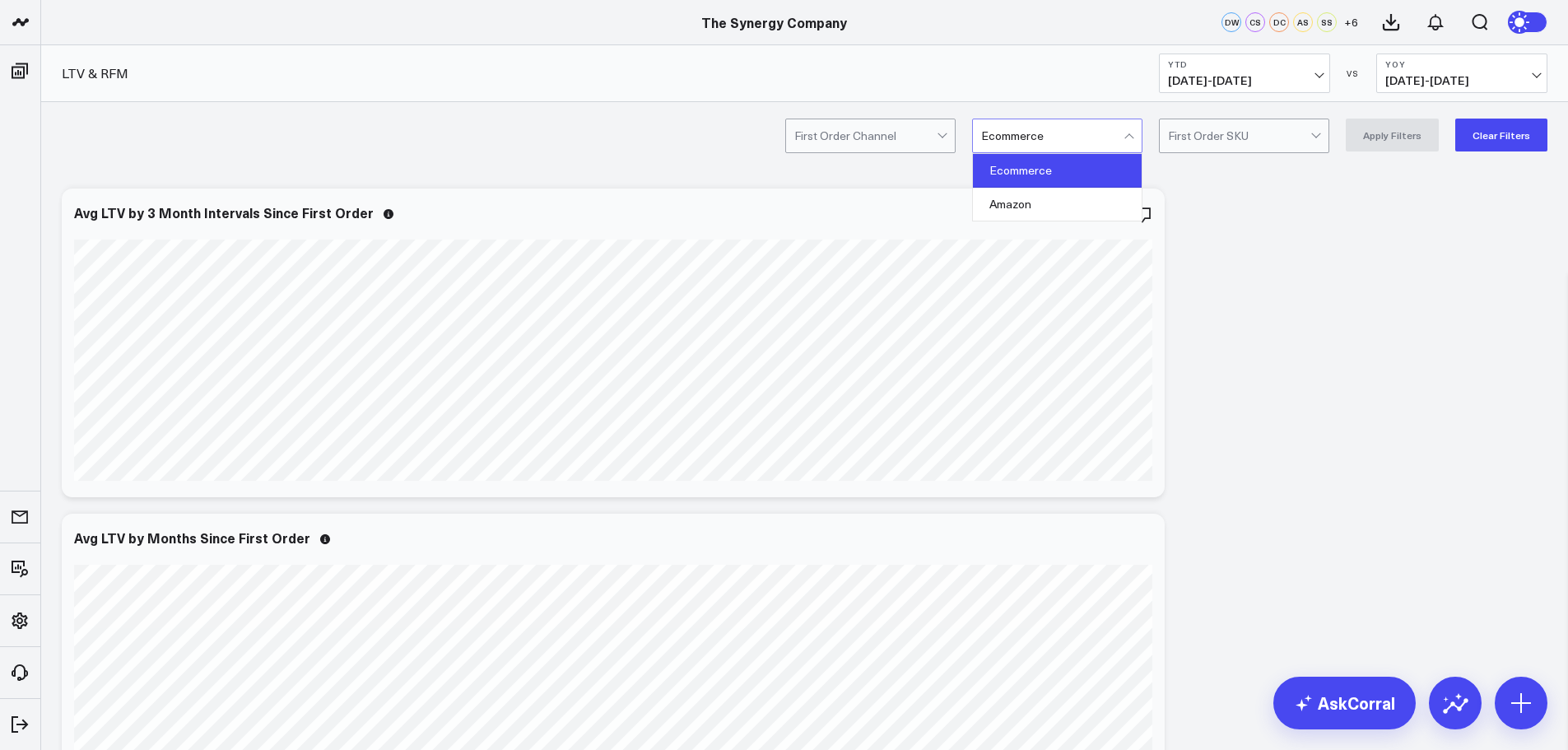
click at [1028, 130] on div at bounding box center [1052, 135] width 143 height 33
click at [1028, 200] on div "Amazon" at bounding box center [1057, 203] width 169 height 33
click at [1407, 131] on button "Apply Filters" at bounding box center [1393, 134] width 93 height 33
drag, startPoint x: 1046, startPoint y: 130, endPoint x: 1043, endPoint y: 139, distance: 9.5
click at [1046, 130] on div at bounding box center [1052, 135] width 143 height 33
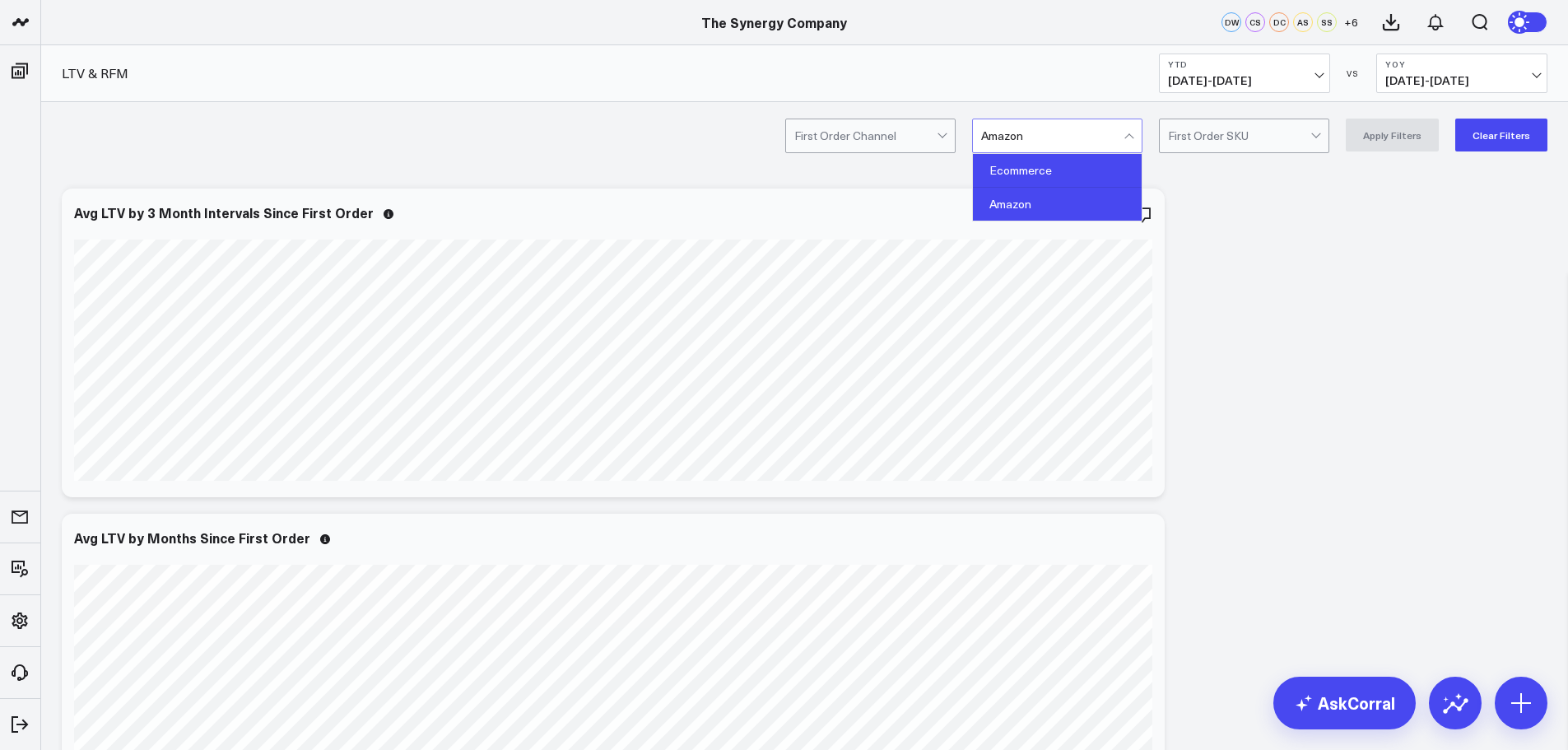
click at [1036, 178] on div "Ecommerce" at bounding box center [1057, 171] width 169 height 34
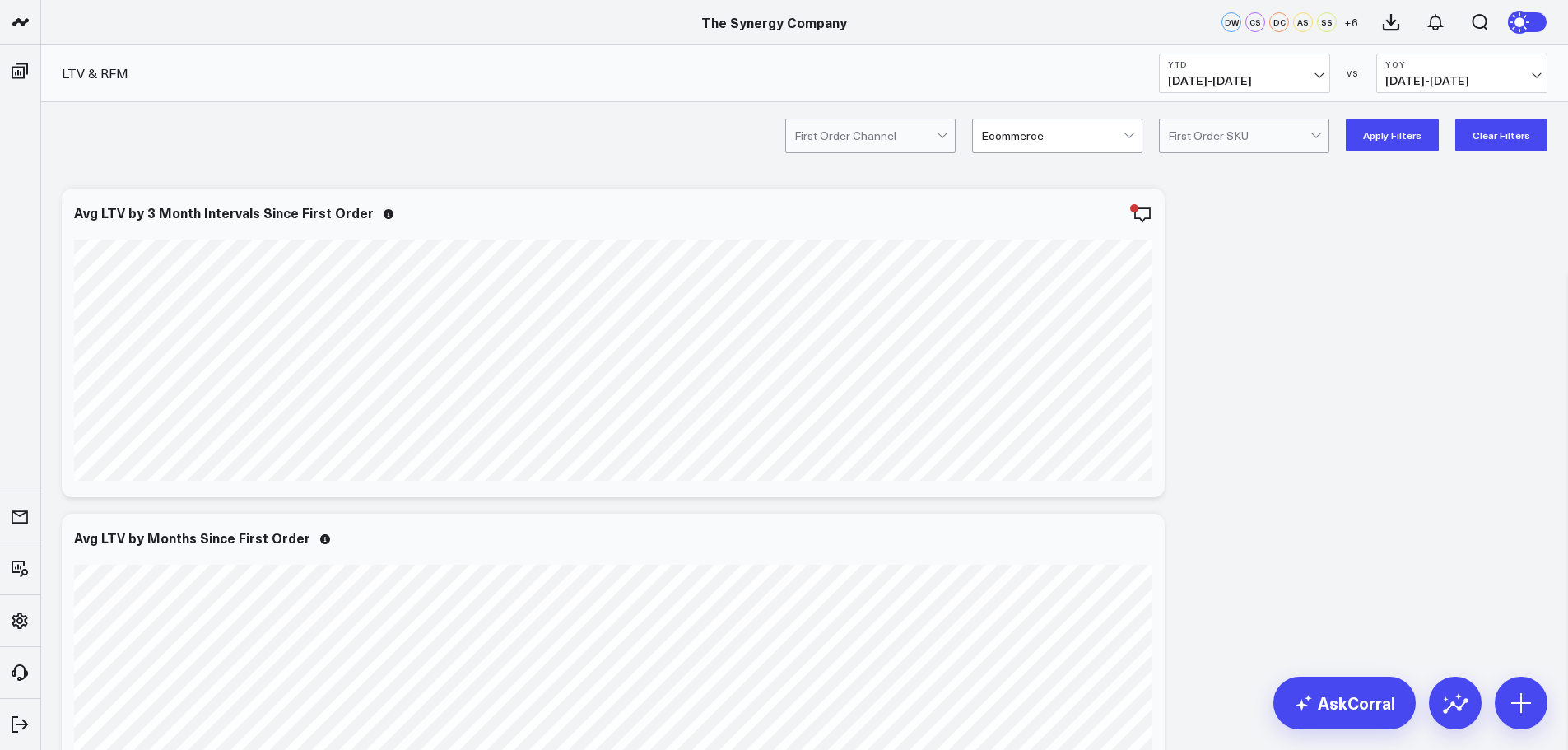
click at [1392, 115] on div "First Order Channel option Ecommerce, selected. Ecommerce First Order SKU Apply…" at bounding box center [804, 134] width 1527 height 66
click at [1392, 135] on button "Apply Filters" at bounding box center [1393, 134] width 93 height 33
click at [937, 127] on div at bounding box center [866, 135] width 143 height 33
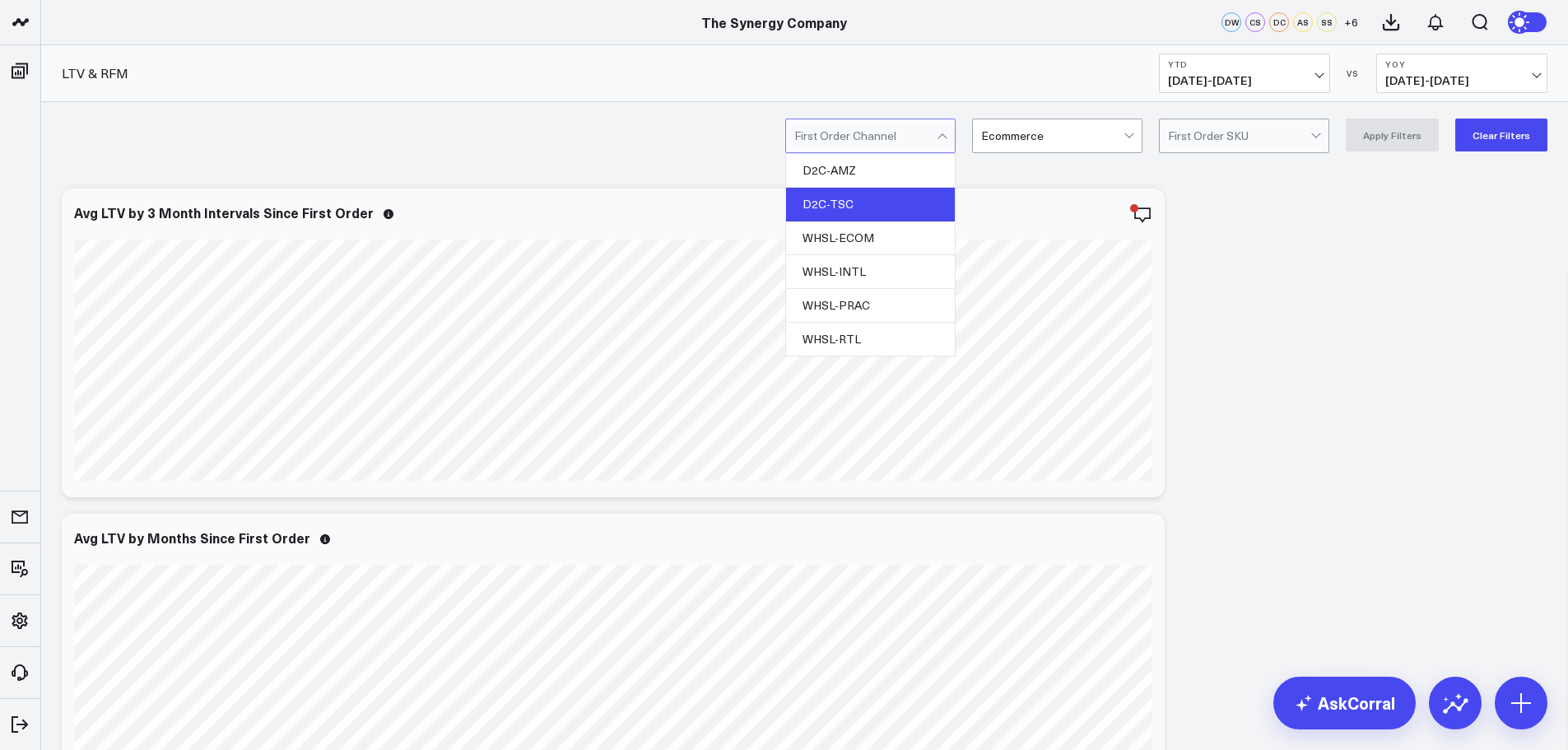
click at [863, 211] on div "D2C-TSC" at bounding box center [870, 204] width 169 height 34
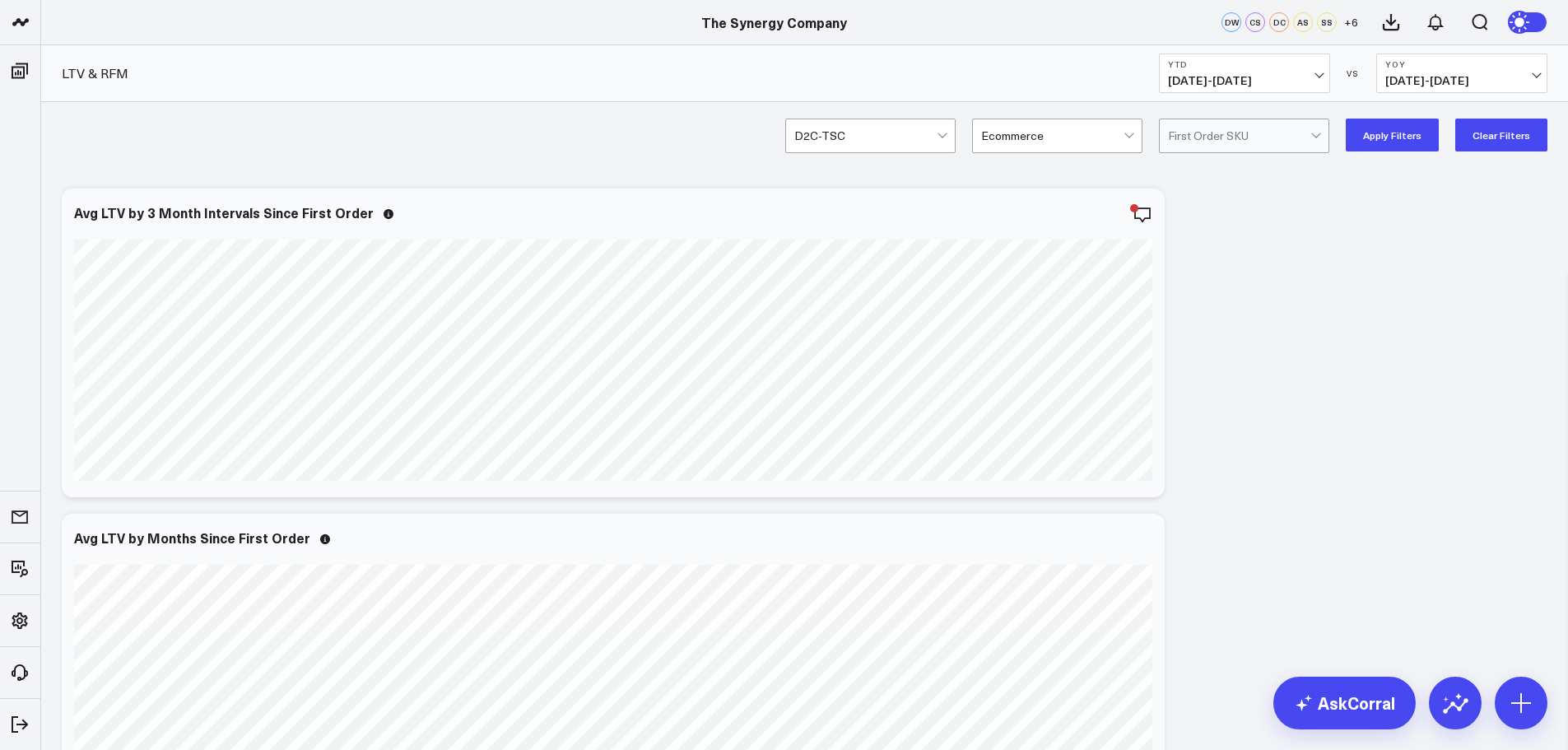
click at [1370, 128] on button "Apply Filters" at bounding box center [1393, 134] width 93 height 33
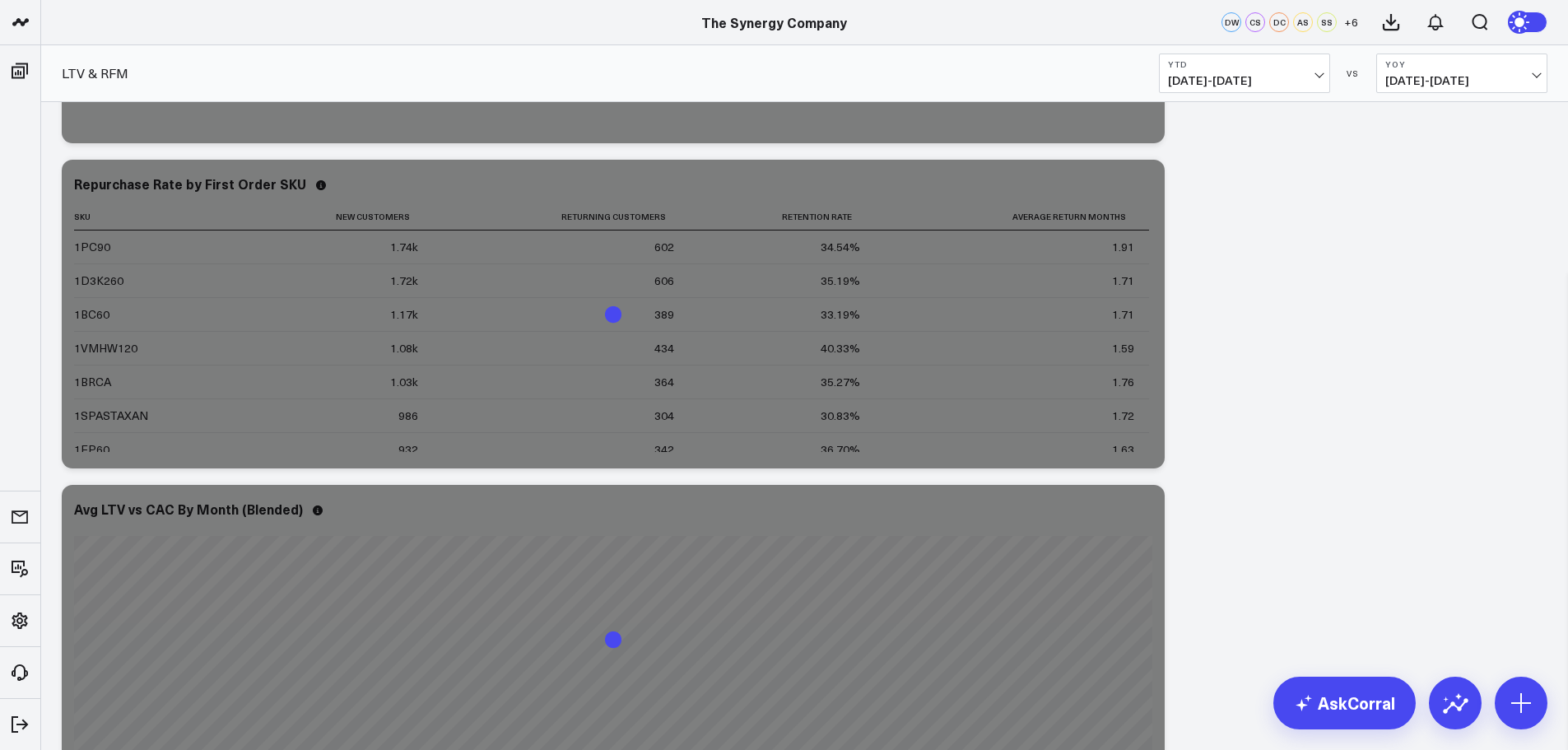
scroll to position [2552, 0]
